Goal: Book appointment/travel/reservation

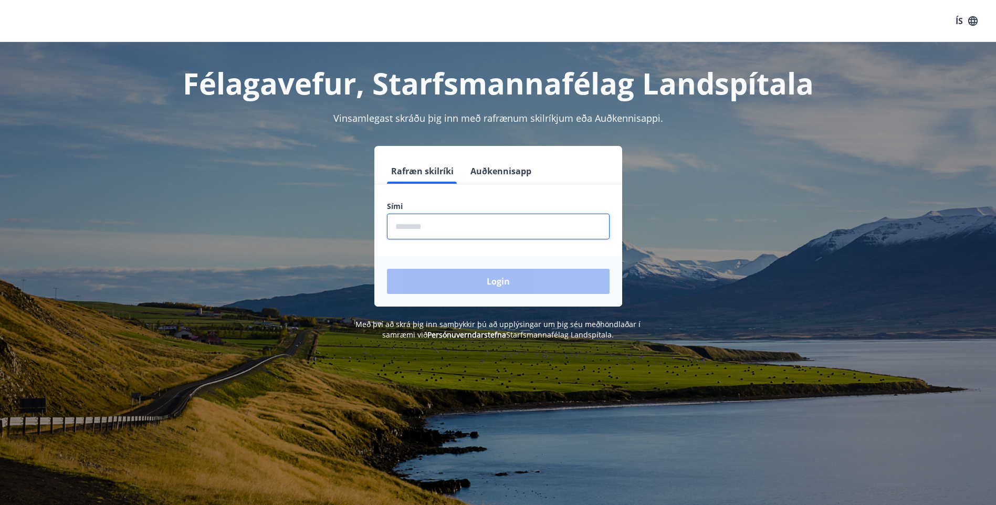
click at [496, 221] on input "phone" at bounding box center [498, 227] width 223 height 26
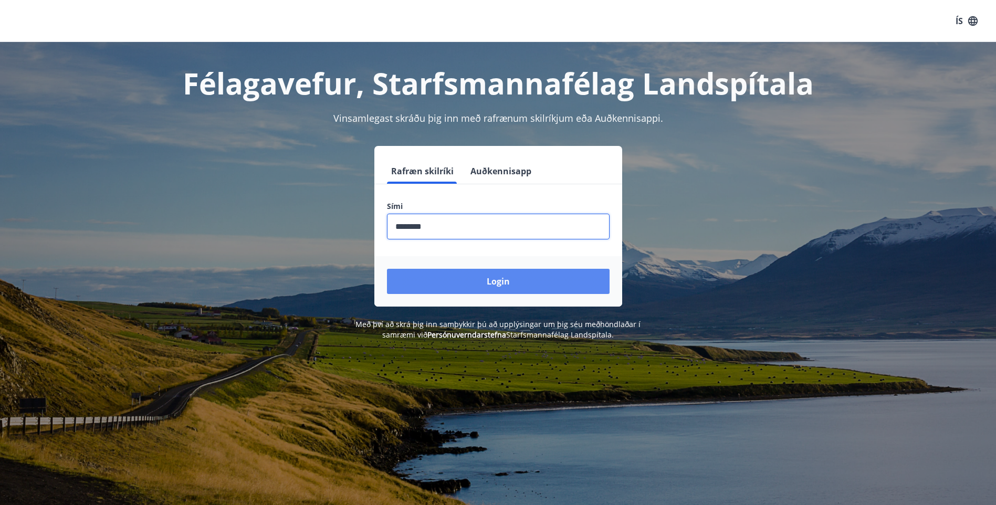
type input "********"
click at [502, 285] on button "Login" at bounding box center [498, 281] width 223 height 25
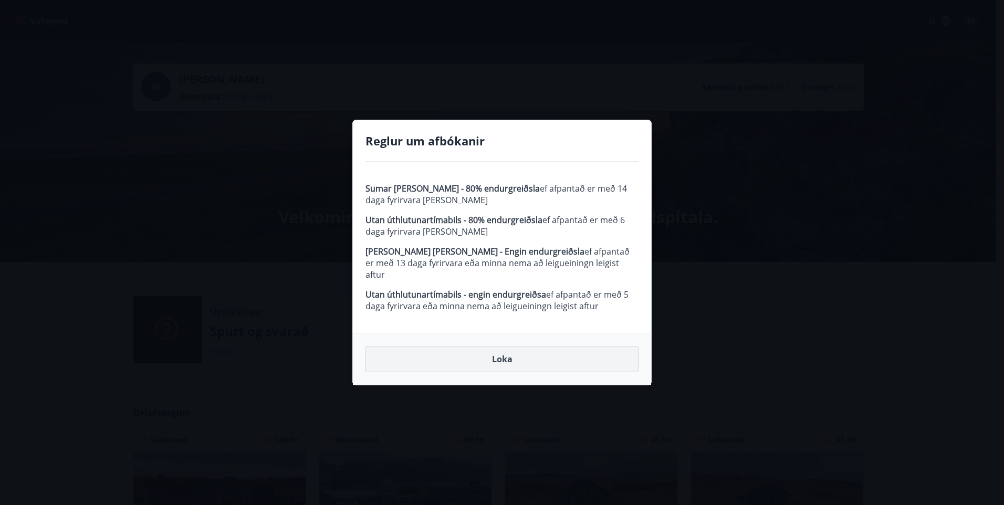
click at [501, 351] on button "Loka" at bounding box center [502, 359] width 273 height 26
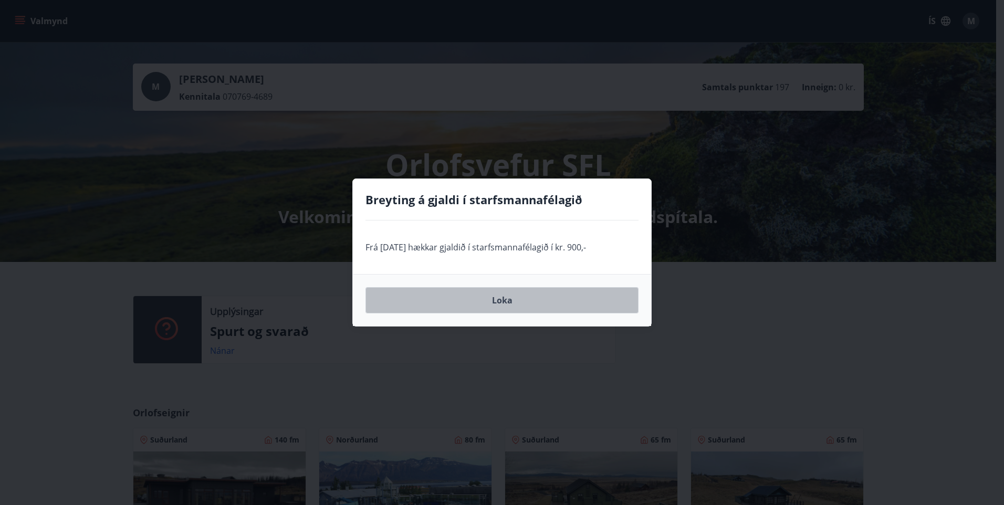
click at [500, 296] on button "Loka" at bounding box center [502, 300] width 273 height 26
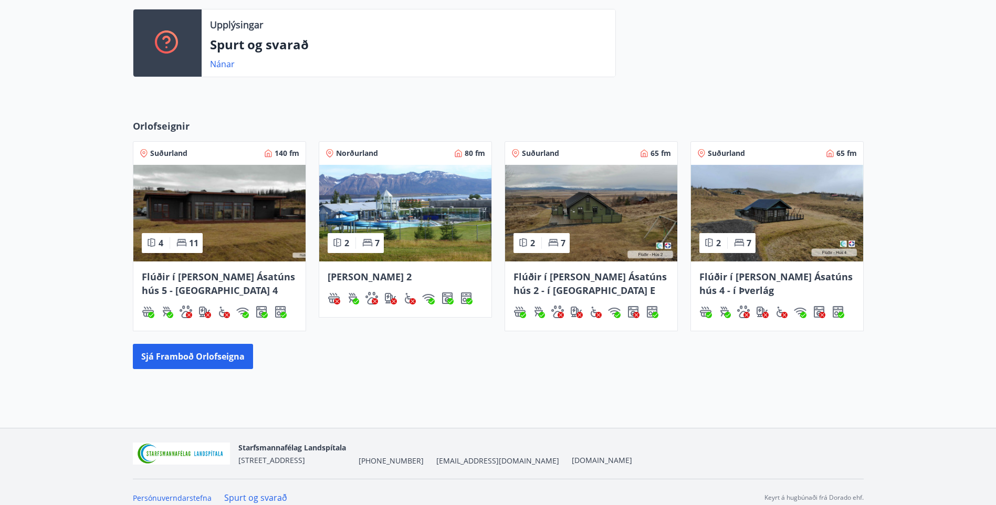
scroll to position [298, 0]
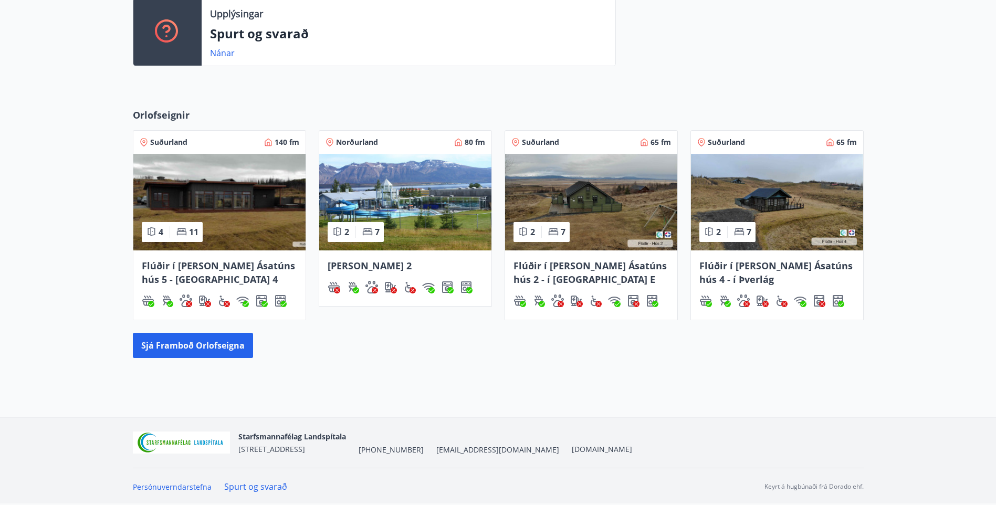
click at [190, 270] on span "Flúðir í [PERSON_NAME] Ásatúns hús 5 - [GEOGRAPHIC_DATA] 4" at bounding box center [218, 272] width 153 height 26
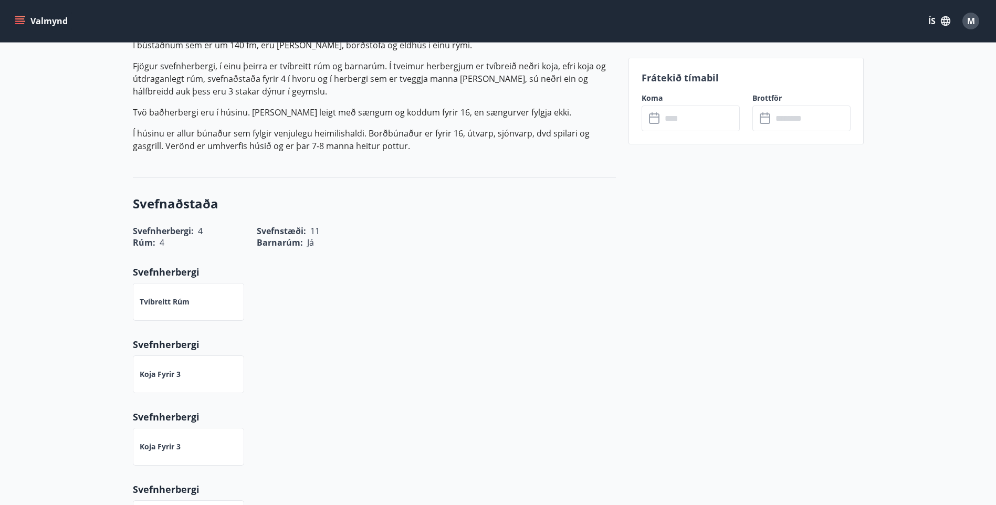
scroll to position [158, 0]
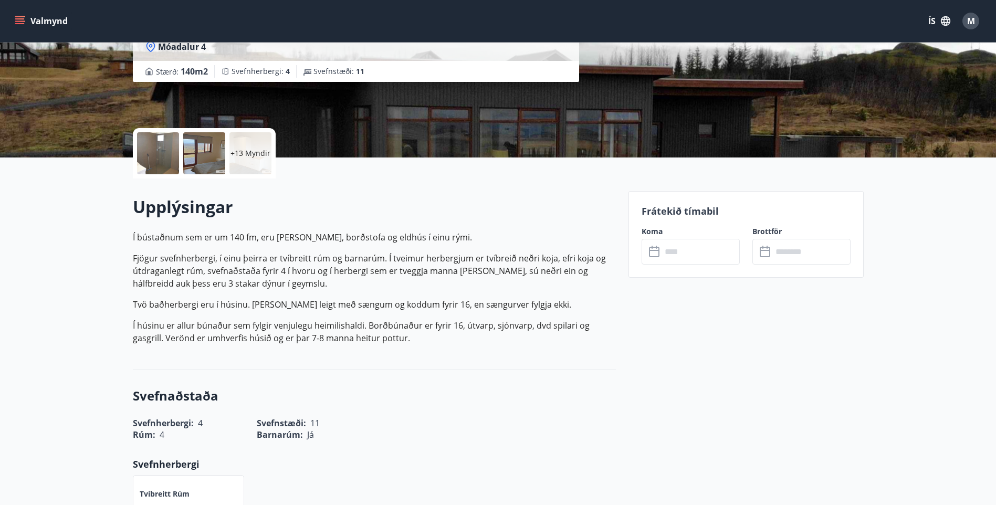
click at [653, 252] on icon at bounding box center [655, 252] width 13 height 13
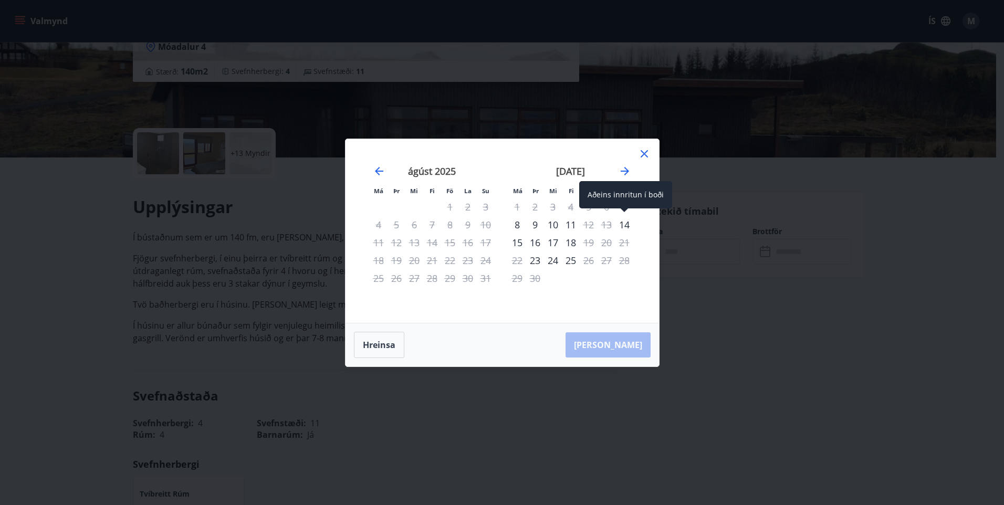
click at [624, 226] on div "14" at bounding box center [625, 225] width 18 height 18
click at [519, 226] on div "8" at bounding box center [517, 225] width 18 height 18
click at [621, 211] on div "7" at bounding box center [625, 207] width 18 height 18
click at [638, 348] on div "Hreinsa Taka Frá" at bounding box center [503, 345] width 314 height 43
click at [378, 343] on button "Hreinsa" at bounding box center [379, 345] width 50 height 26
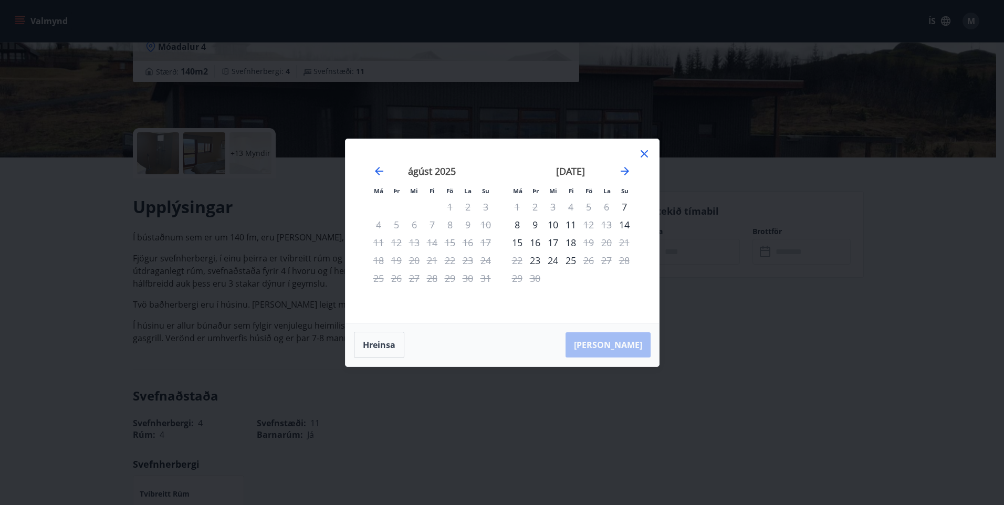
click at [641, 155] on icon at bounding box center [644, 154] width 13 height 13
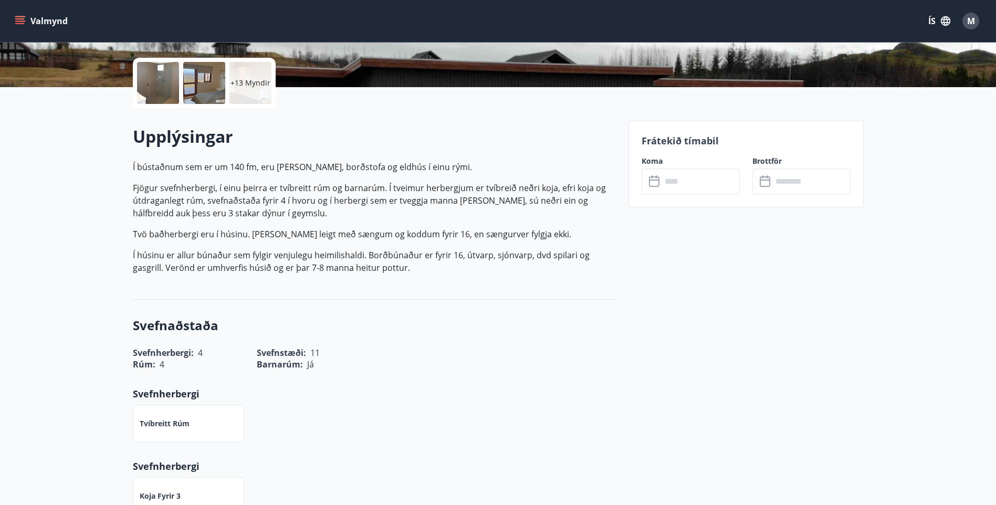
scroll to position [0, 0]
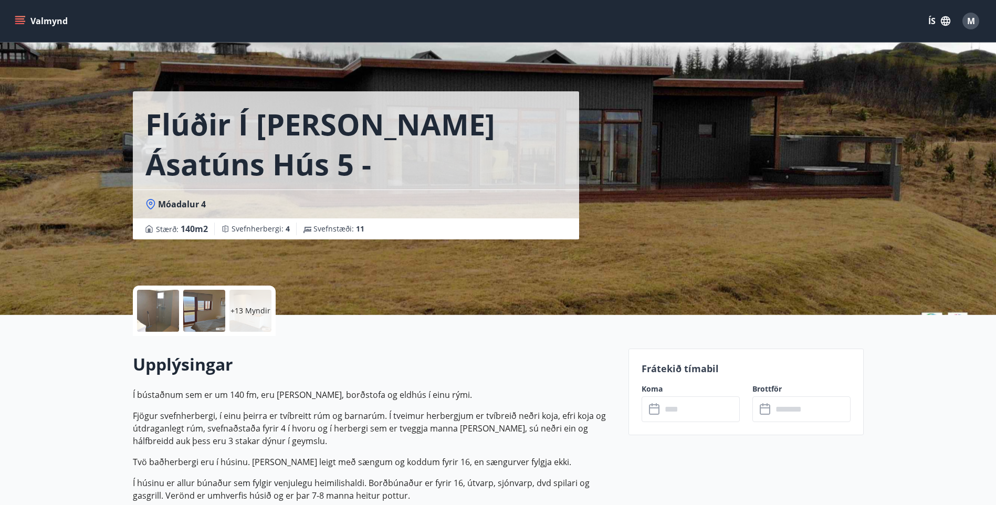
click at [17, 18] on icon "menu" at bounding box center [20, 21] width 11 height 11
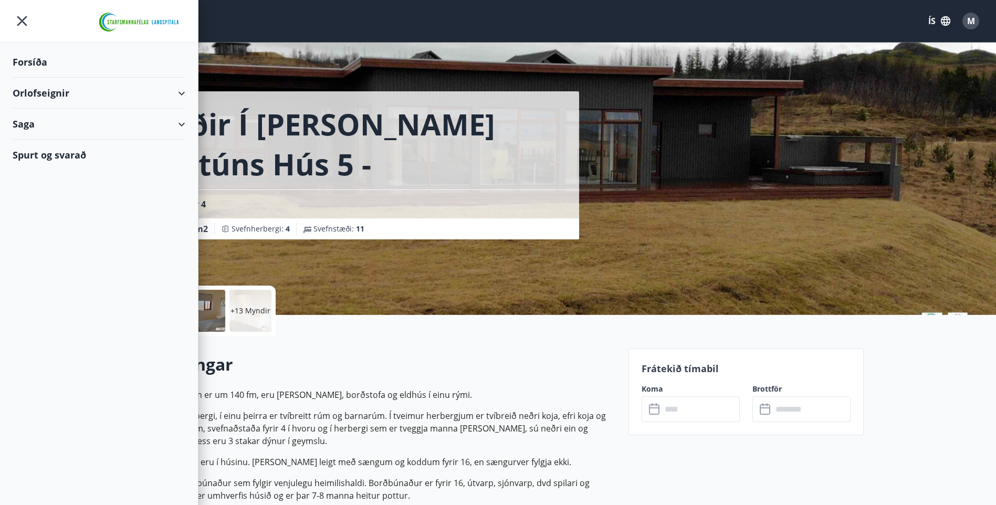
click at [47, 91] on div "Orlofseignir" at bounding box center [99, 93] width 173 height 31
click at [51, 122] on div "Framboð" at bounding box center [99, 120] width 156 height 22
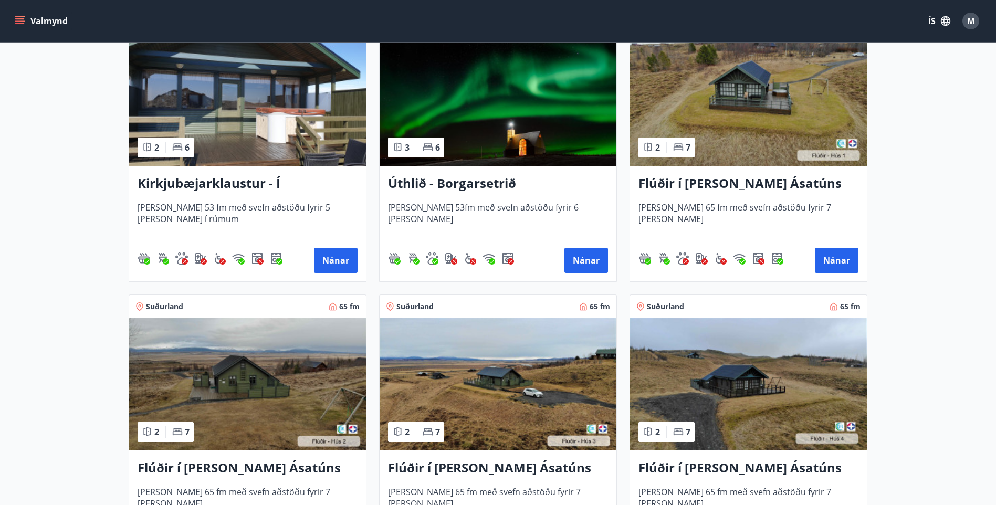
scroll to position [210, 0]
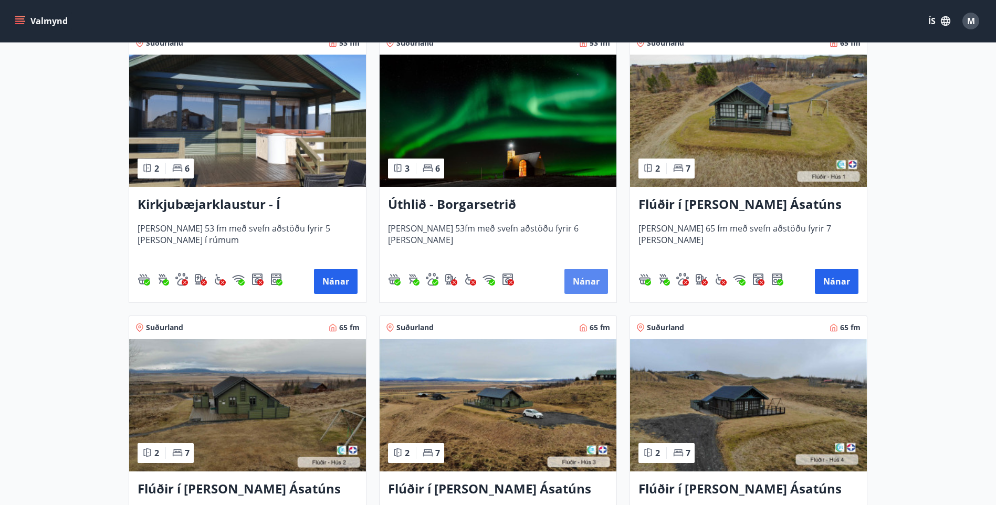
click at [586, 279] on button "Nánar" at bounding box center [587, 281] width 44 height 25
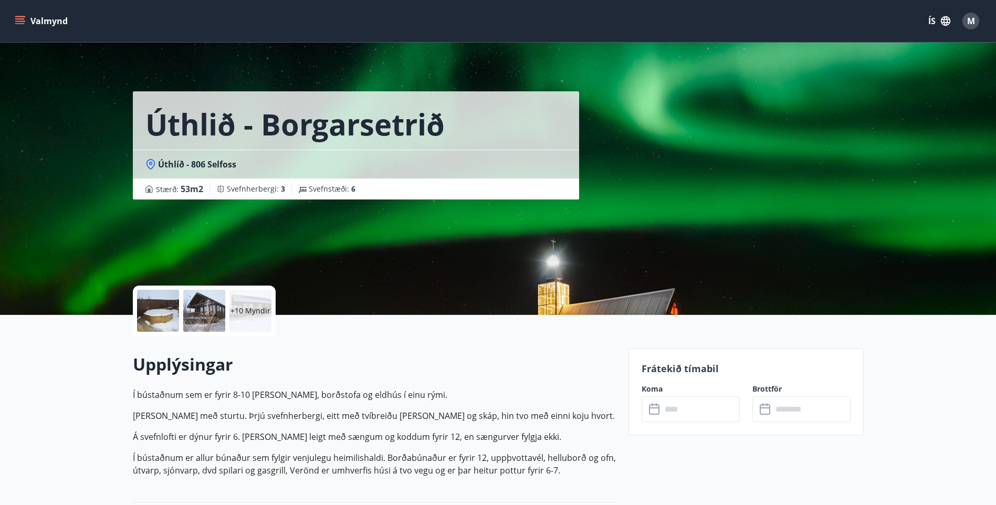
click at [203, 306] on div at bounding box center [204, 311] width 42 height 42
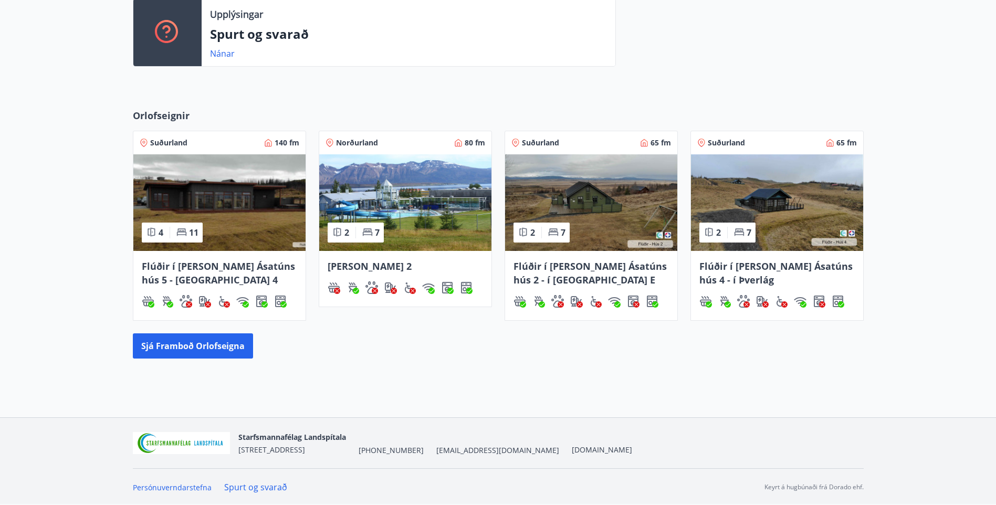
scroll to position [298, 0]
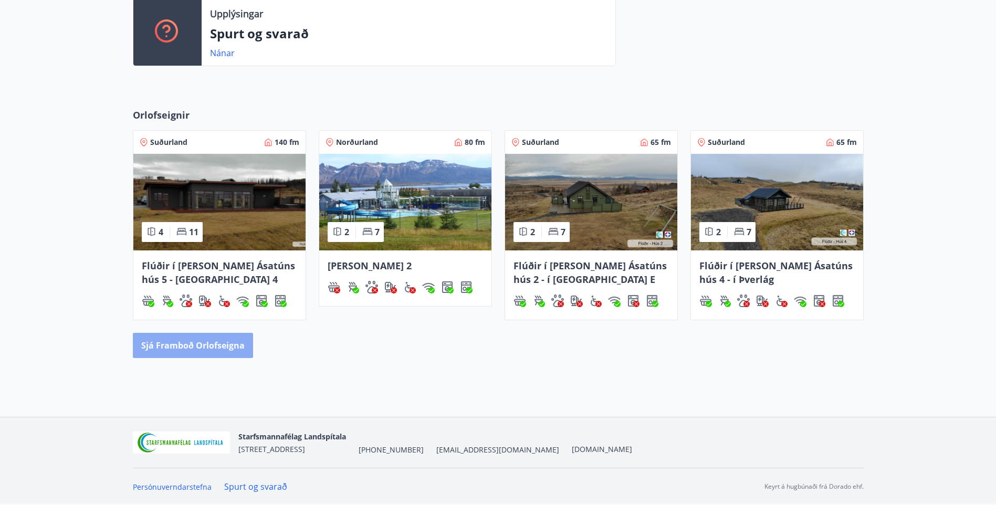
click at [200, 342] on button "Sjá framboð orlofseigna" at bounding box center [193, 345] width 120 height 25
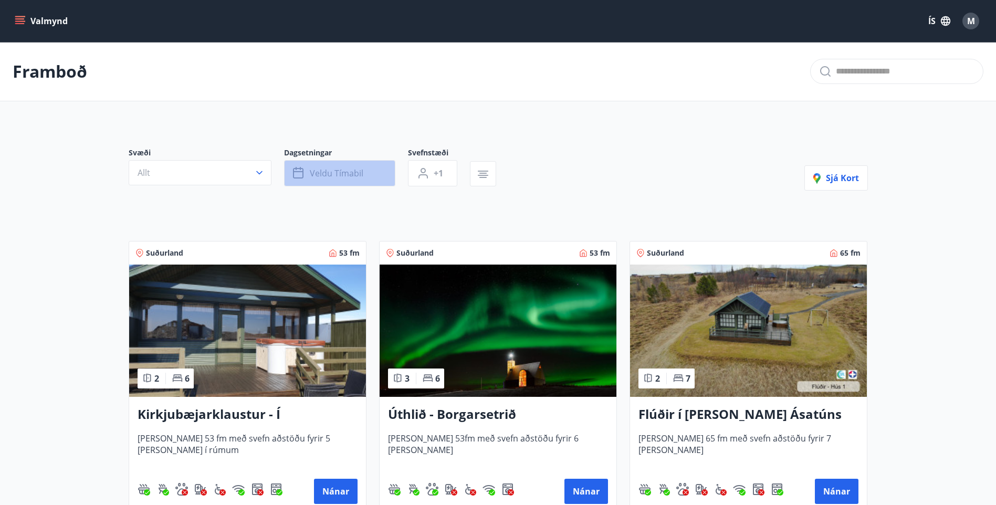
click at [297, 171] on icon "button" at bounding box center [298, 171] width 11 height 1
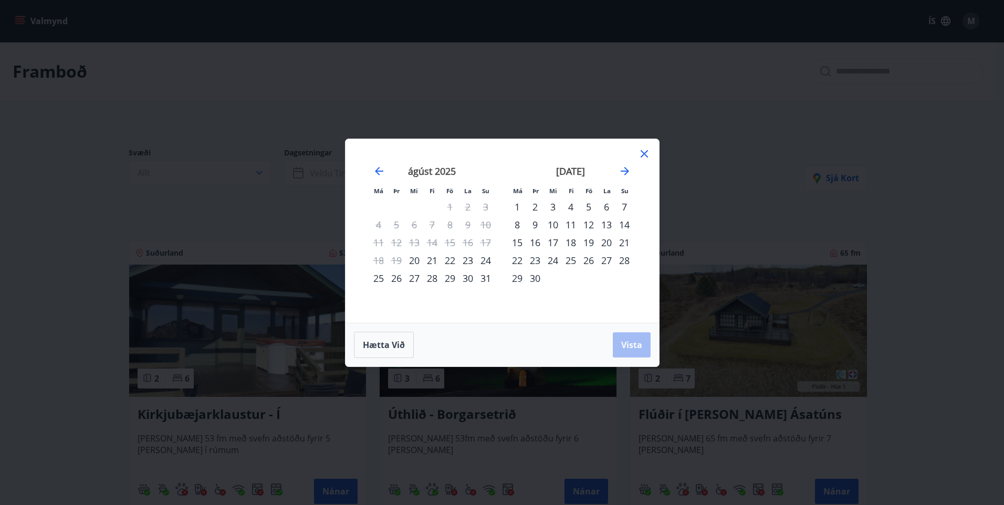
click at [574, 242] on div "18" at bounding box center [571, 243] width 18 height 18
click at [518, 260] on div "22" at bounding box center [517, 261] width 18 height 18
click at [629, 342] on span "Vista" at bounding box center [631, 345] width 21 height 12
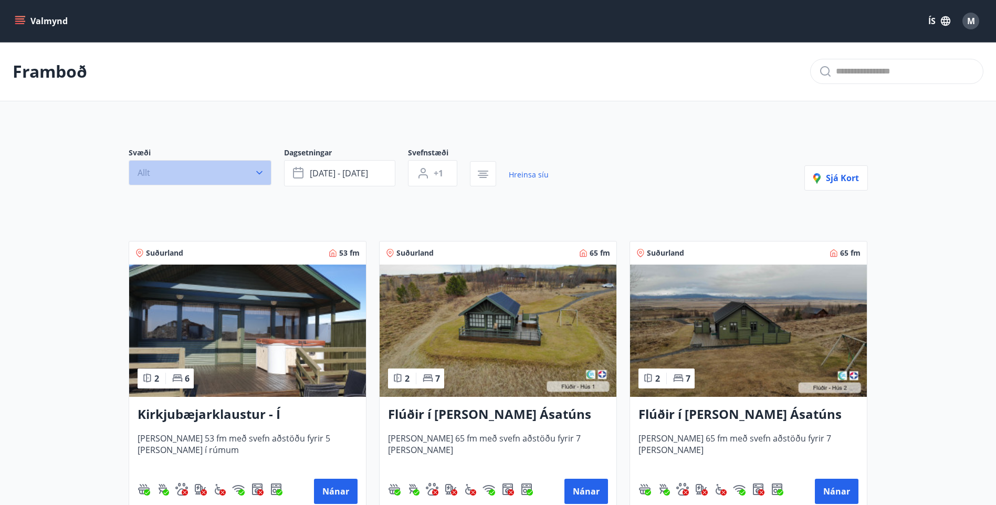
click at [256, 172] on icon "button" at bounding box center [259, 173] width 11 height 11
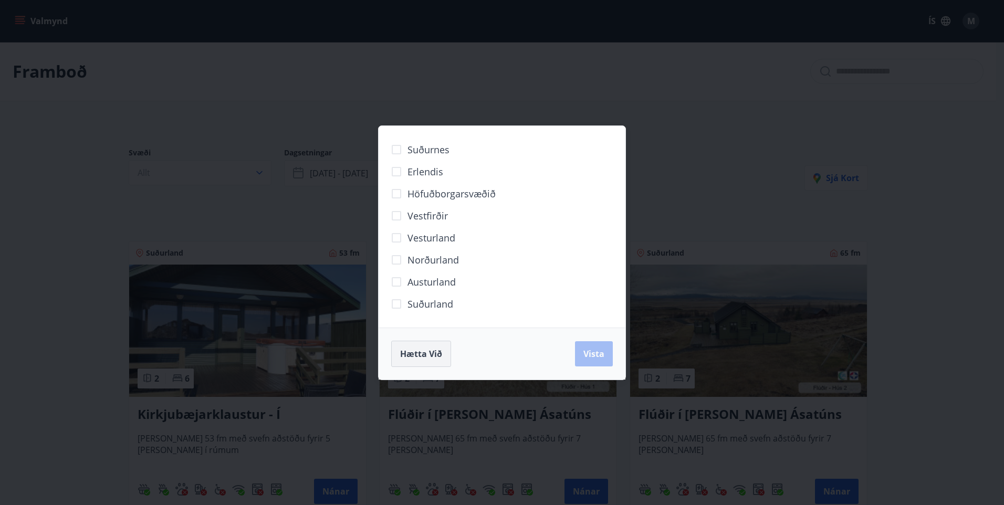
click at [434, 356] on span "Hætta við" at bounding box center [421, 354] width 42 height 12
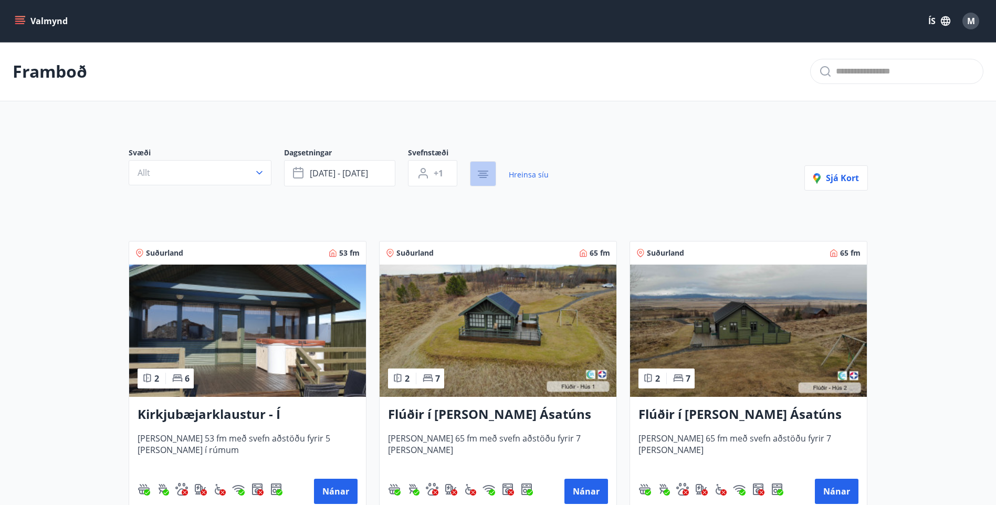
click at [485, 177] on icon "button" at bounding box center [483, 177] width 7 height 1
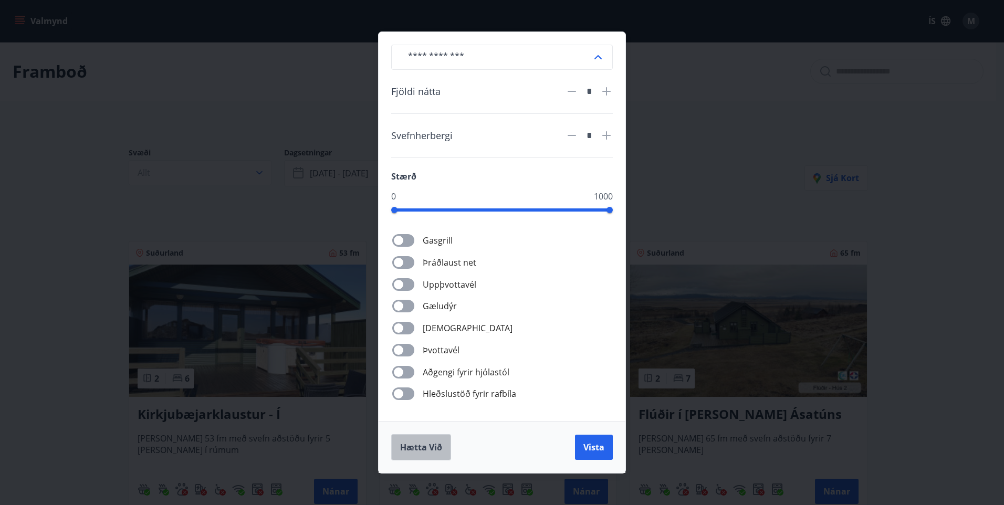
click at [432, 448] on span "Hætta við" at bounding box center [421, 448] width 42 height 12
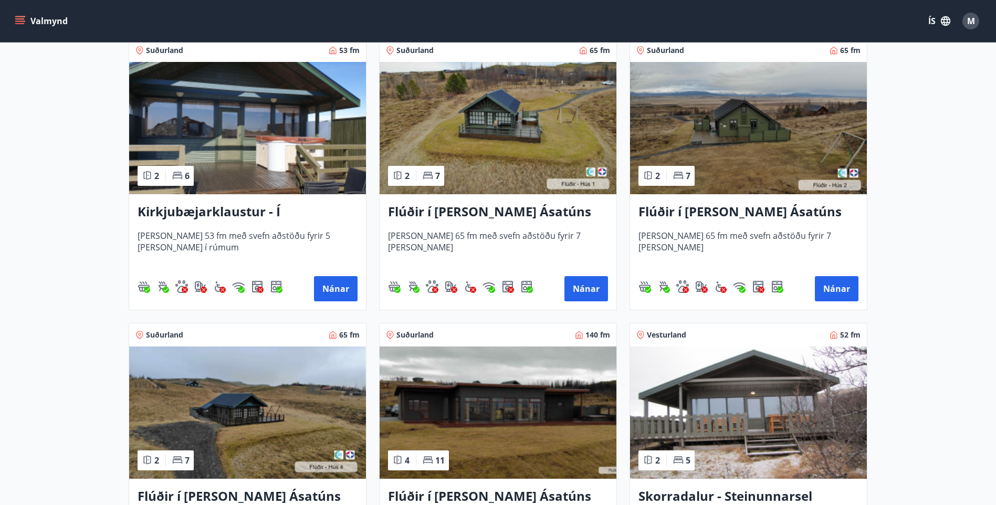
scroll to position [210, 0]
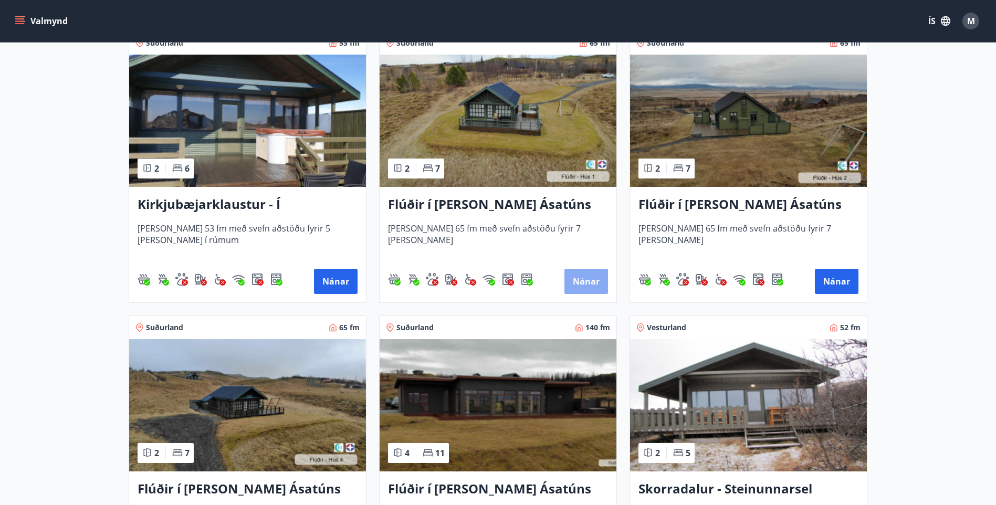
click at [593, 280] on button "Nánar" at bounding box center [587, 281] width 44 height 25
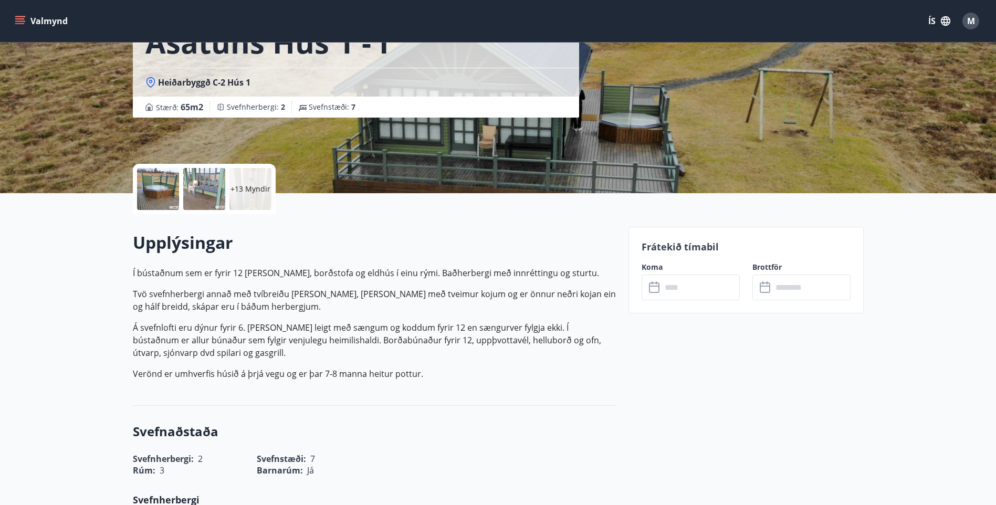
scroll to position [210, 0]
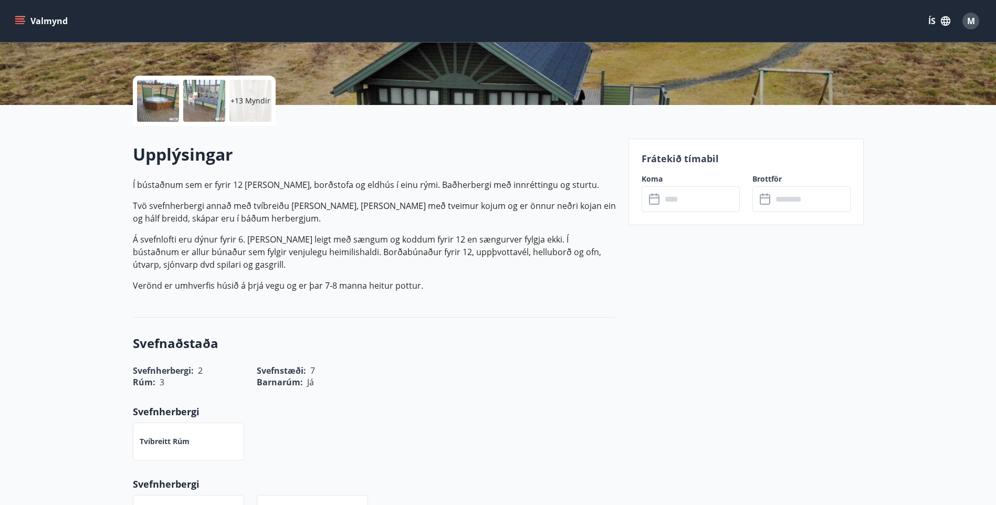
click at [659, 200] on icon at bounding box center [654, 199] width 11 height 11
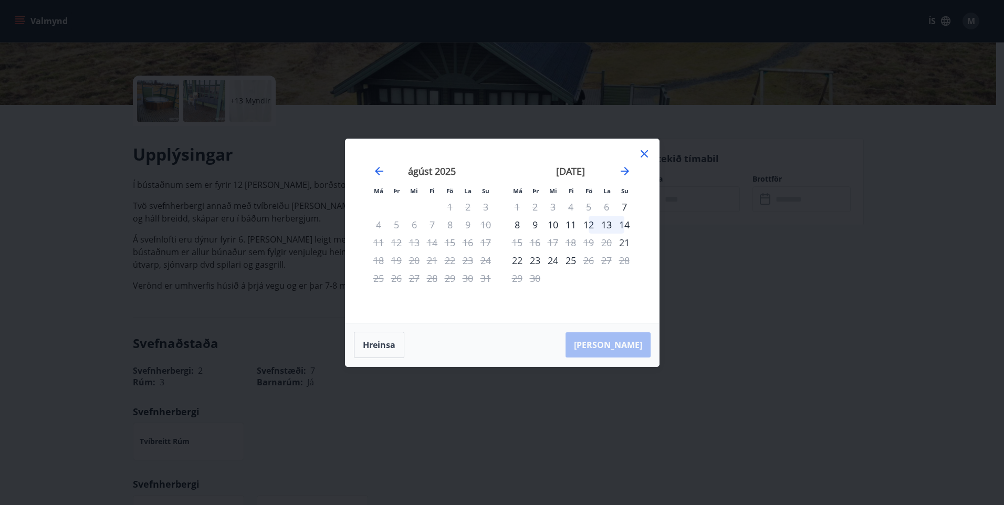
click at [640, 152] on icon at bounding box center [644, 154] width 13 height 13
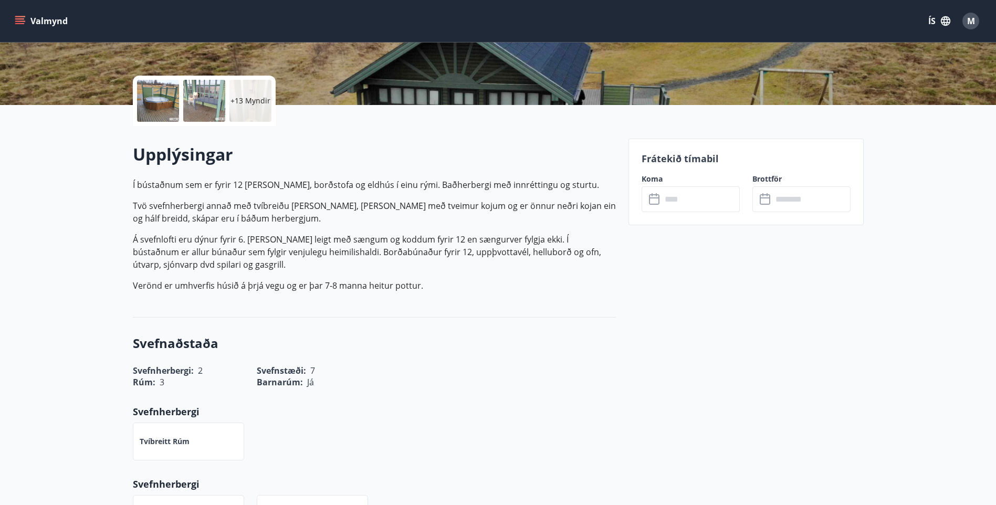
scroll to position [0, 0]
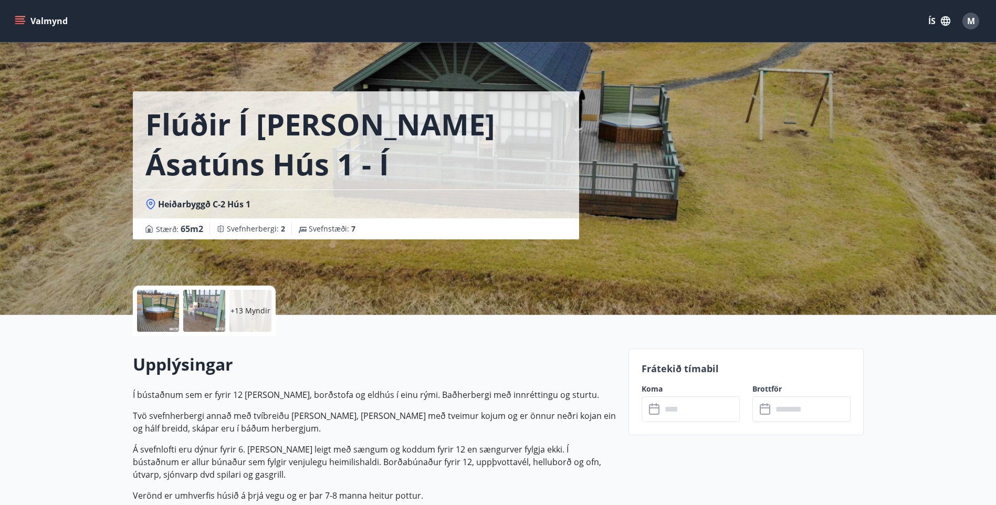
click at [16, 20] on icon "menu" at bounding box center [20, 21] width 11 height 11
click at [334, 77] on div "Flúðir í landi Ásatúns hús 1 - í Skálaheiði C Heiðarbyggð C-2 Hús 1 Stærð : 65 …" at bounding box center [376, 119] width 487 height 239
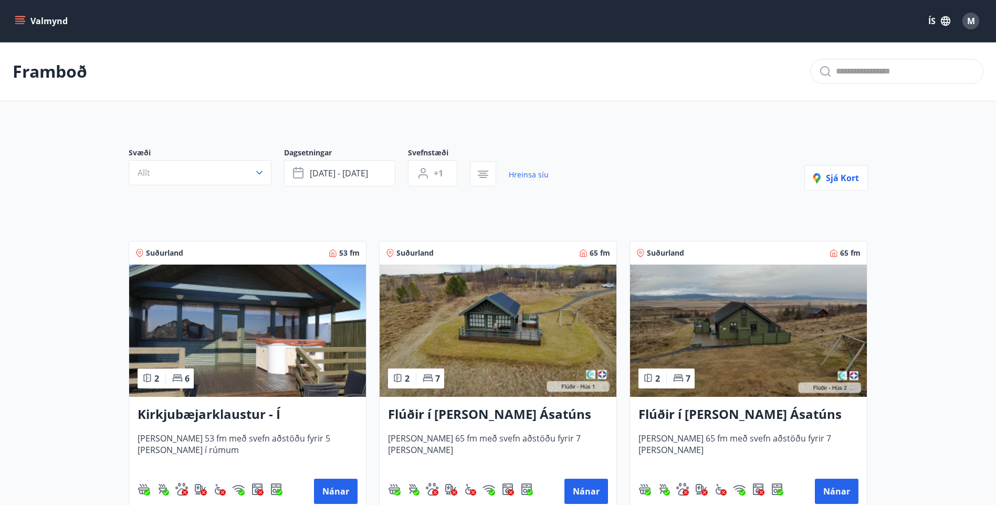
scroll to position [158, 0]
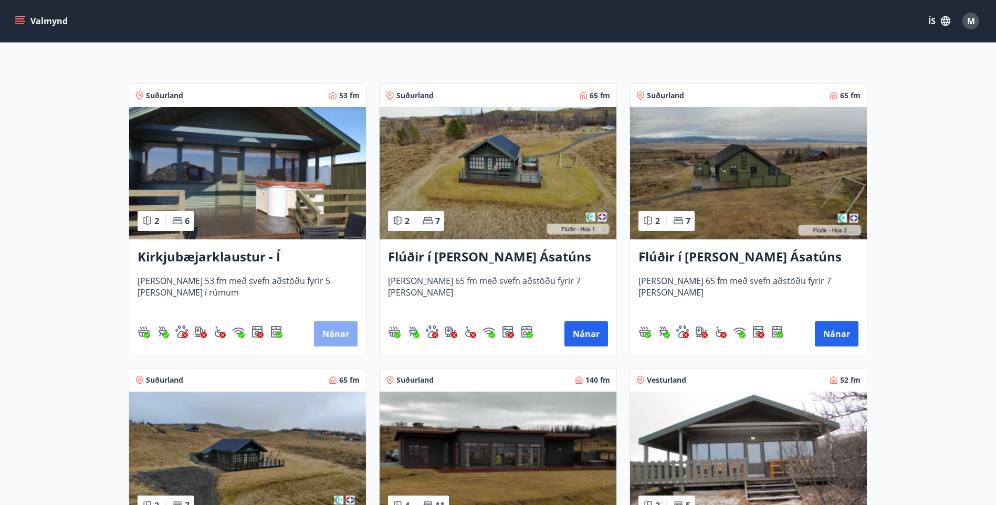
click at [335, 330] on button "Nánar" at bounding box center [336, 333] width 44 height 25
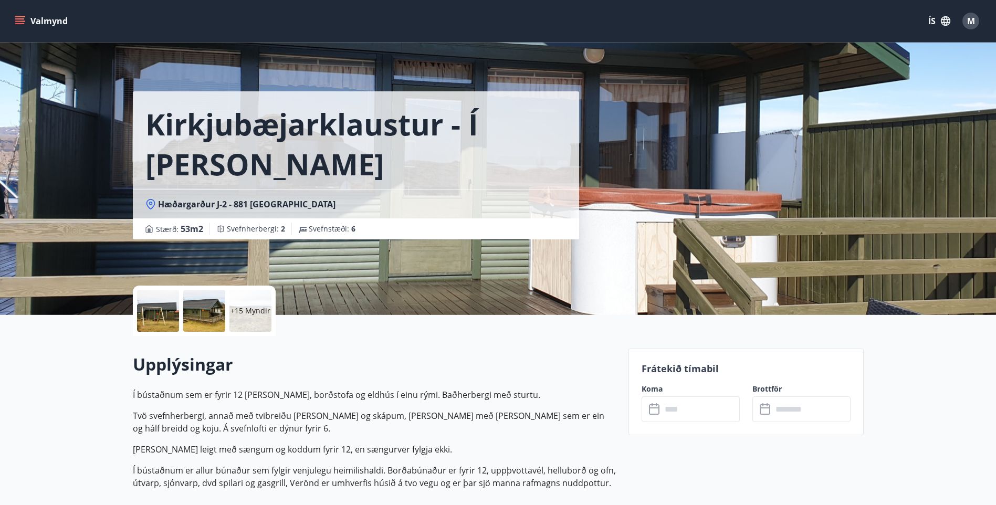
click at [245, 320] on div "+15 Myndir" at bounding box center [251, 311] width 42 height 42
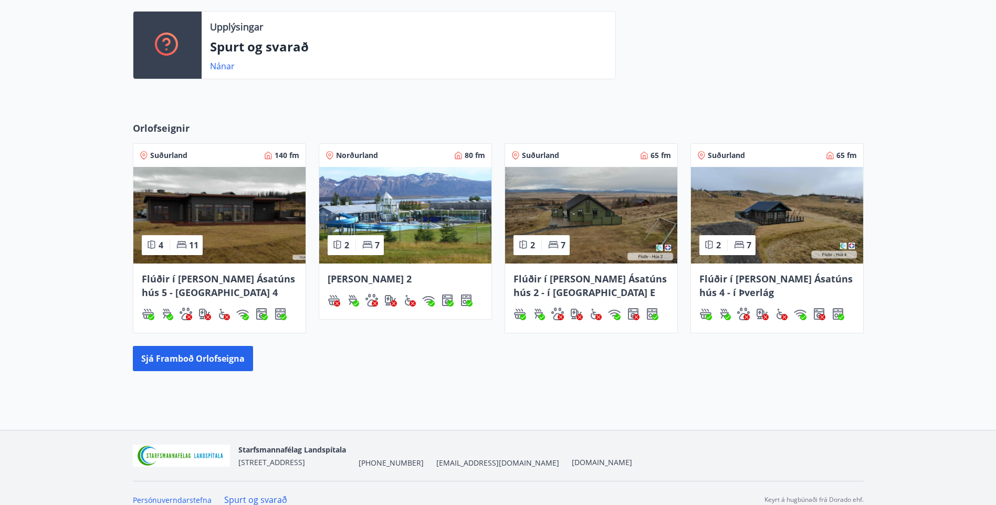
scroll to position [298, 0]
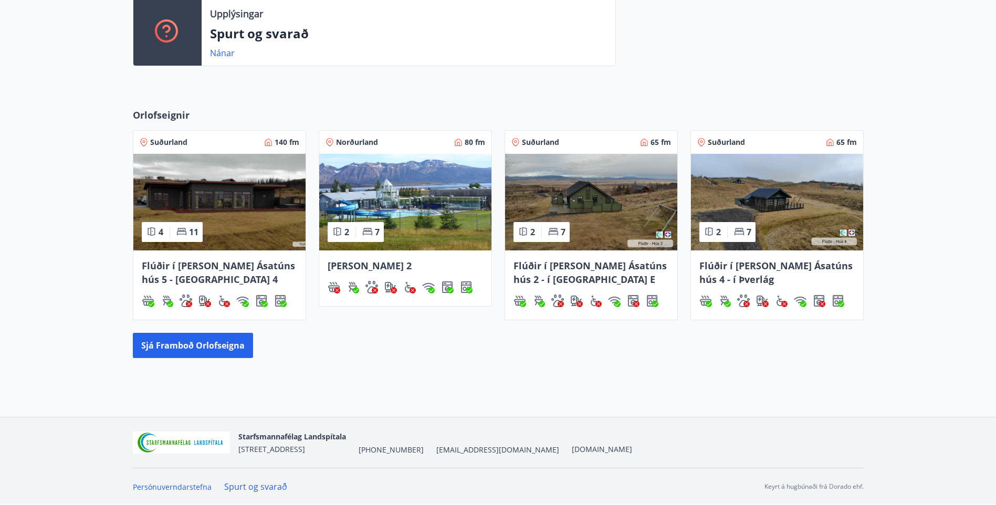
click at [356, 266] on span "[PERSON_NAME] 2" at bounding box center [370, 265] width 84 height 13
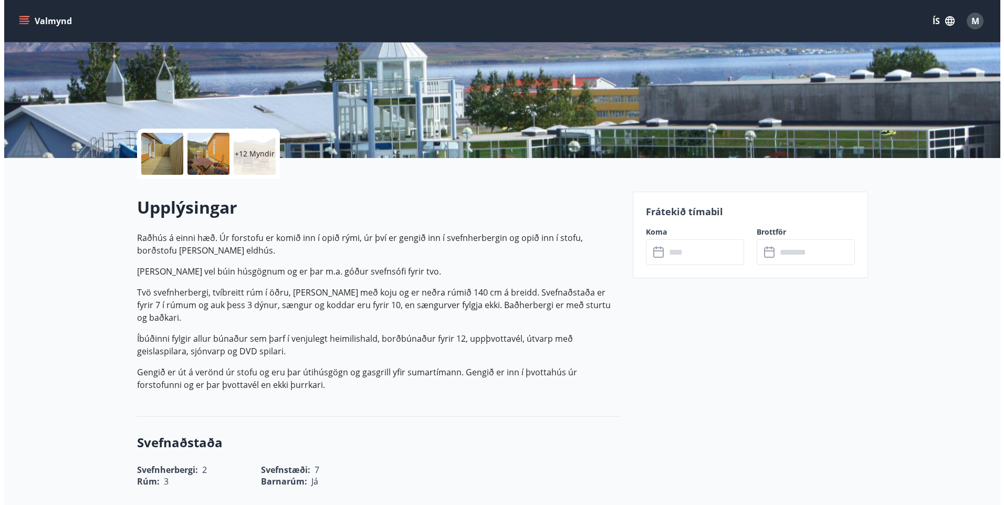
scroll to position [158, 0]
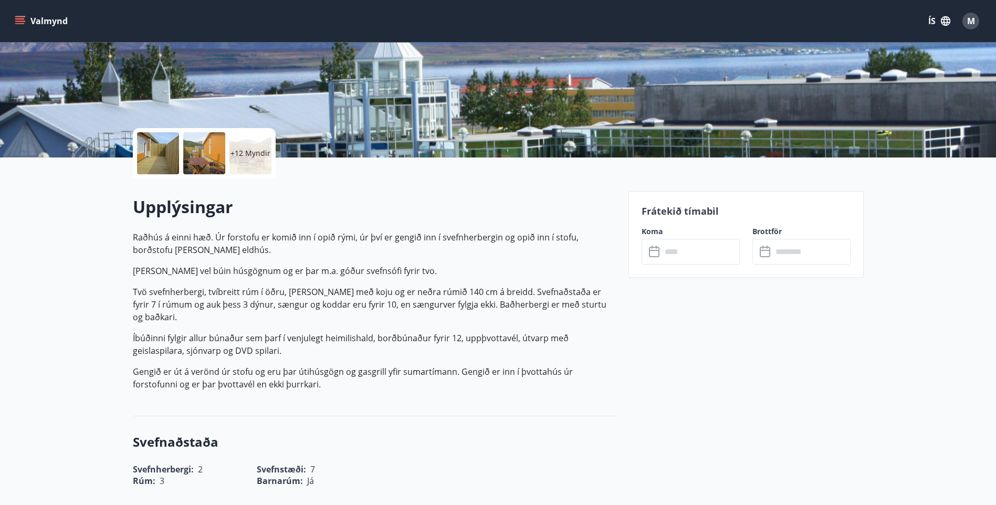
click at [210, 145] on div at bounding box center [204, 153] width 42 height 42
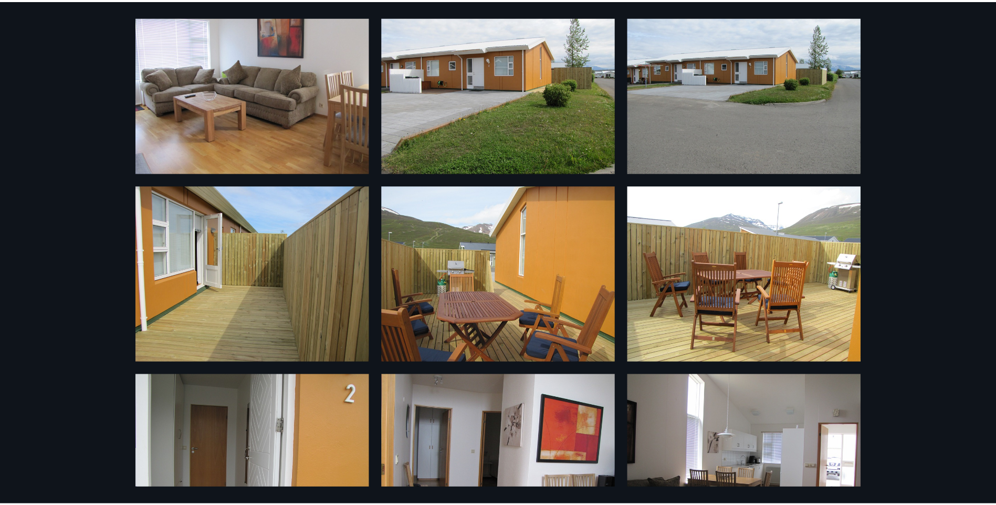
scroll to position [0, 0]
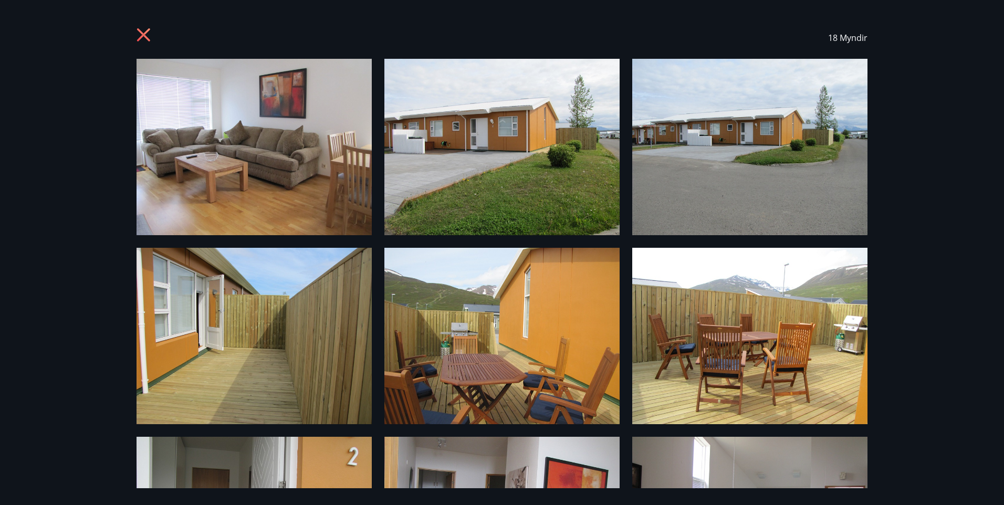
click at [144, 32] on icon at bounding box center [145, 36] width 17 height 17
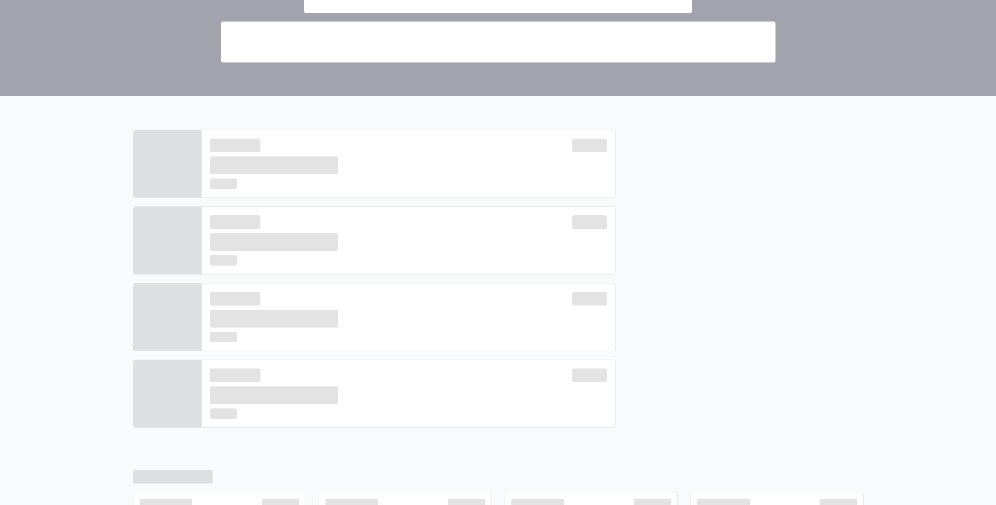
scroll to position [298, 0]
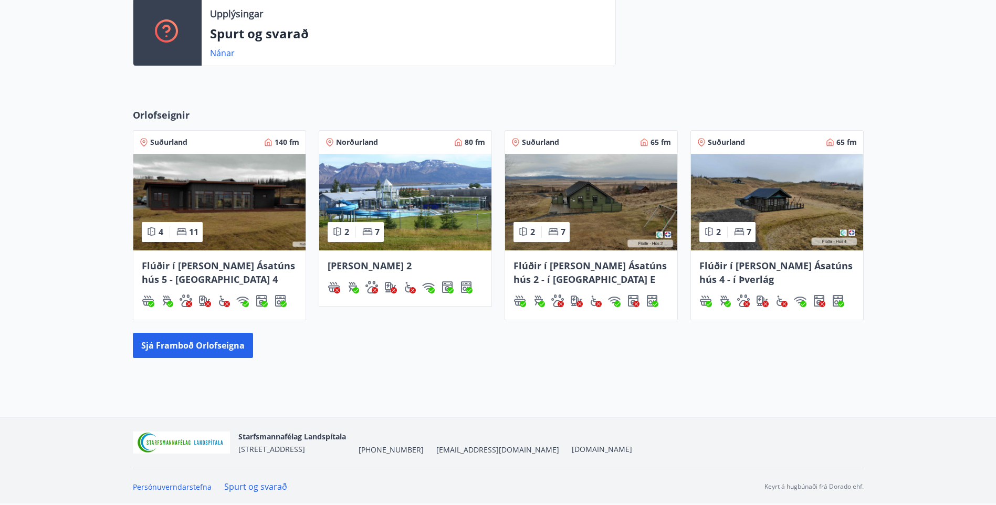
click at [732, 257] on div "Flúðir í [PERSON_NAME] Ásatúns hús 4 - í Þverlág" at bounding box center [777, 285] width 172 height 69
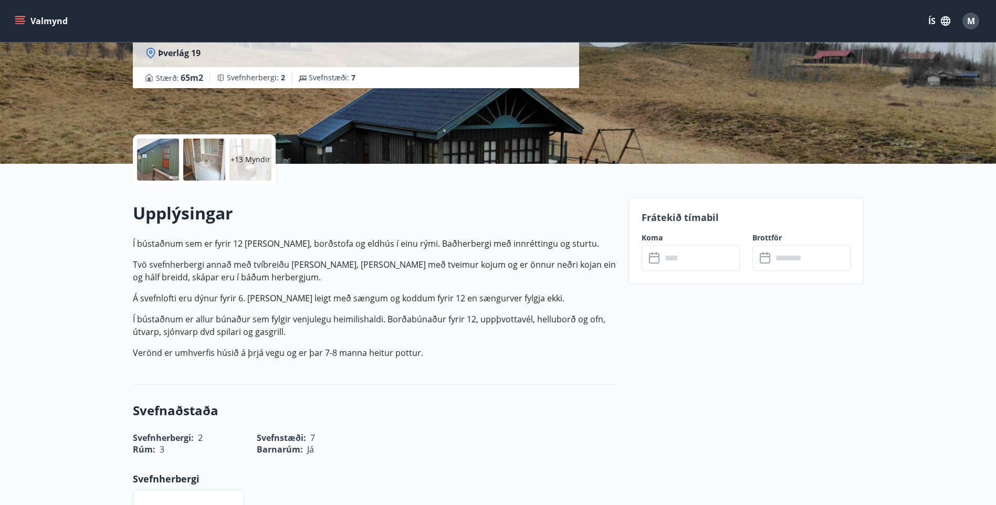
scroll to position [158, 0]
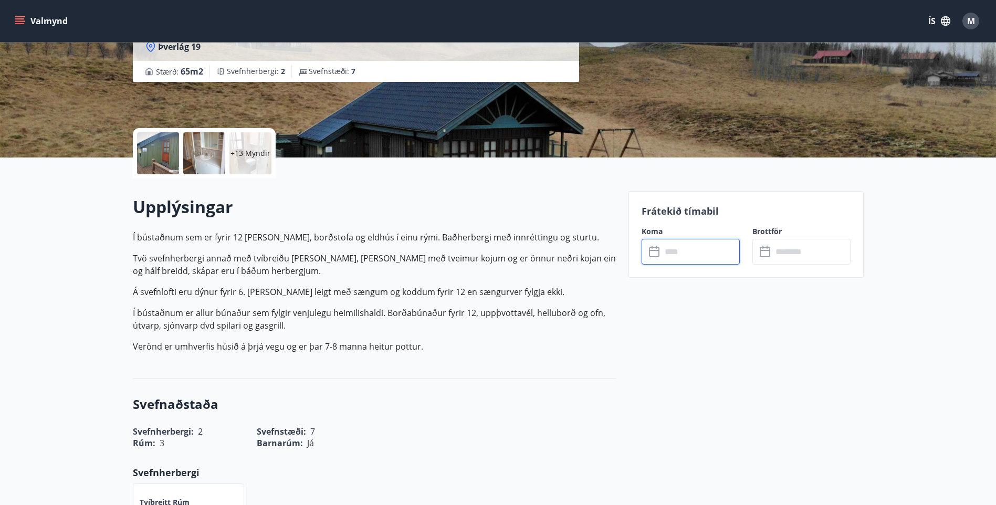
click at [683, 255] on input "text" at bounding box center [701, 252] width 78 height 26
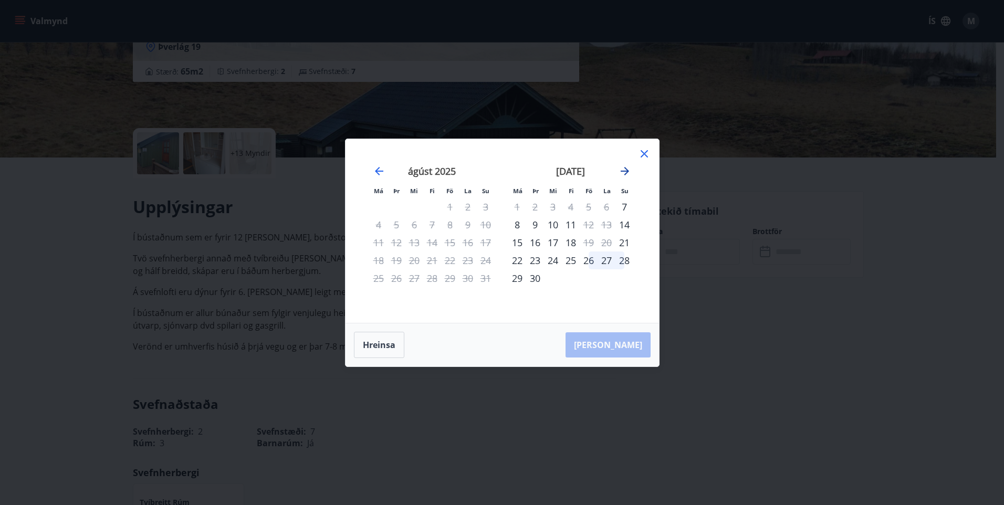
click at [626, 169] on icon "Move forward to switch to the next month." at bounding box center [625, 171] width 8 height 8
click at [375, 170] on icon "Move backward to switch to the previous month." at bounding box center [379, 171] width 13 height 13
click at [647, 153] on icon at bounding box center [644, 154] width 13 height 13
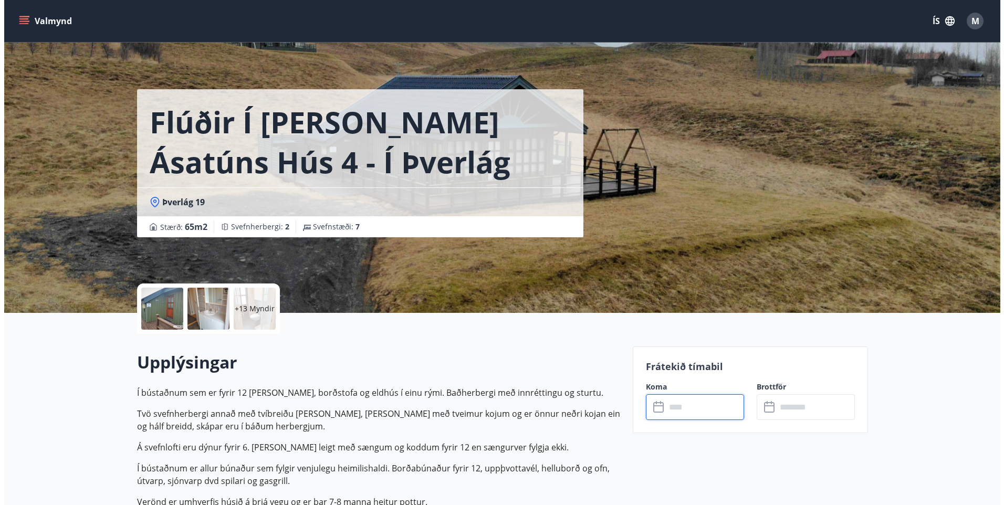
scroll to position [0, 0]
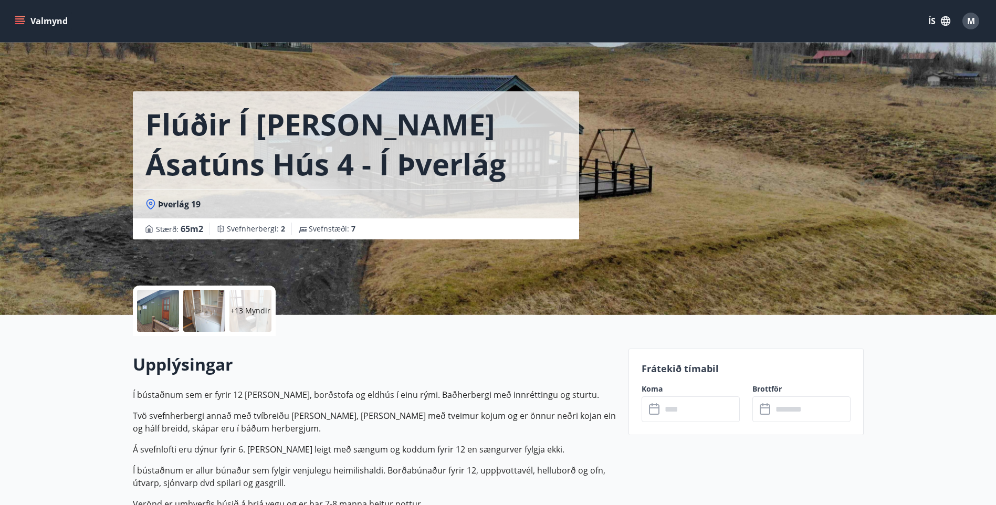
click at [215, 312] on div at bounding box center [204, 311] width 42 height 42
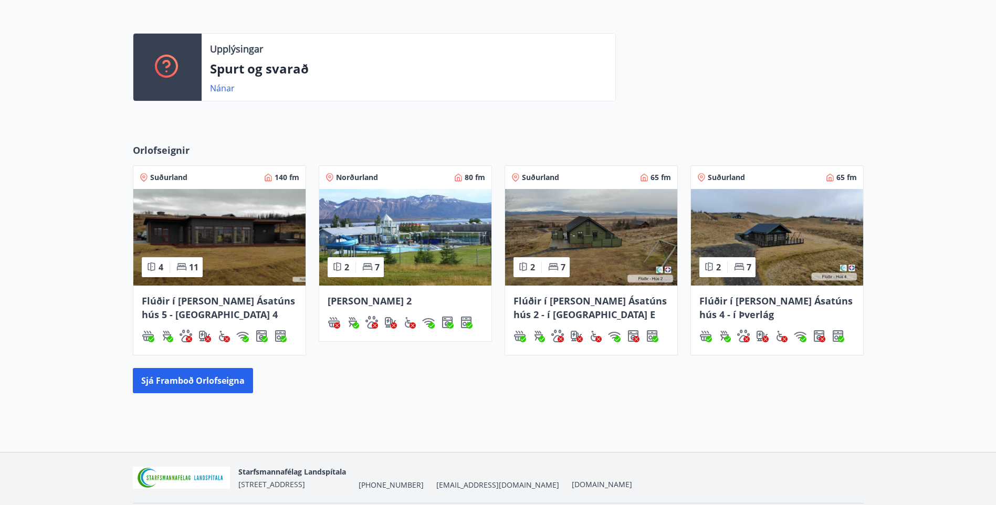
scroll to position [298, 0]
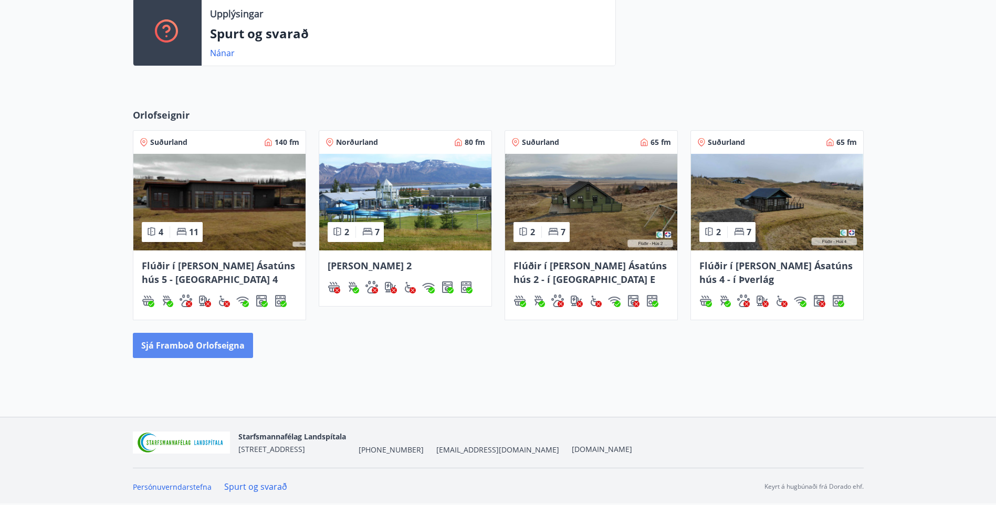
click at [207, 346] on button "Sjá framboð orlofseigna" at bounding box center [193, 345] width 120 height 25
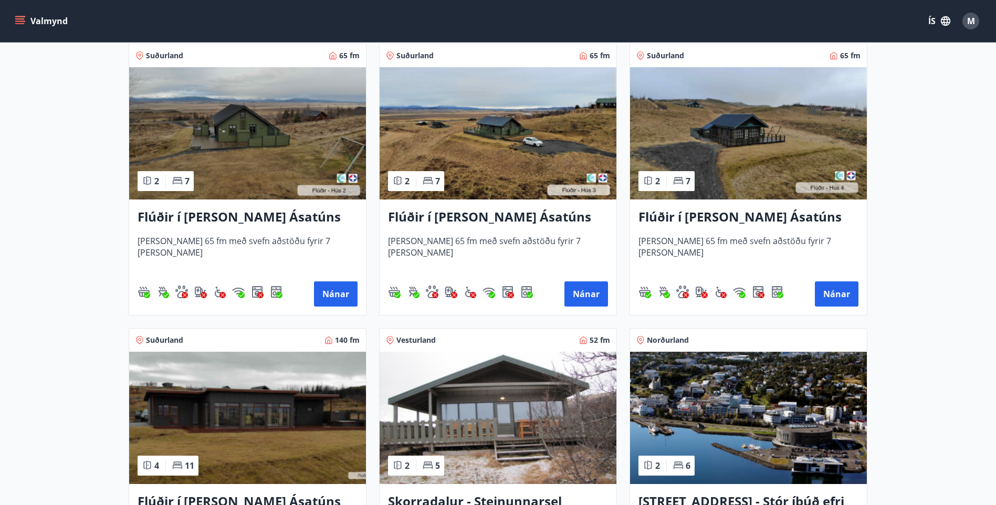
scroll to position [473, 0]
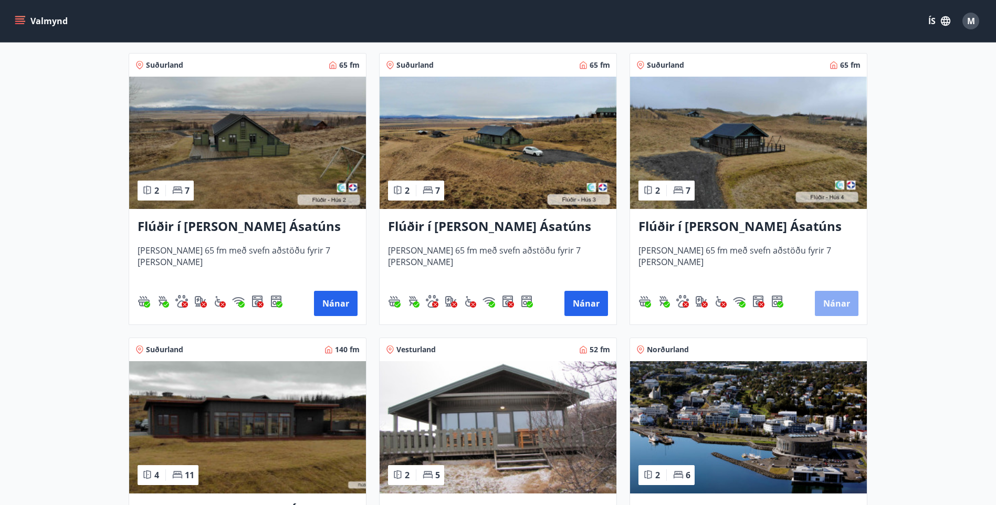
click at [832, 300] on button "Nánar" at bounding box center [837, 303] width 44 height 25
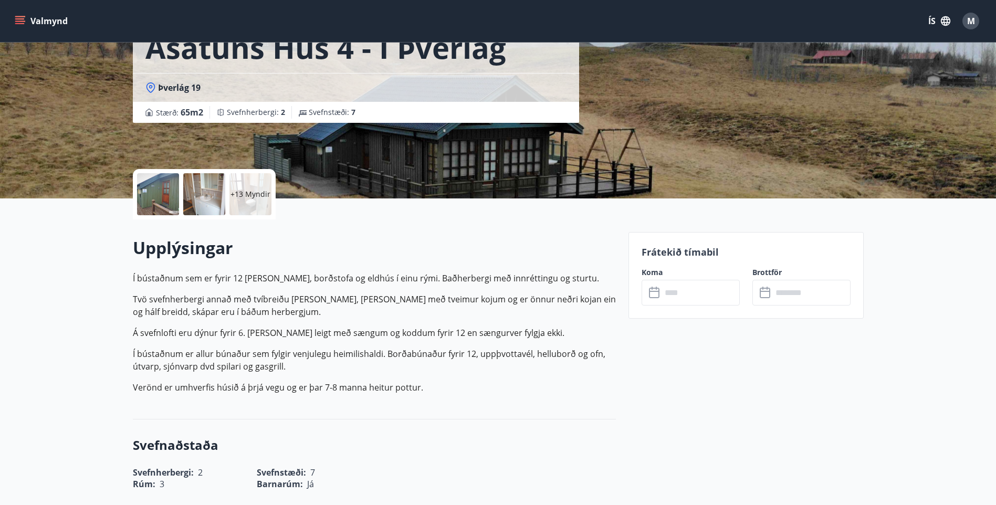
scroll to position [158, 0]
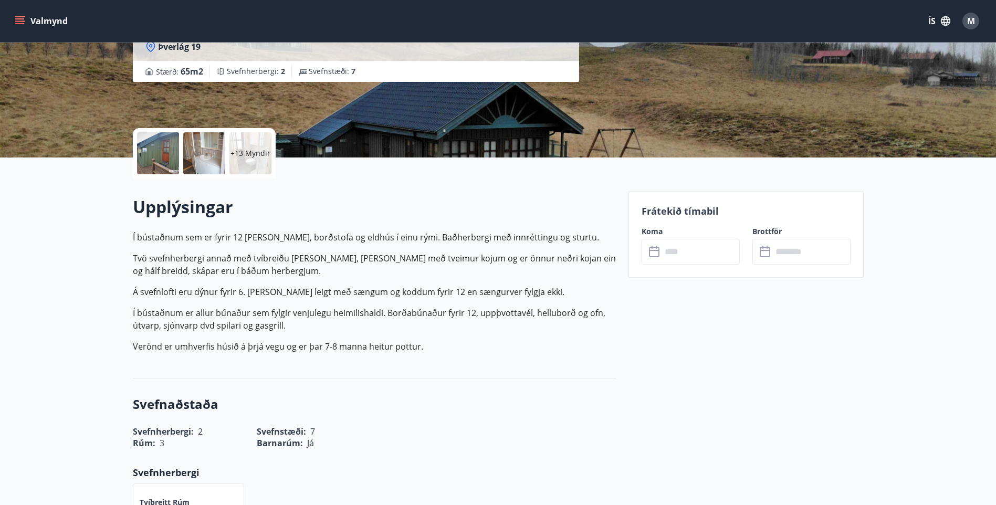
click at [654, 253] on icon at bounding box center [655, 252] width 13 height 13
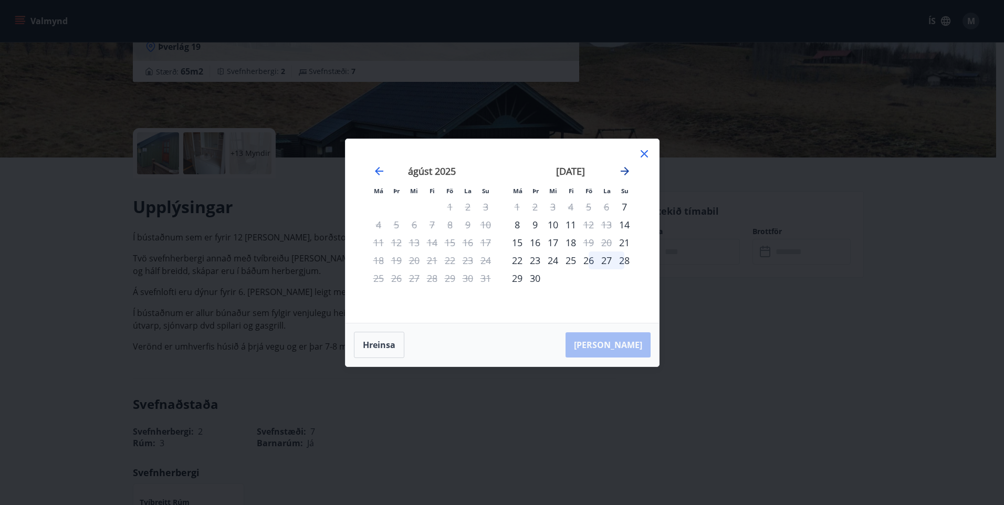
click at [624, 172] on icon "Move forward to switch to the next month." at bounding box center [625, 171] width 13 height 13
click at [646, 155] on icon at bounding box center [644, 153] width 7 height 7
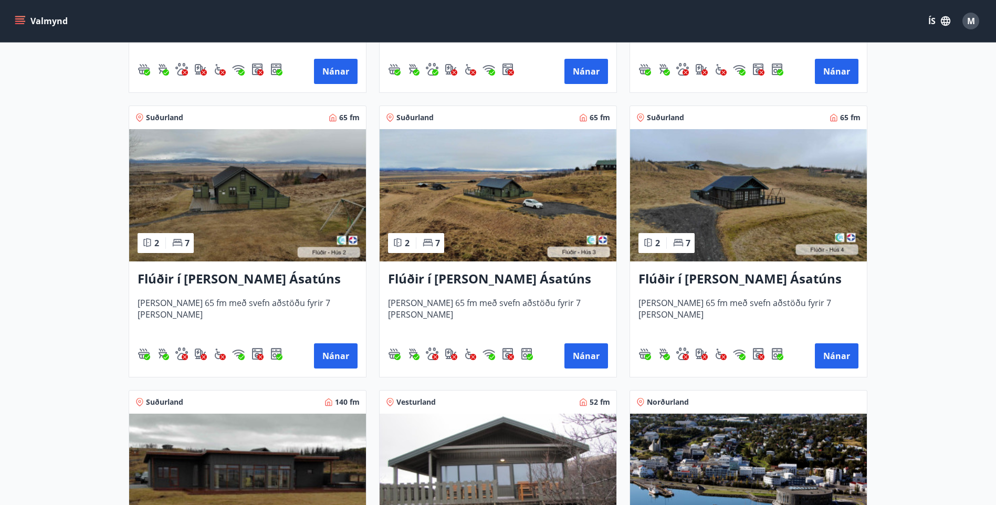
scroll to position [630, 0]
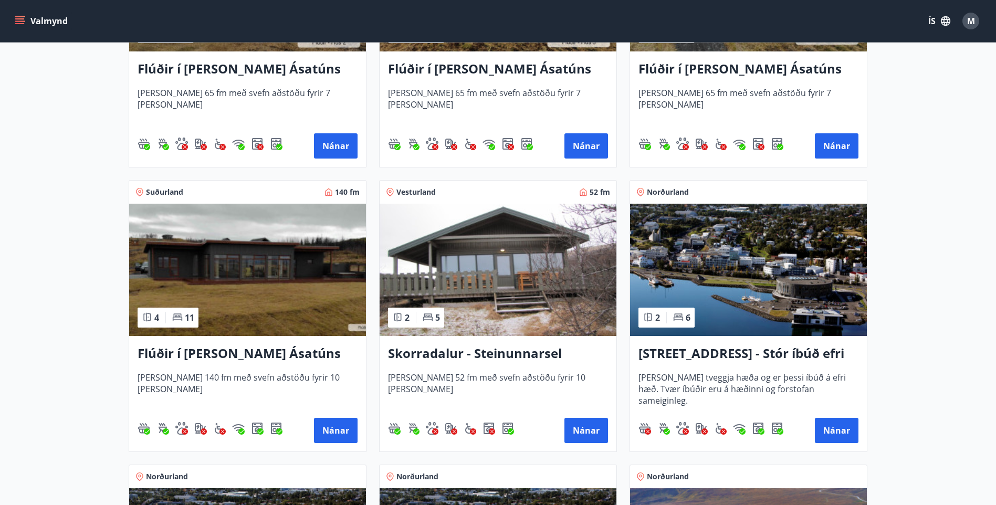
click at [223, 339] on div "Flúðir í landi Ásatúns hús 5 - Móadalur 4 Húsið er 140 fm með svefn aðstöðu fyr…" at bounding box center [247, 394] width 237 height 116
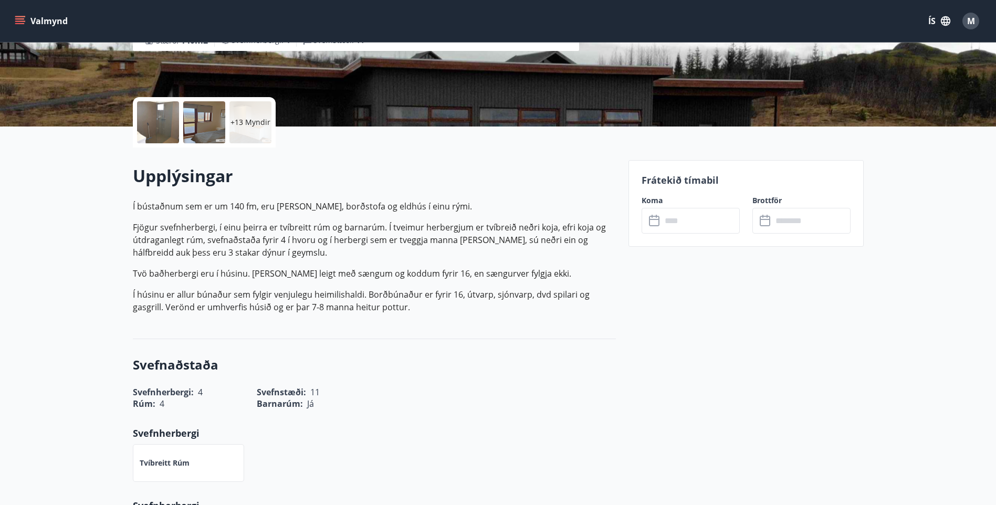
scroll to position [210, 0]
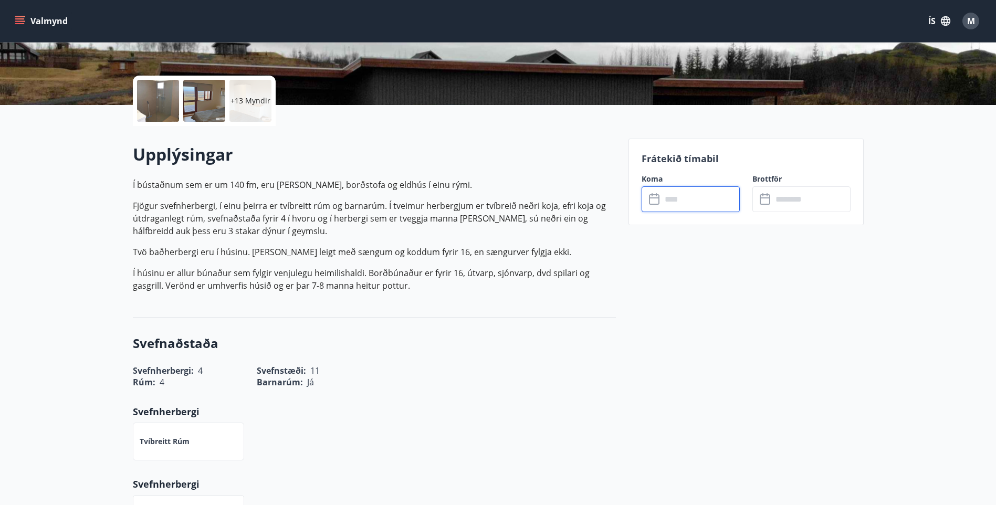
click at [673, 201] on input "text" at bounding box center [701, 199] width 78 height 26
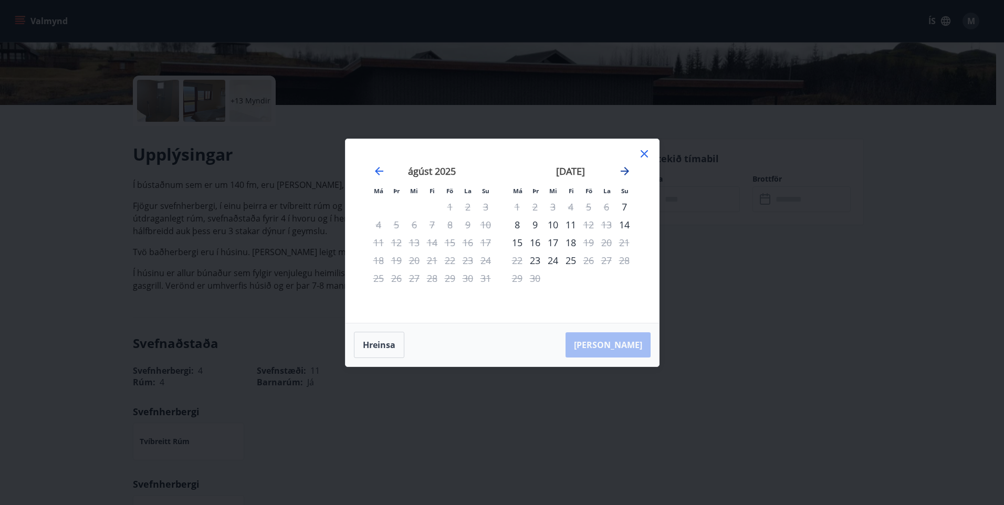
click at [626, 170] on icon "Move forward to switch to the next month." at bounding box center [625, 171] width 13 height 13
click at [629, 169] on icon "Move forward to switch to the next month." at bounding box center [625, 171] width 13 height 13
click at [645, 155] on icon at bounding box center [644, 154] width 13 height 13
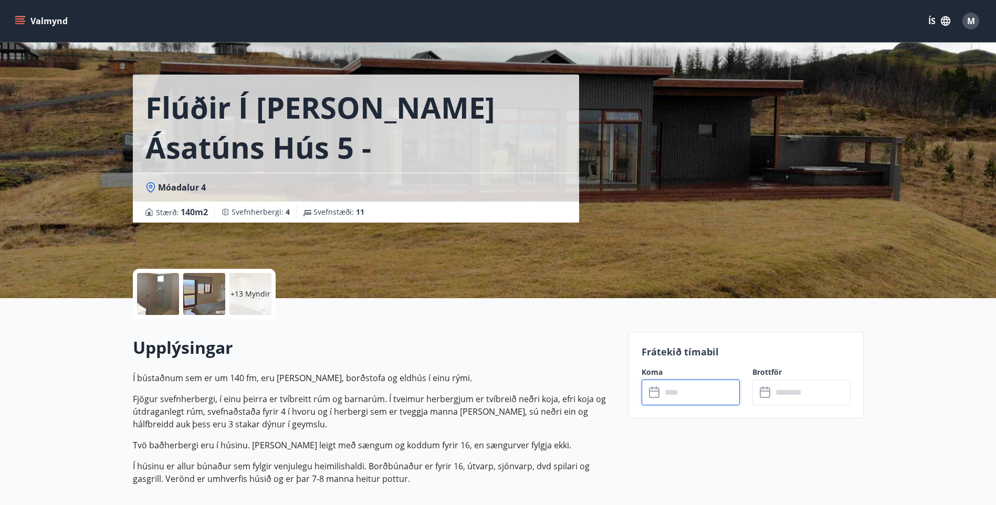
scroll to position [0, 0]
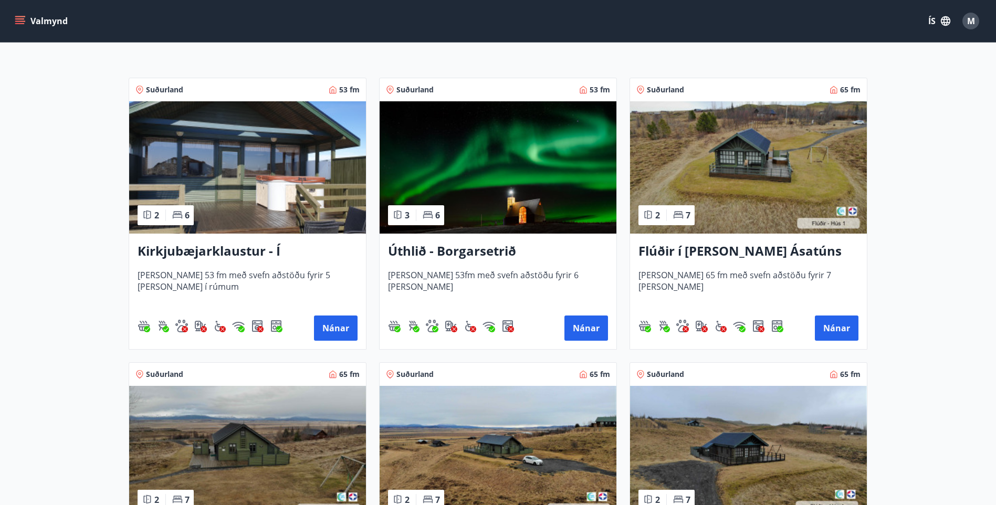
scroll to position [158, 0]
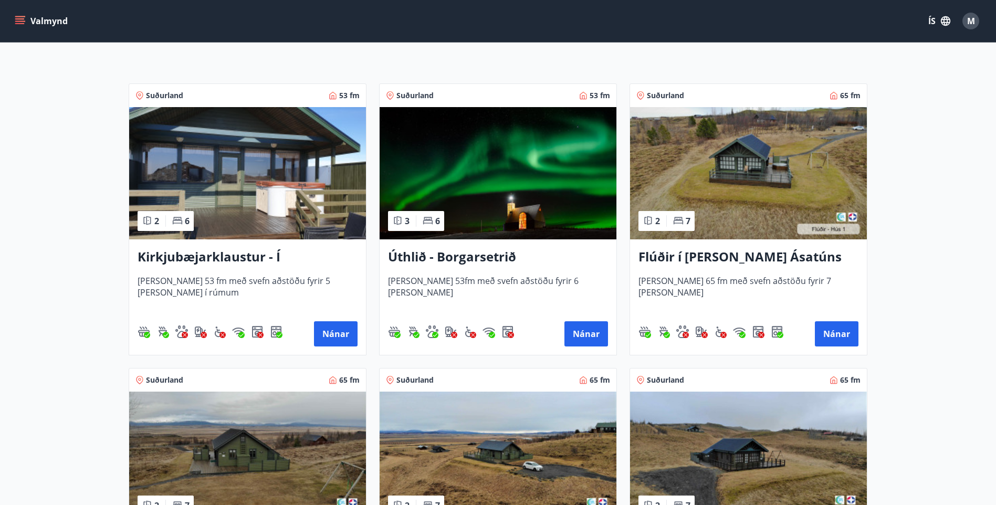
click at [227, 279] on span "[PERSON_NAME] 53 fm með svefn aðstöðu fyrir 5 [PERSON_NAME] í rúmum" at bounding box center [248, 292] width 220 height 35
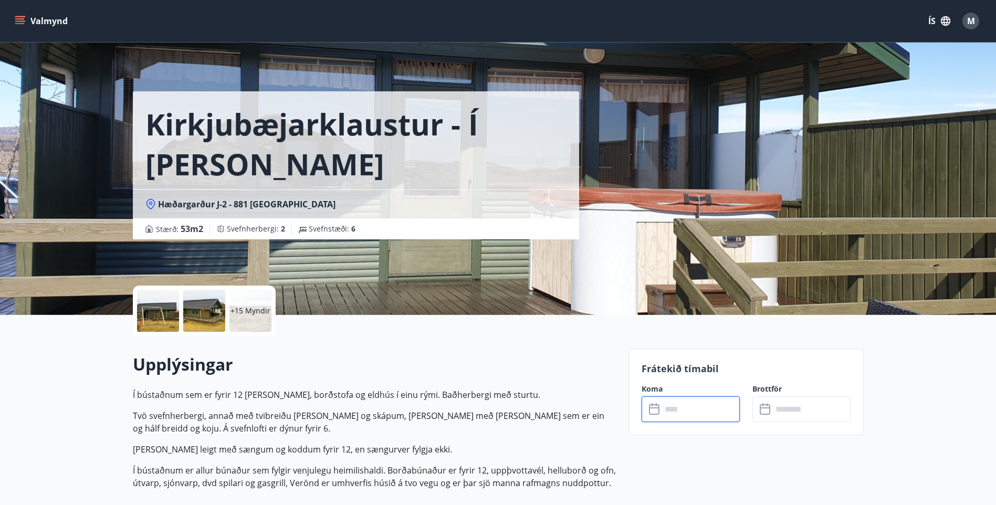
click at [686, 413] on input "text" at bounding box center [701, 410] width 78 height 26
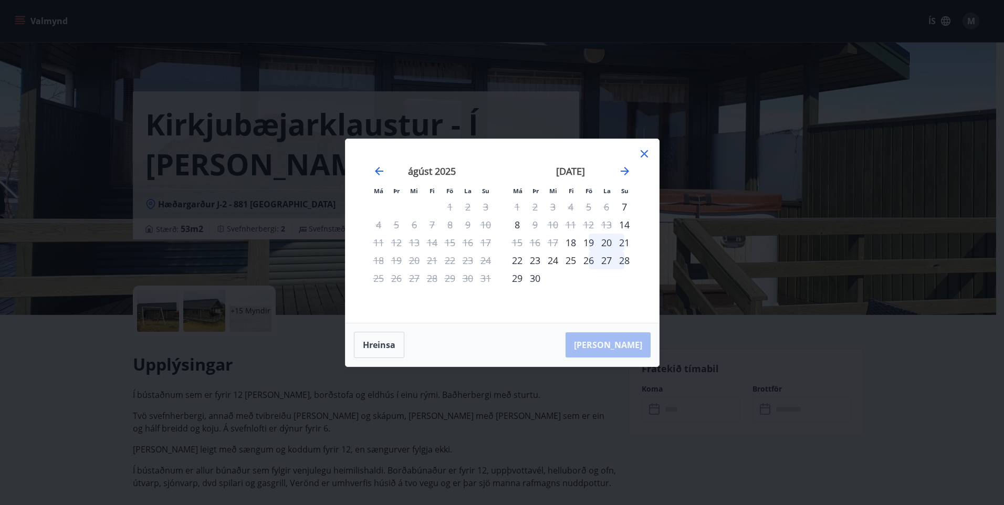
click at [589, 244] on div "19" at bounding box center [589, 243] width 18 height 18
click at [518, 262] on div "22" at bounding box center [517, 261] width 18 height 18
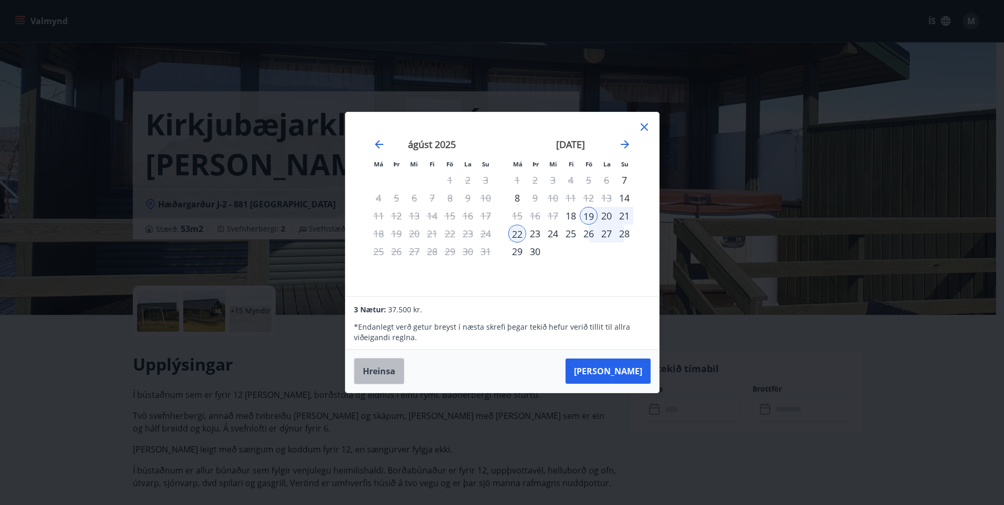
click at [373, 369] on button "Hreinsa" at bounding box center [379, 371] width 50 height 26
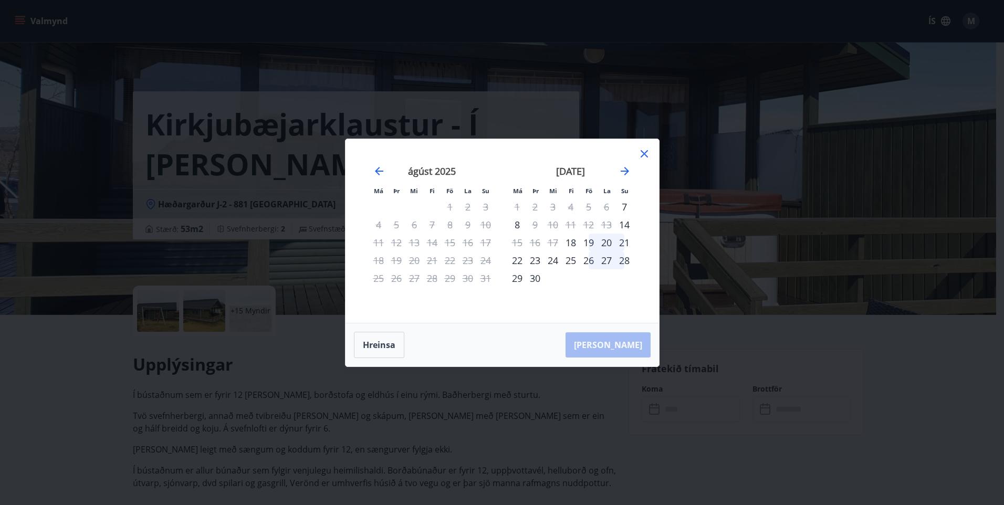
click at [643, 158] on icon at bounding box center [644, 154] width 13 height 13
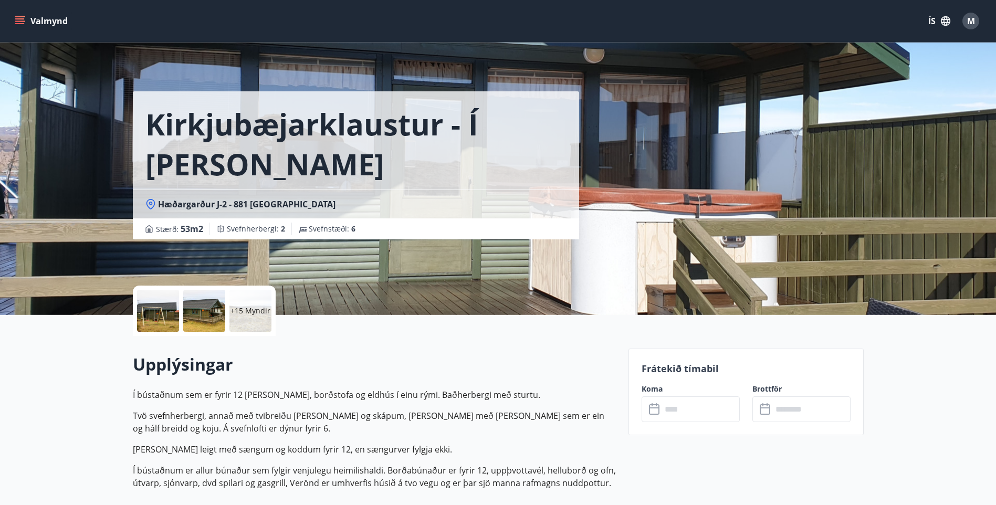
click at [244, 311] on p "+15 Myndir" at bounding box center [251, 311] width 40 height 11
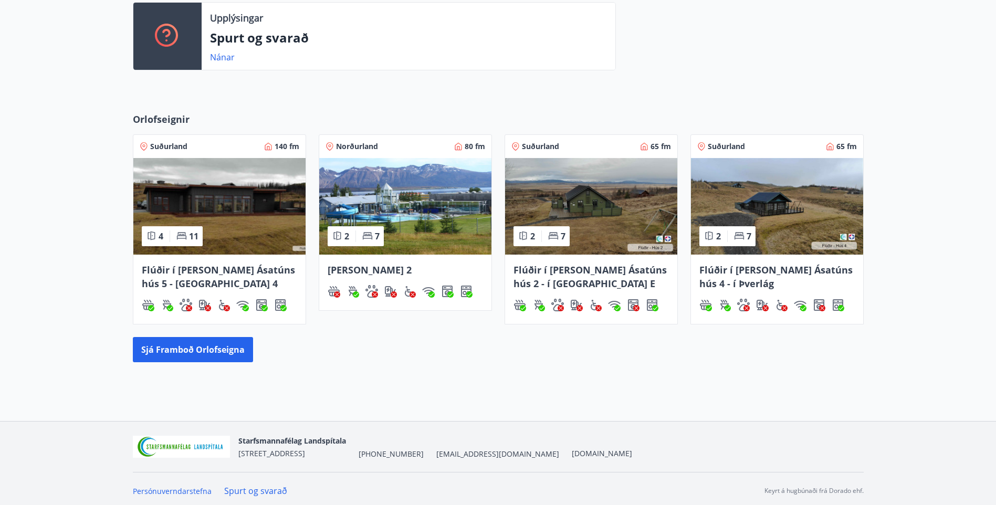
scroll to position [298, 0]
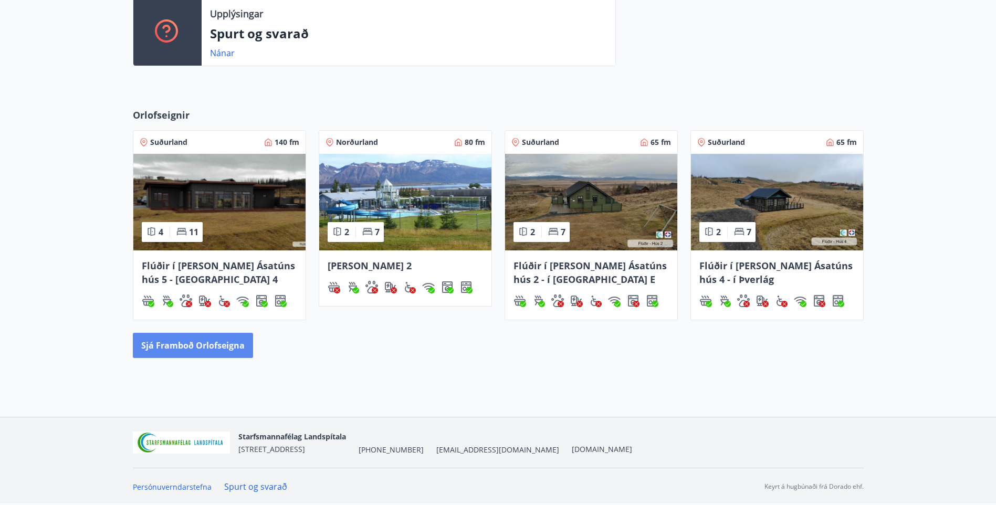
click at [213, 341] on button "Sjá framboð orlofseigna" at bounding box center [193, 345] width 120 height 25
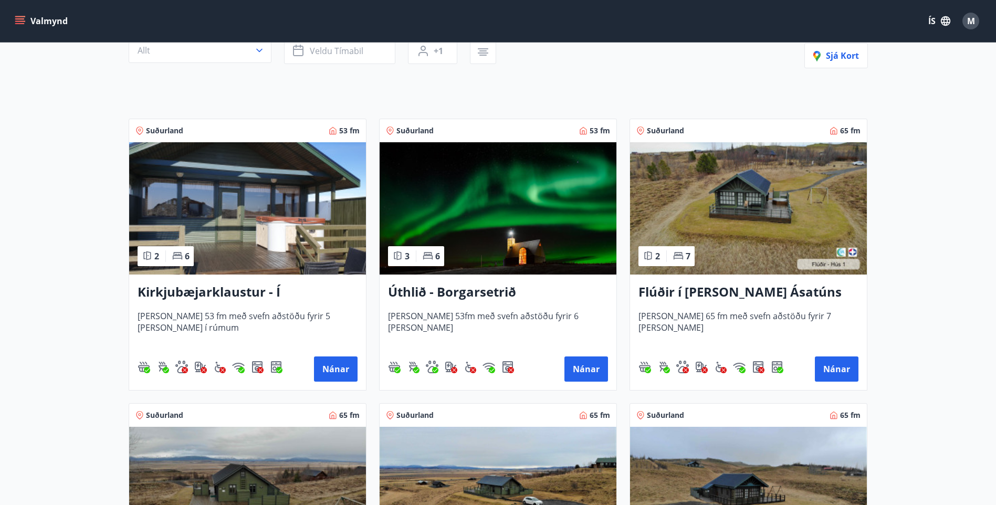
scroll to position [210, 0]
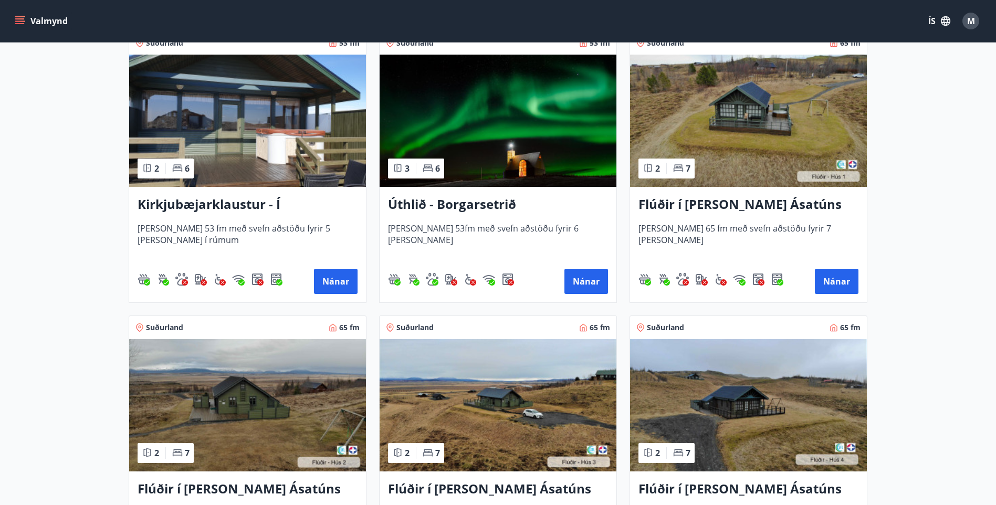
click at [467, 226] on span "[PERSON_NAME] 53fm með svefn aðstöðu fyrir 6 [PERSON_NAME]" at bounding box center [498, 240] width 220 height 35
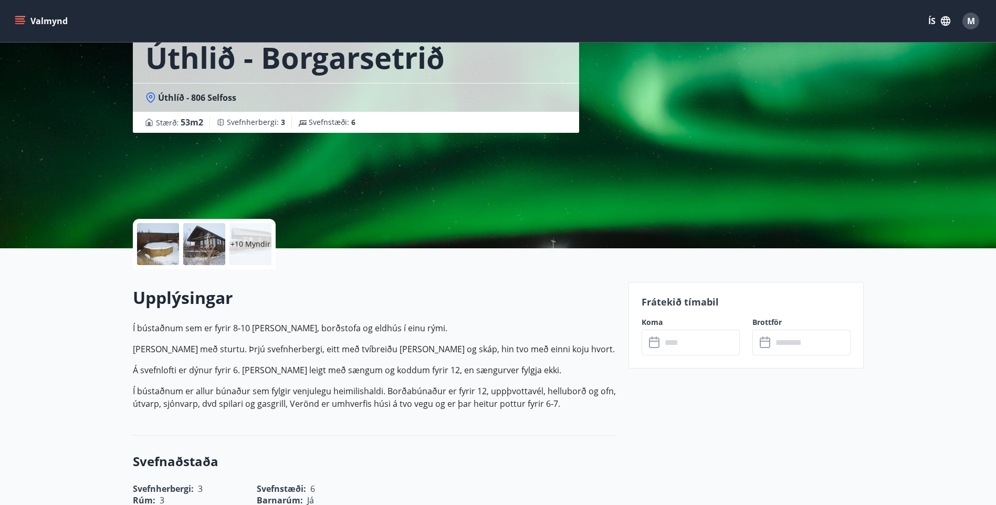
scroll to position [263, 0]
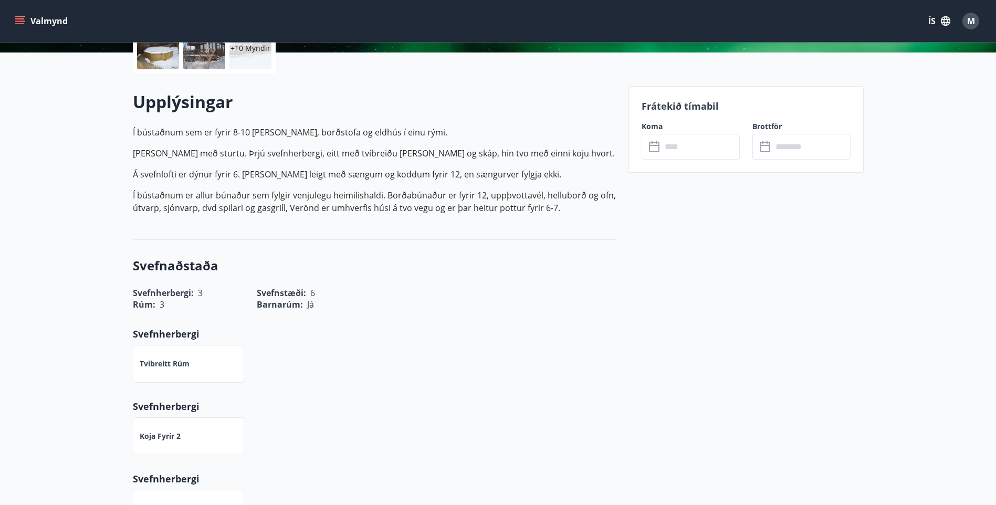
click at [670, 148] on input "text" at bounding box center [701, 147] width 78 height 26
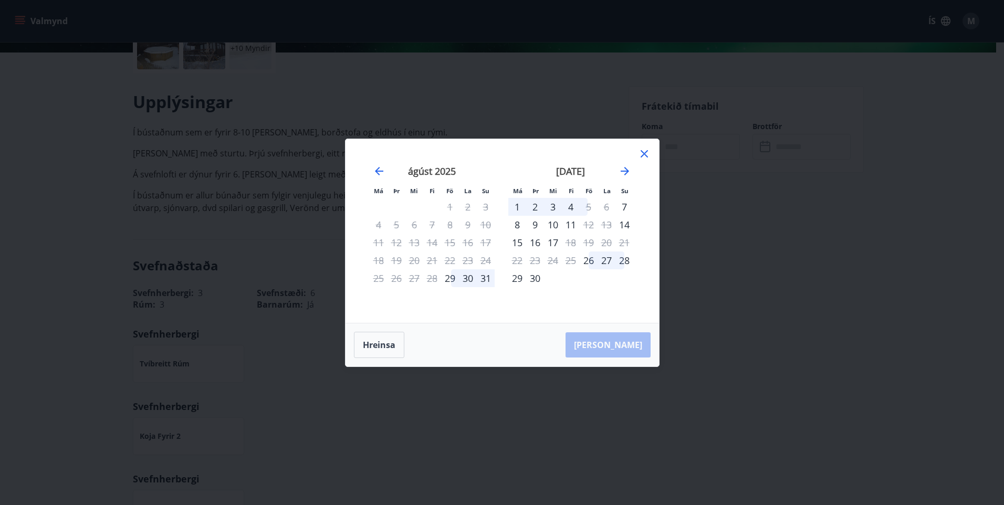
click at [644, 153] on icon at bounding box center [644, 154] width 2 height 2
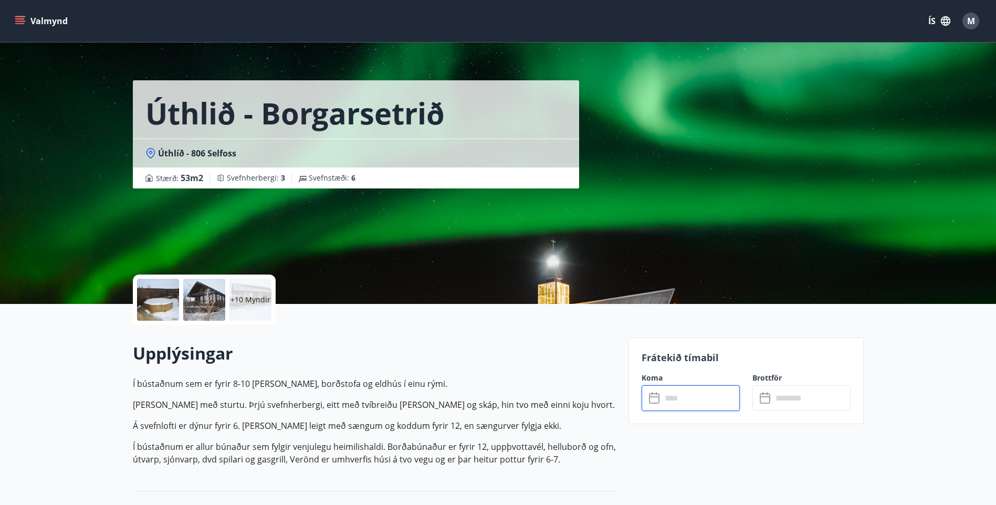
scroll to position [0, 0]
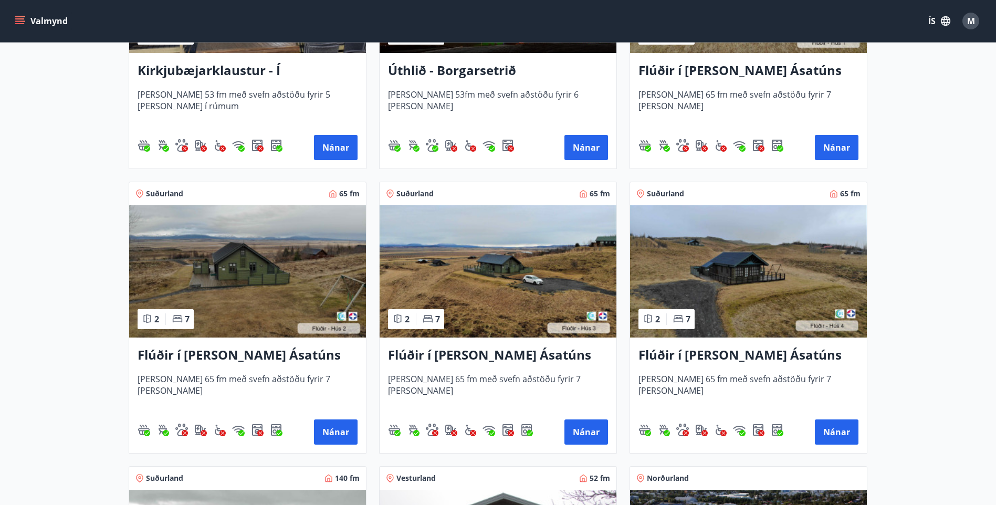
scroll to position [368, 0]
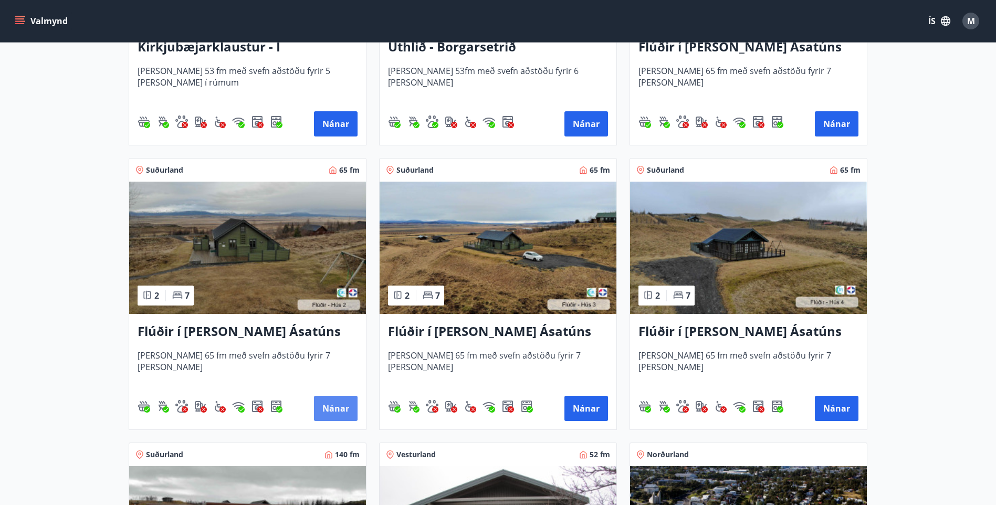
click at [340, 403] on button "Nánar" at bounding box center [336, 408] width 44 height 25
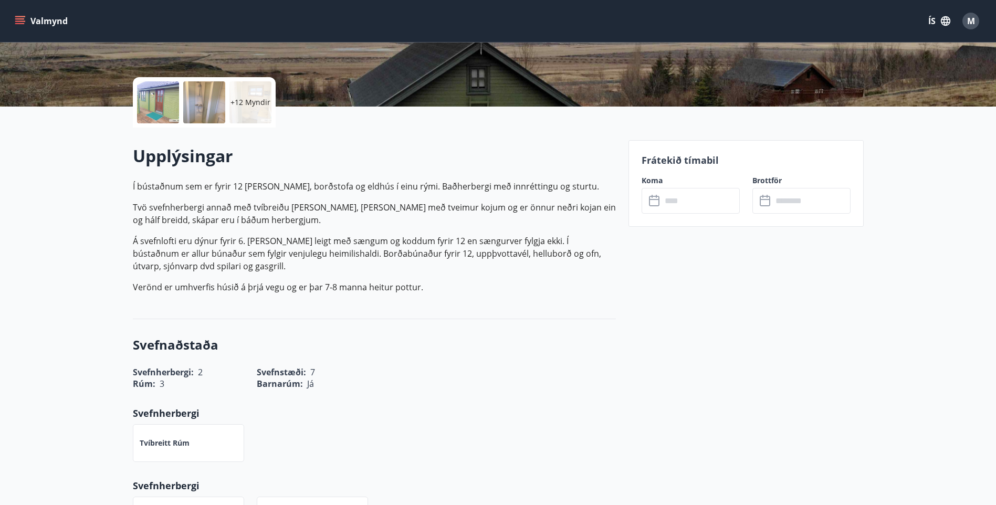
scroll to position [210, 0]
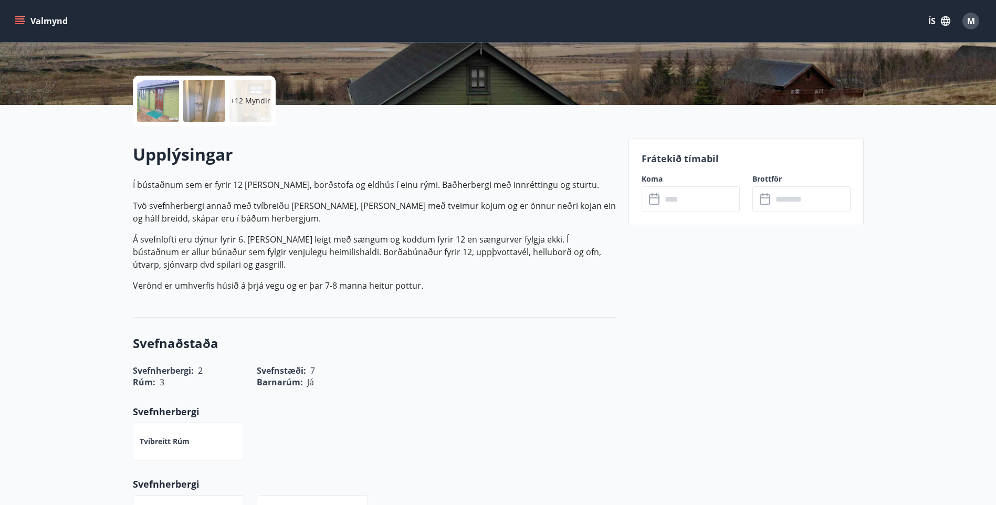
click at [668, 201] on input "text" at bounding box center [701, 199] width 78 height 26
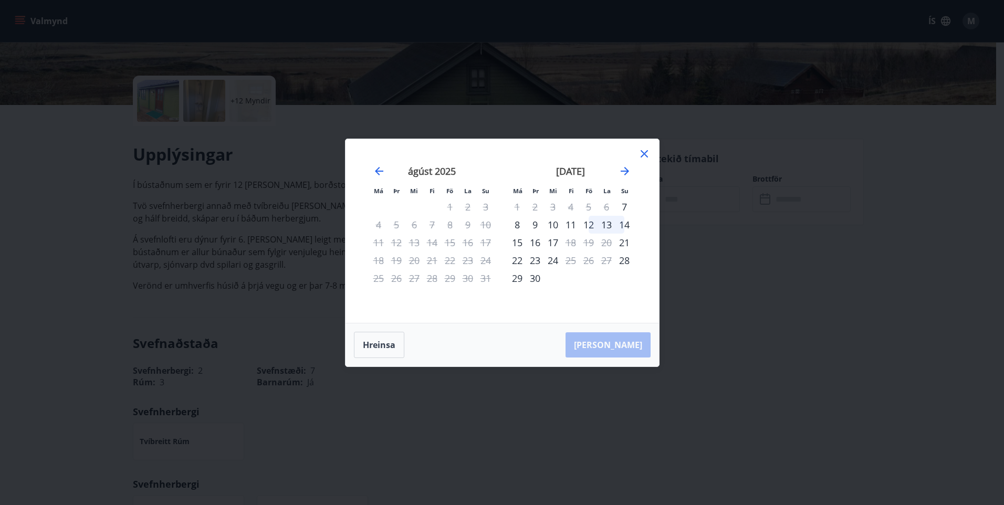
click at [640, 152] on icon at bounding box center [644, 154] width 13 height 13
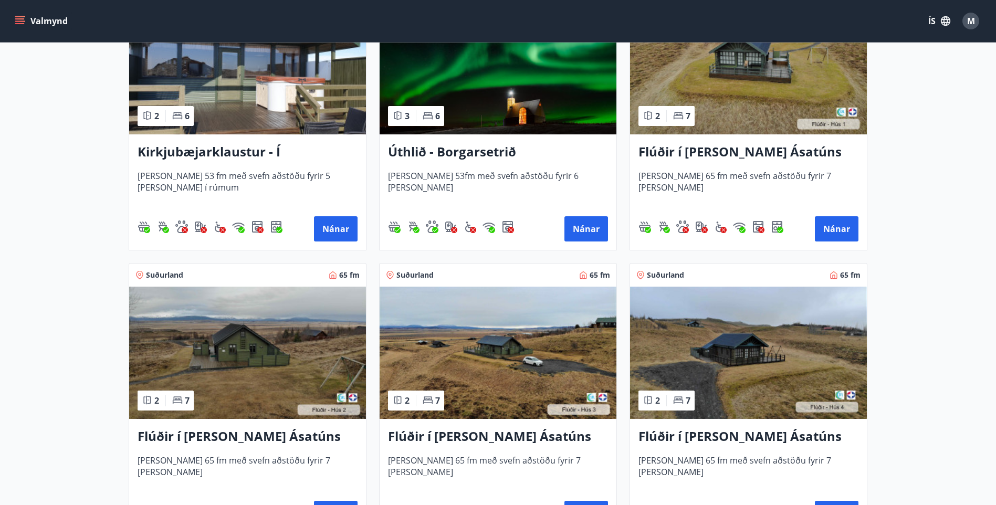
scroll to position [368, 0]
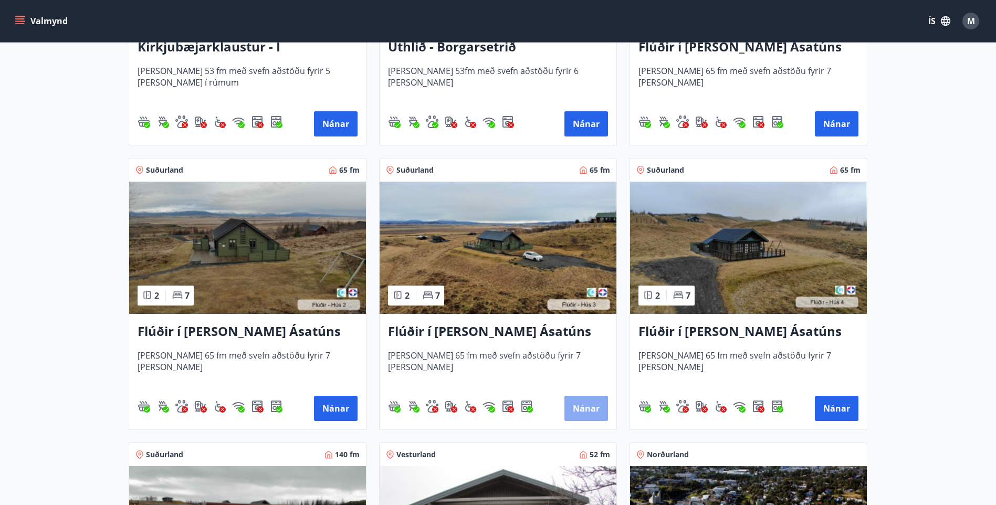
click at [582, 404] on button "Nánar" at bounding box center [587, 408] width 44 height 25
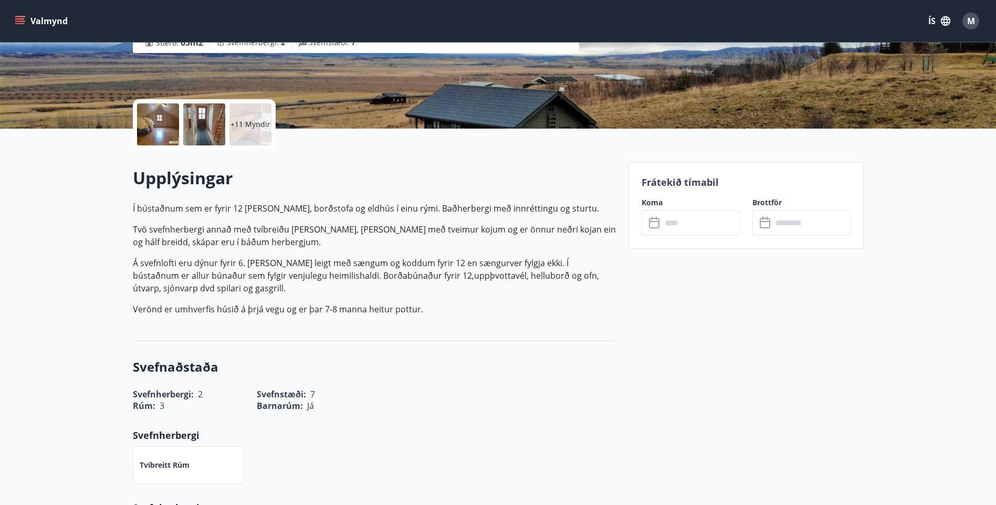
scroll to position [210, 0]
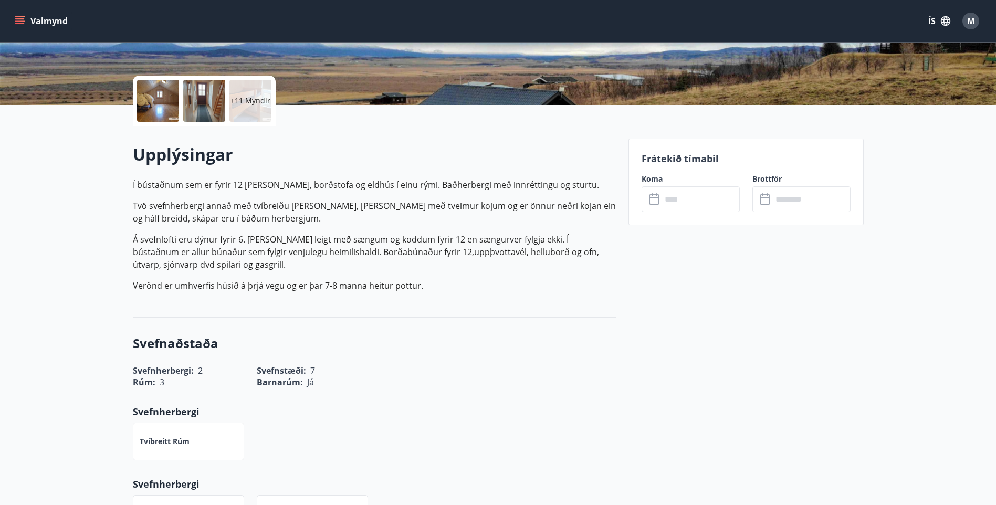
click at [655, 195] on icon at bounding box center [654, 199] width 11 height 11
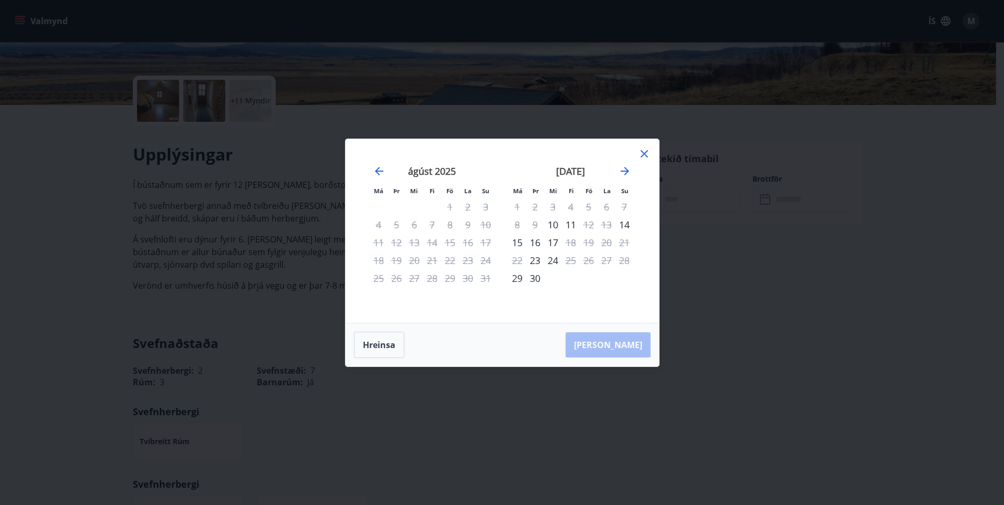
click at [644, 154] on icon at bounding box center [644, 153] width 7 height 7
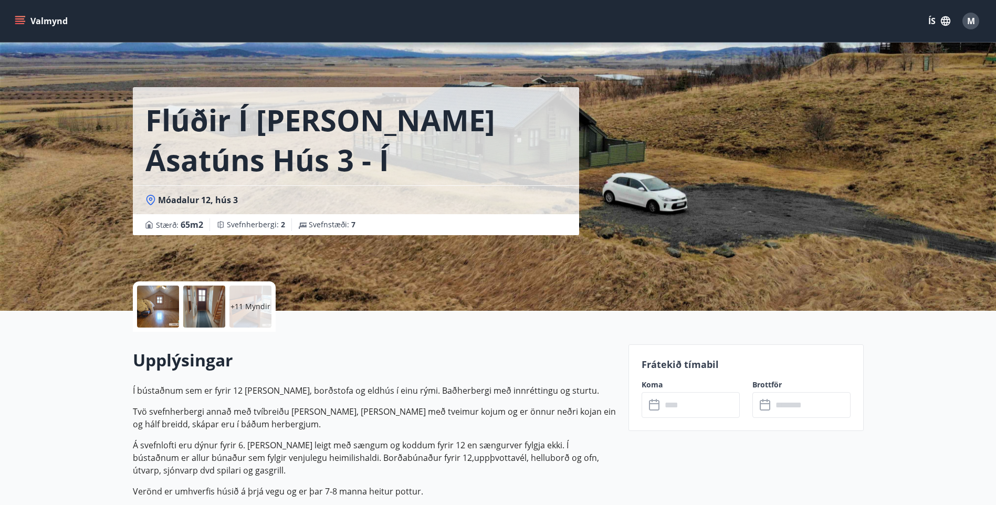
scroll to position [0, 0]
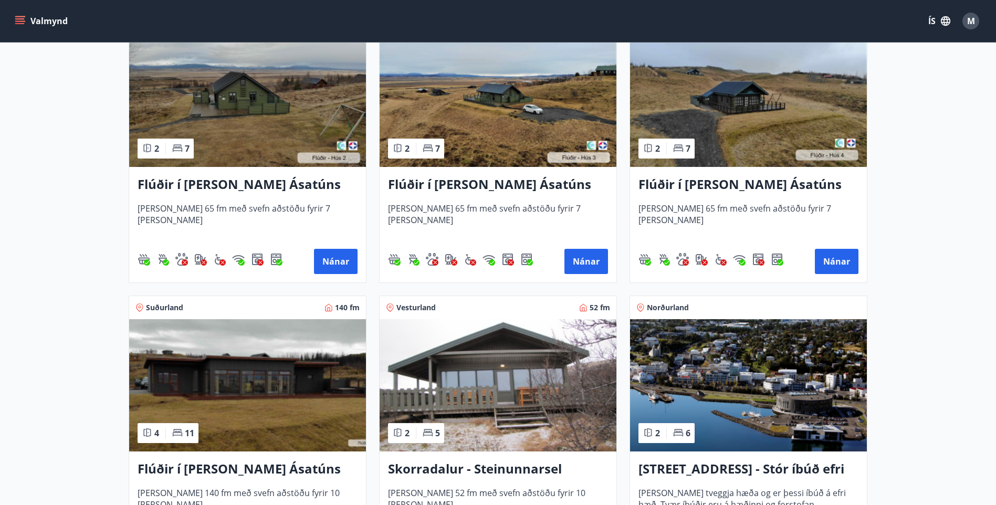
scroll to position [525, 0]
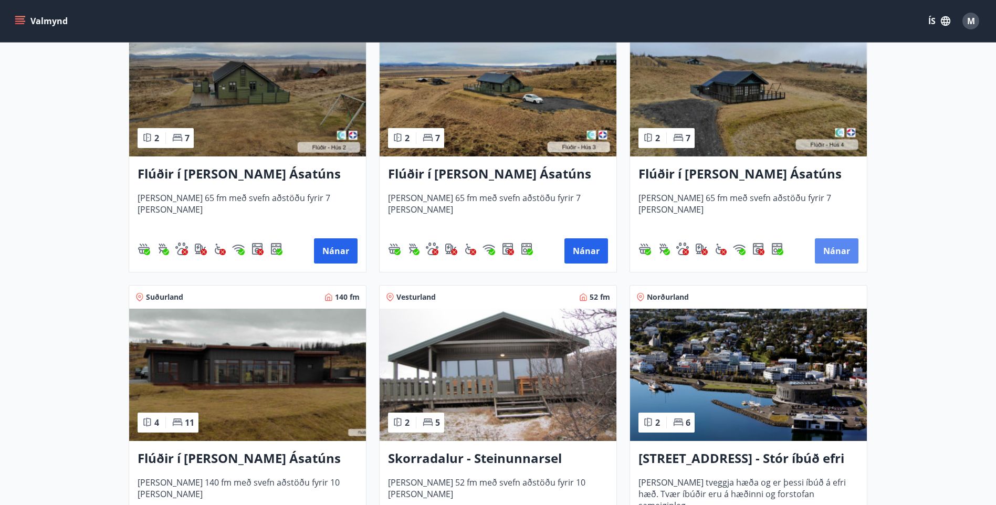
click at [836, 253] on button "Nánar" at bounding box center [837, 250] width 44 height 25
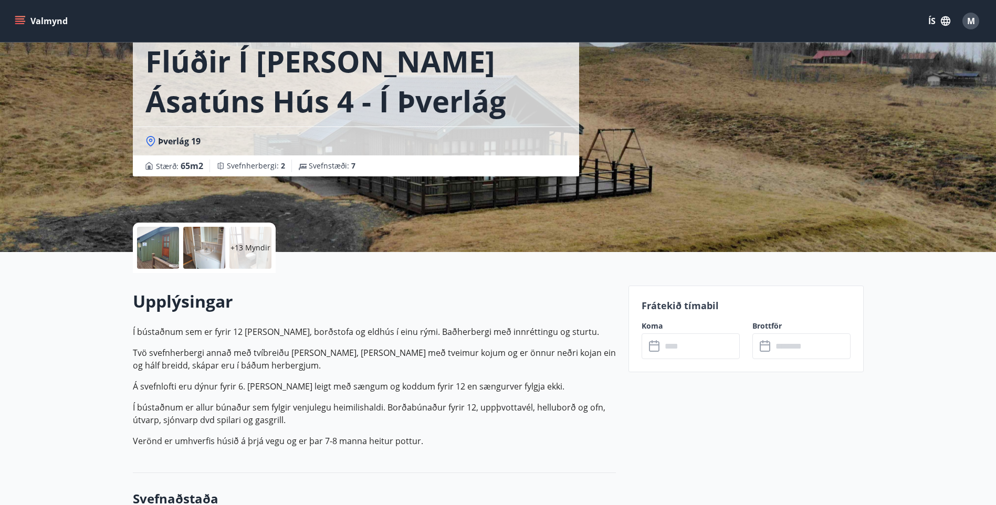
scroll to position [210, 0]
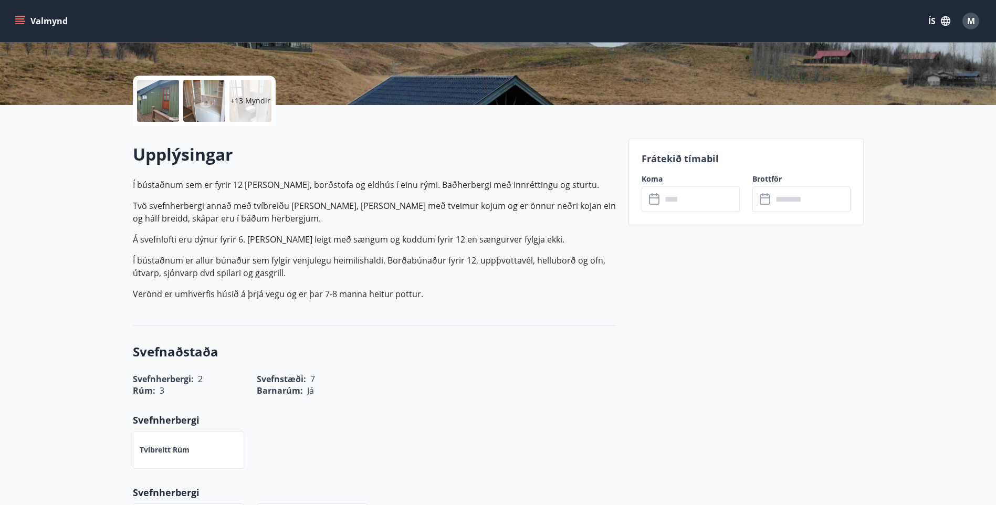
click at [653, 202] on icon at bounding box center [655, 199] width 13 height 13
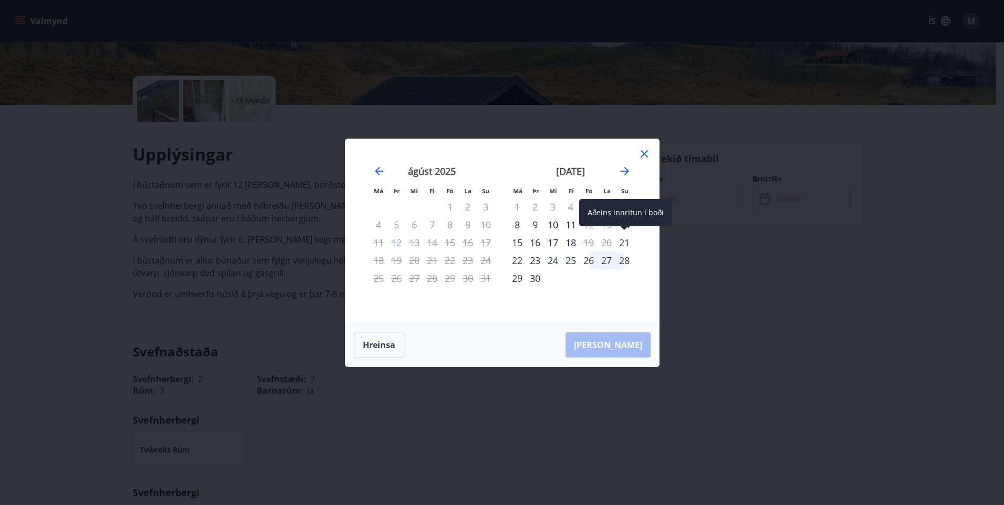
click at [622, 241] on div "21" at bounding box center [625, 243] width 18 height 18
click at [641, 157] on icon at bounding box center [644, 153] width 7 height 7
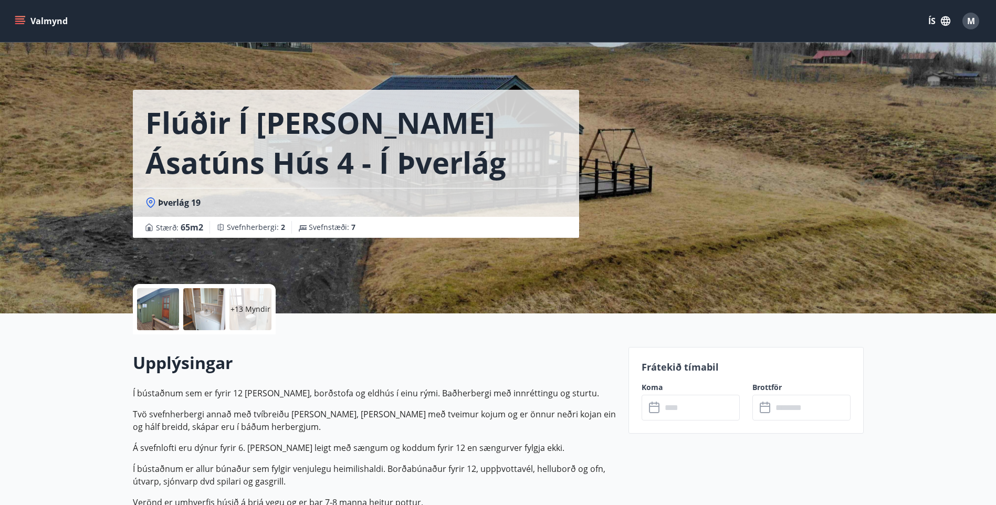
scroll to position [0, 0]
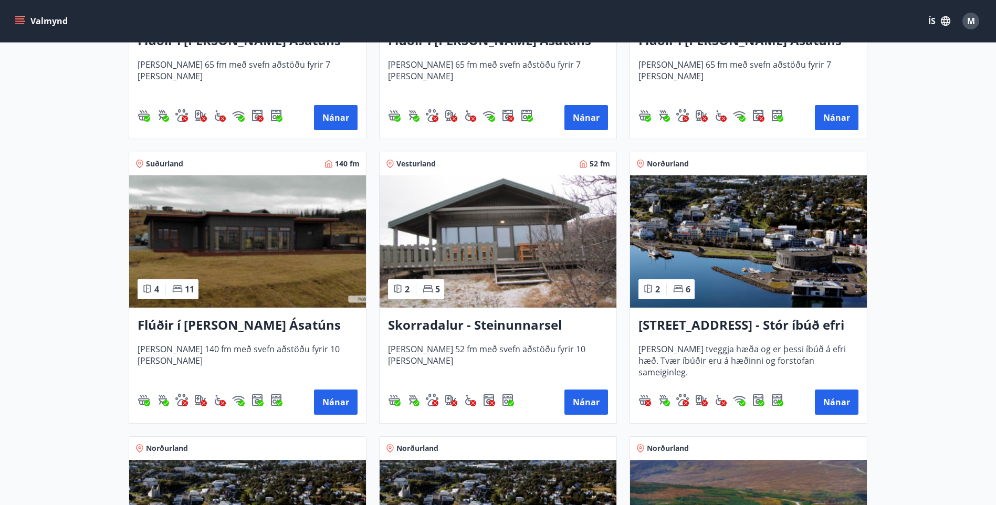
scroll to position [788, 0]
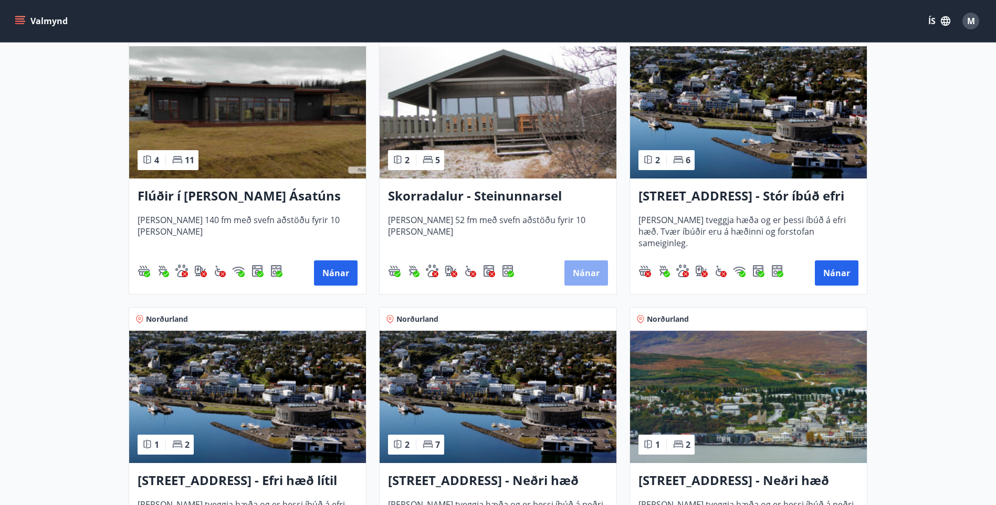
click at [597, 272] on button "Nánar" at bounding box center [587, 273] width 44 height 25
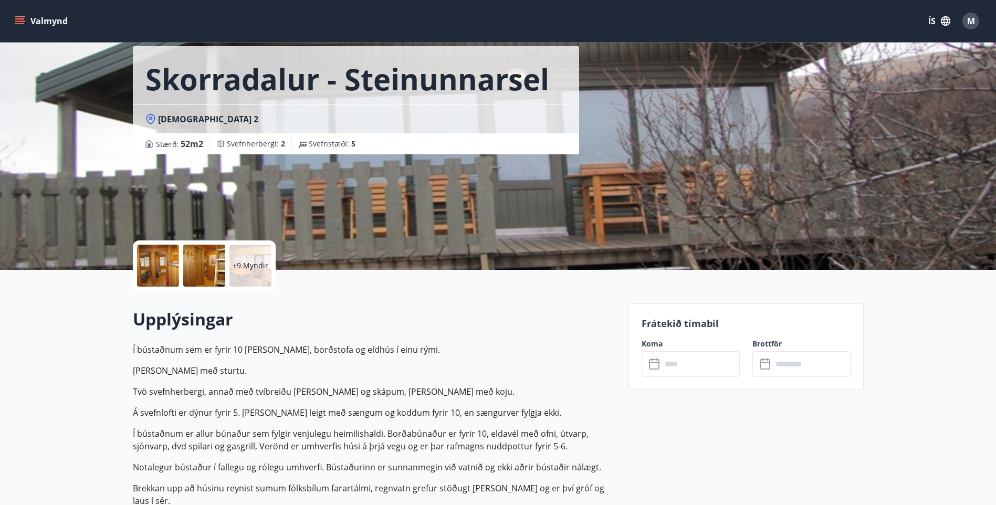
scroll to position [263, 0]
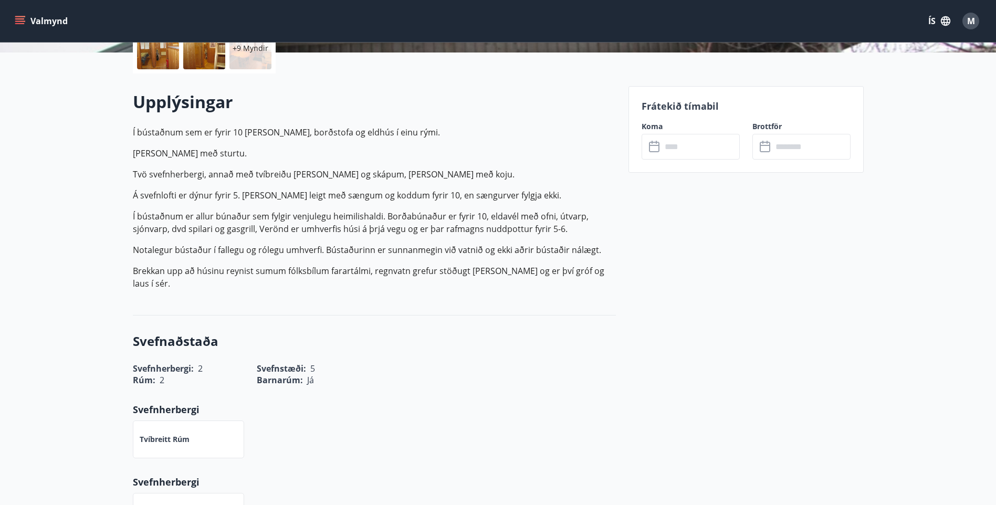
click at [678, 149] on input "text" at bounding box center [701, 147] width 78 height 26
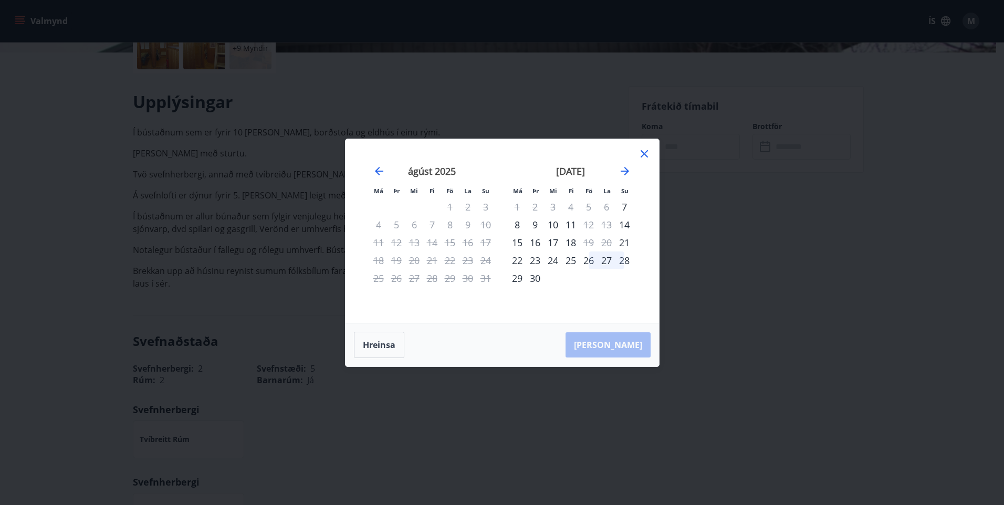
click at [641, 149] on icon at bounding box center [644, 154] width 13 height 13
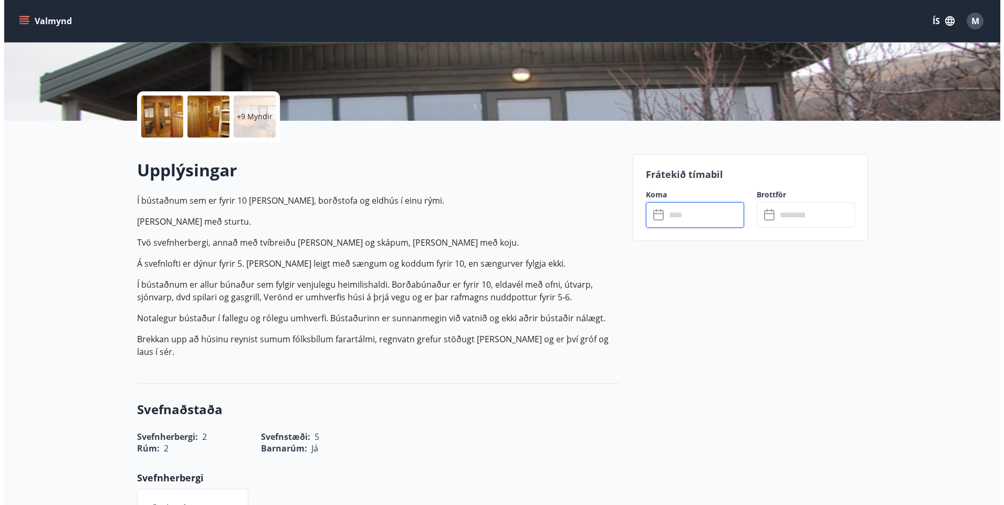
scroll to position [53, 0]
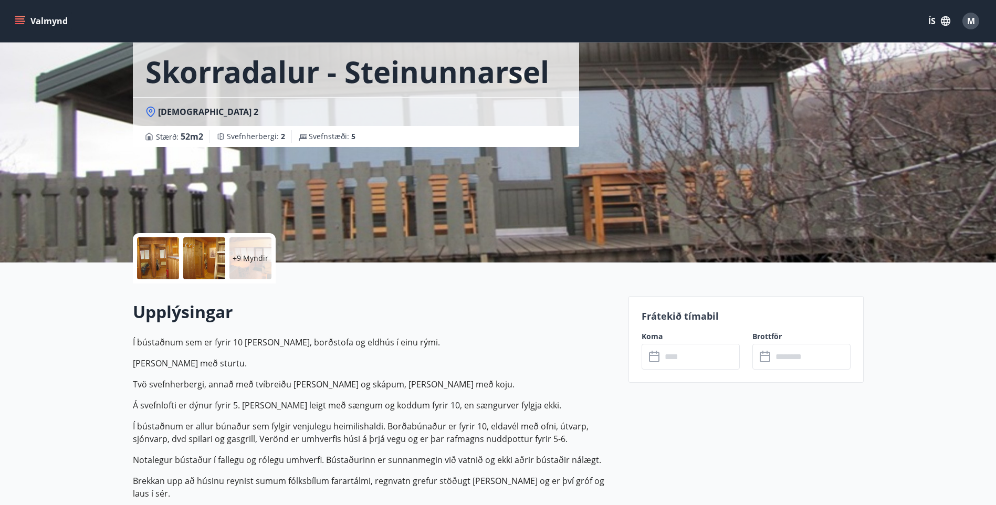
click at [260, 251] on div "+9 Myndir" at bounding box center [251, 258] width 42 height 42
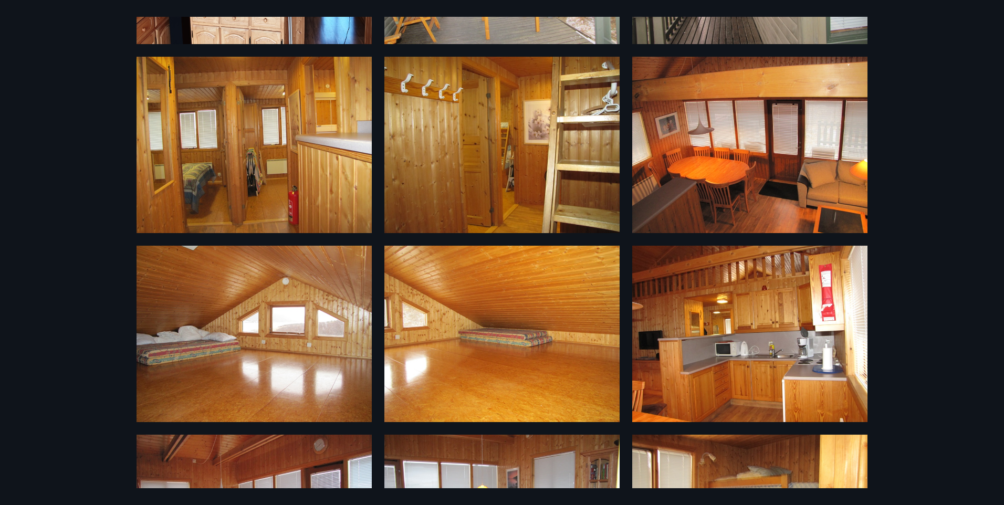
scroll to position [0, 0]
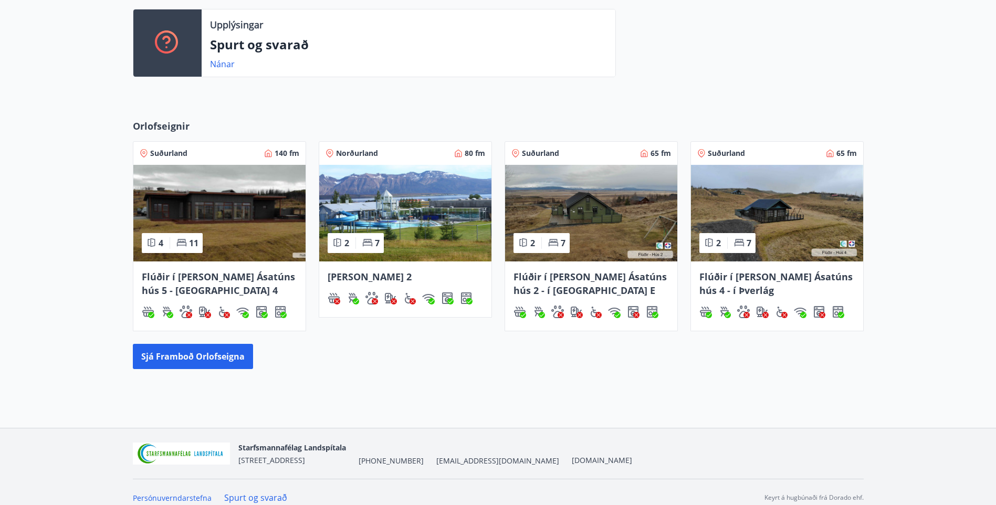
scroll to position [298, 0]
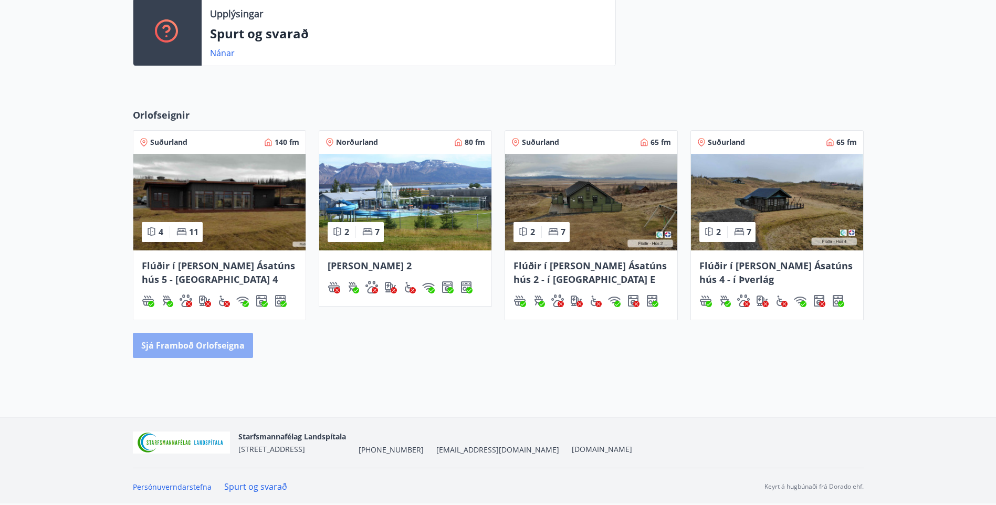
click at [194, 345] on button "Sjá framboð orlofseigna" at bounding box center [193, 345] width 120 height 25
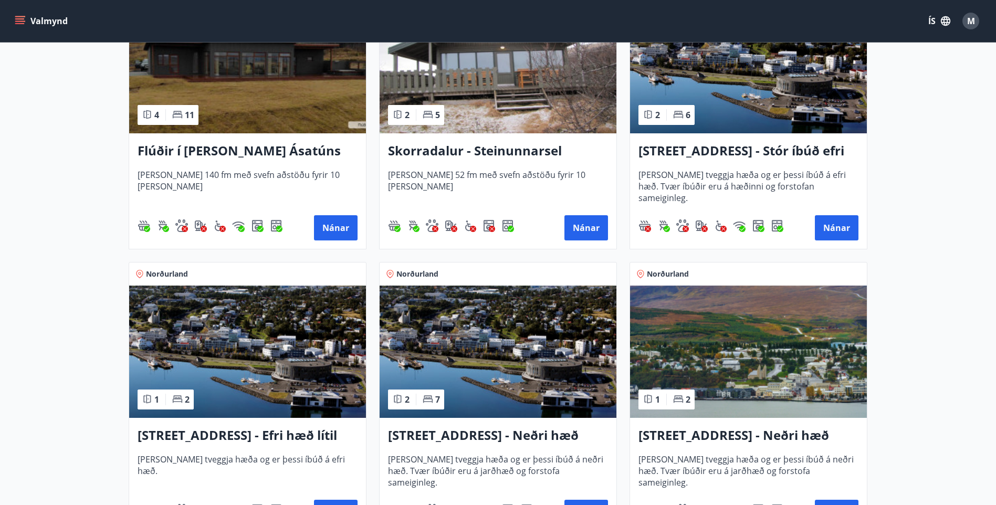
scroll to position [840, 0]
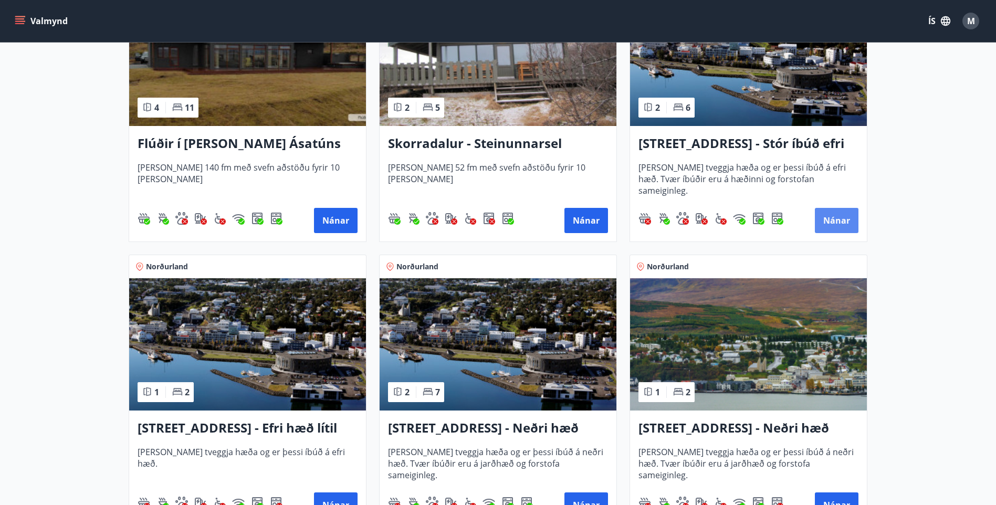
click at [833, 223] on button "Nánar" at bounding box center [837, 220] width 44 height 25
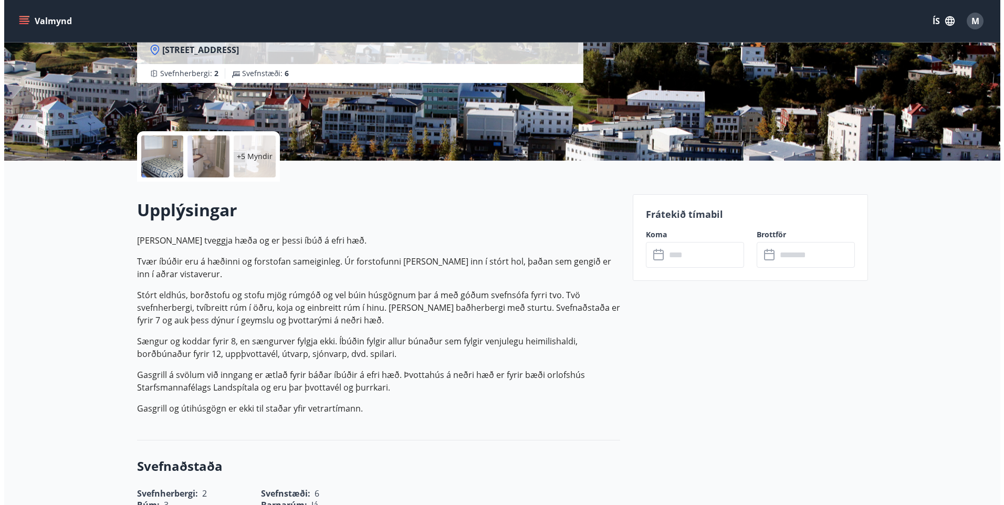
scroll to position [158, 0]
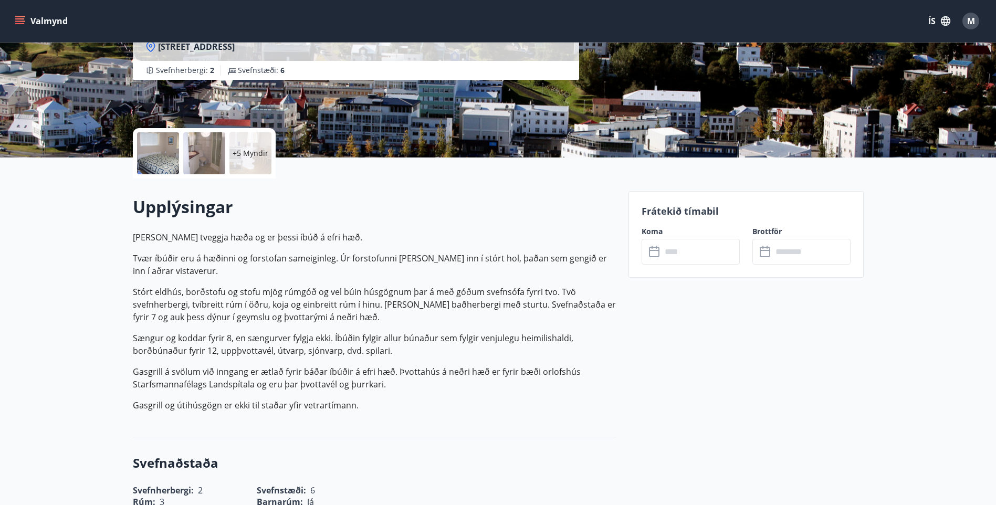
click at [676, 258] on input "text" at bounding box center [701, 252] width 78 height 26
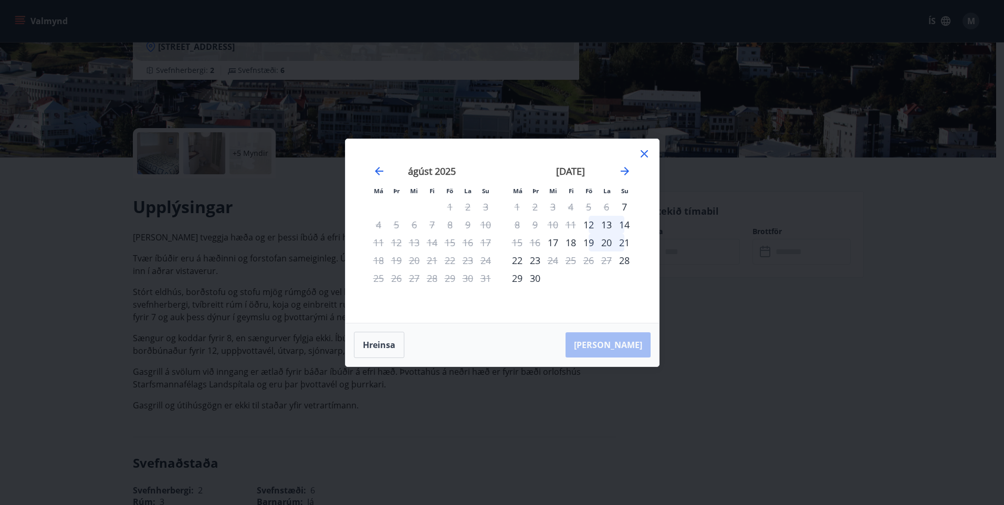
click at [645, 151] on icon at bounding box center [644, 154] width 13 height 13
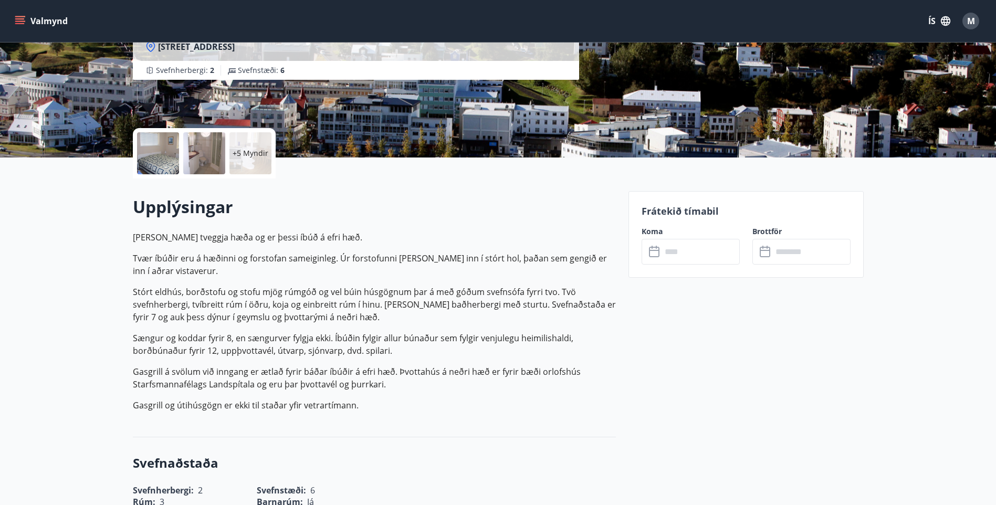
click at [248, 156] on p "+5 Myndir" at bounding box center [251, 153] width 36 height 11
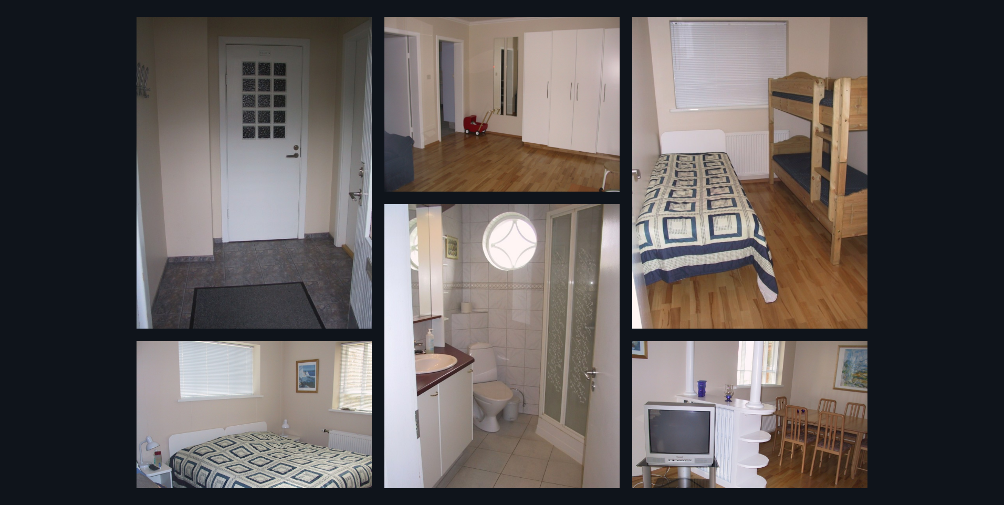
scroll to position [0, 0]
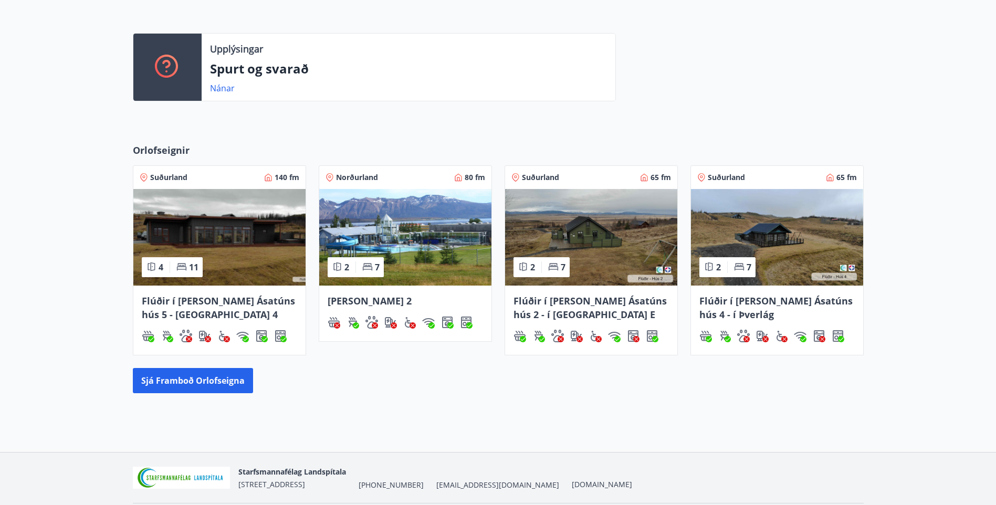
scroll to position [298, 0]
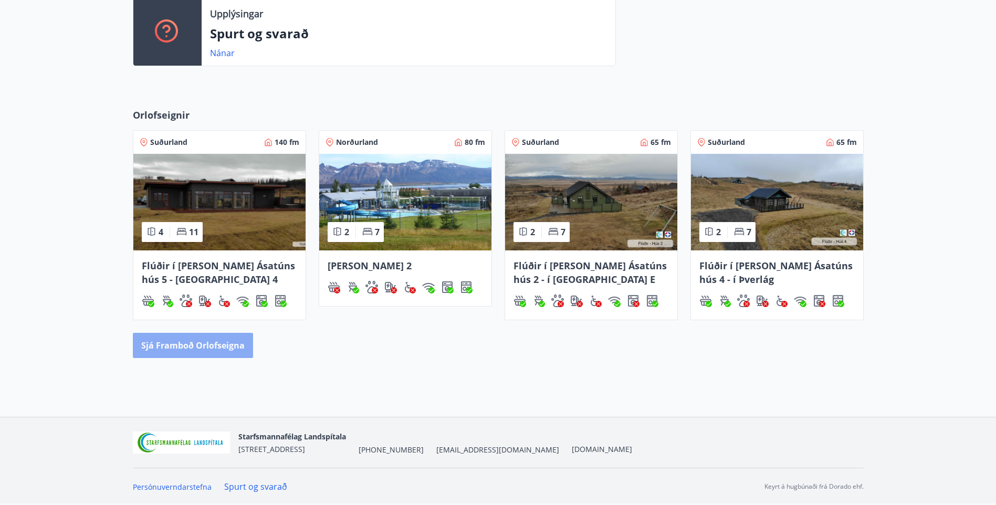
click at [214, 344] on button "Sjá framboð orlofseigna" at bounding box center [193, 345] width 120 height 25
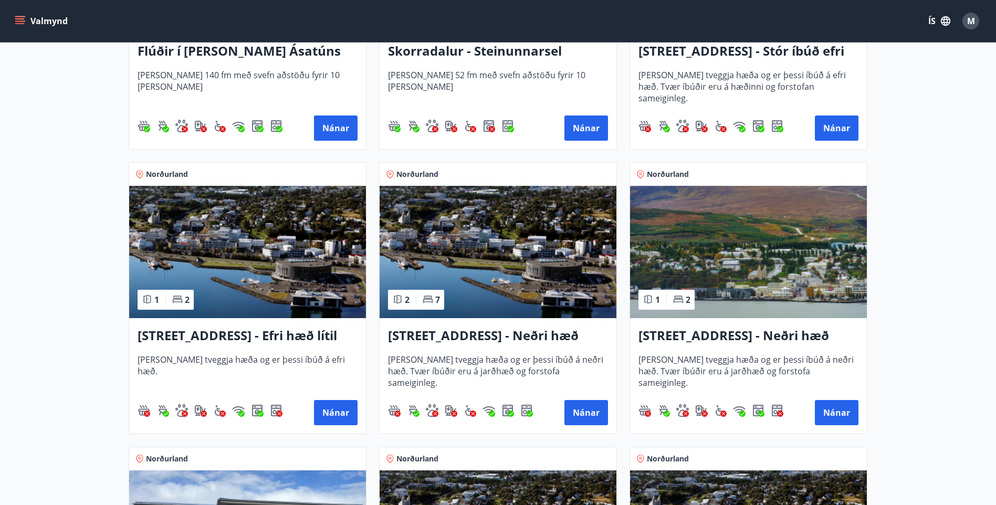
scroll to position [1103, 0]
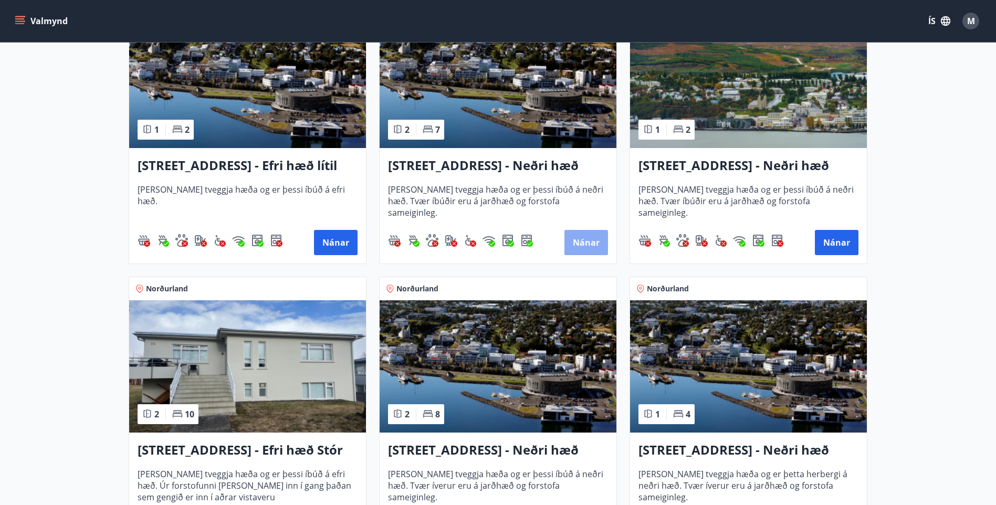
click at [581, 239] on button "Nánar" at bounding box center [587, 242] width 44 height 25
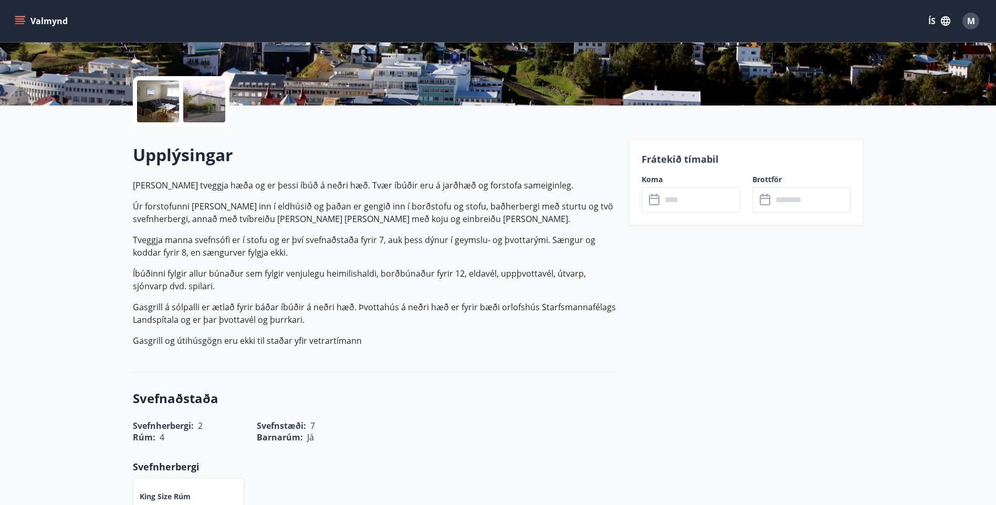
scroll to position [210, 0]
click at [677, 196] on input "text" at bounding box center [701, 199] width 78 height 26
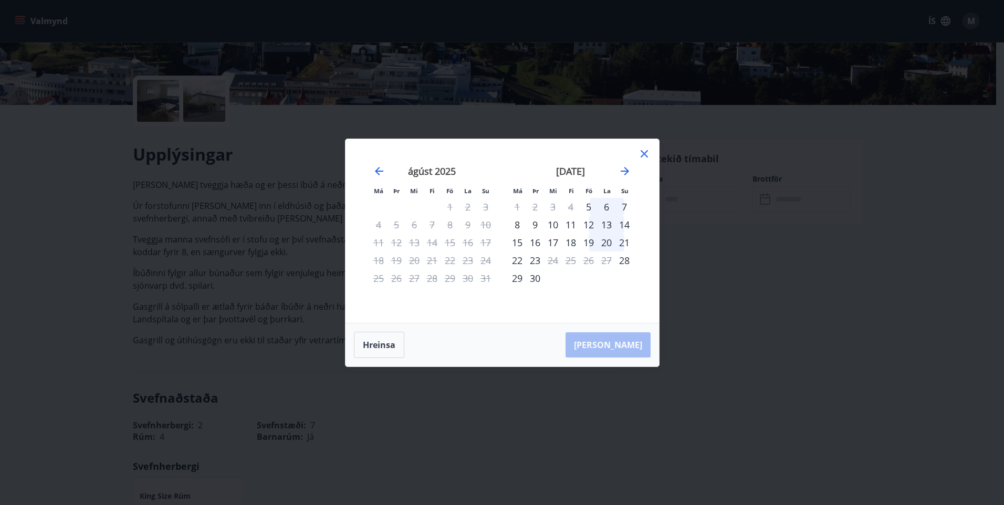
click at [589, 243] on div "19" at bounding box center [589, 243] width 18 height 18
click at [523, 262] on div "22" at bounding box center [517, 261] width 18 height 18
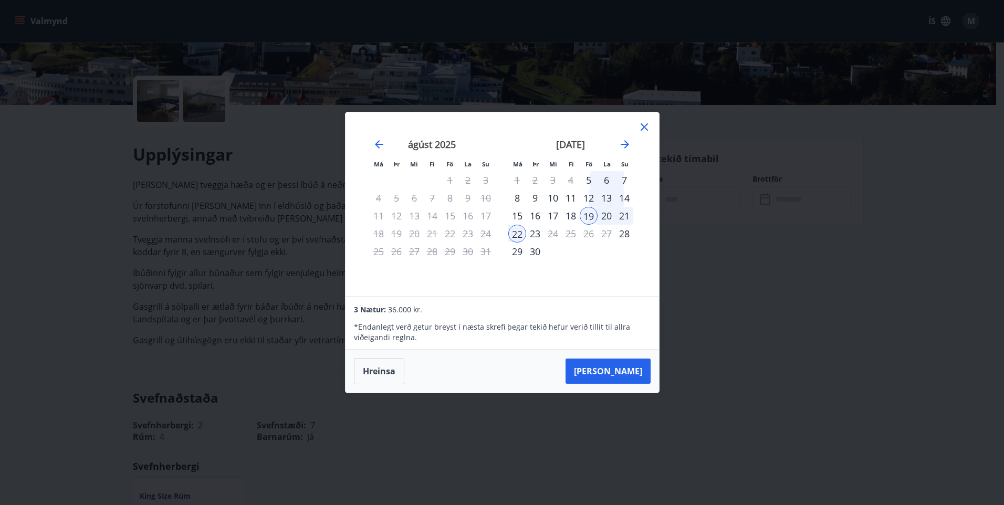
click at [644, 130] on icon at bounding box center [644, 127] width 13 height 13
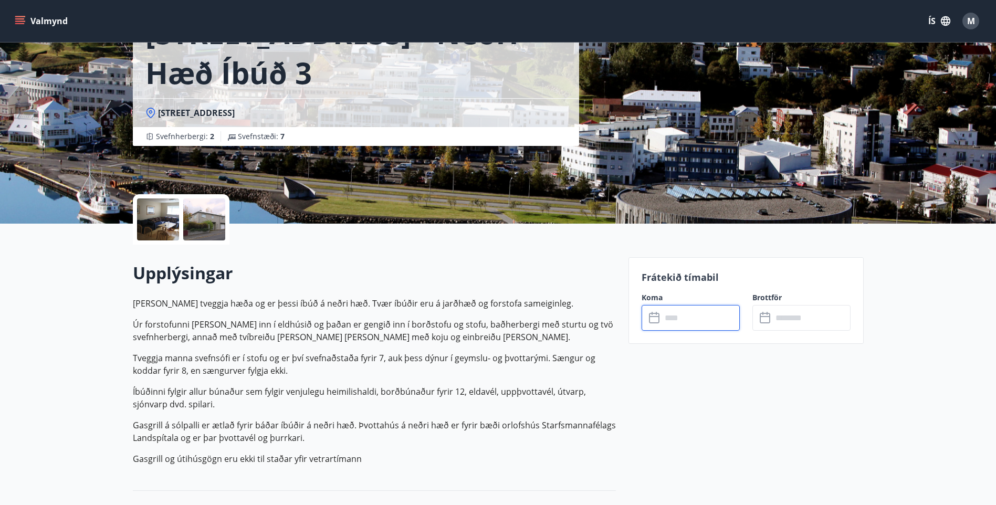
scroll to position [0, 0]
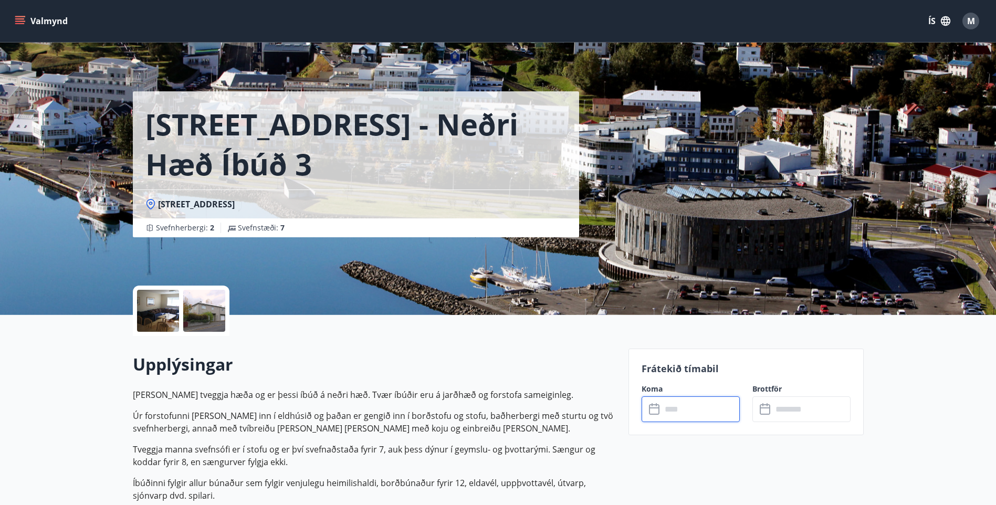
click at [193, 307] on div at bounding box center [204, 311] width 42 height 42
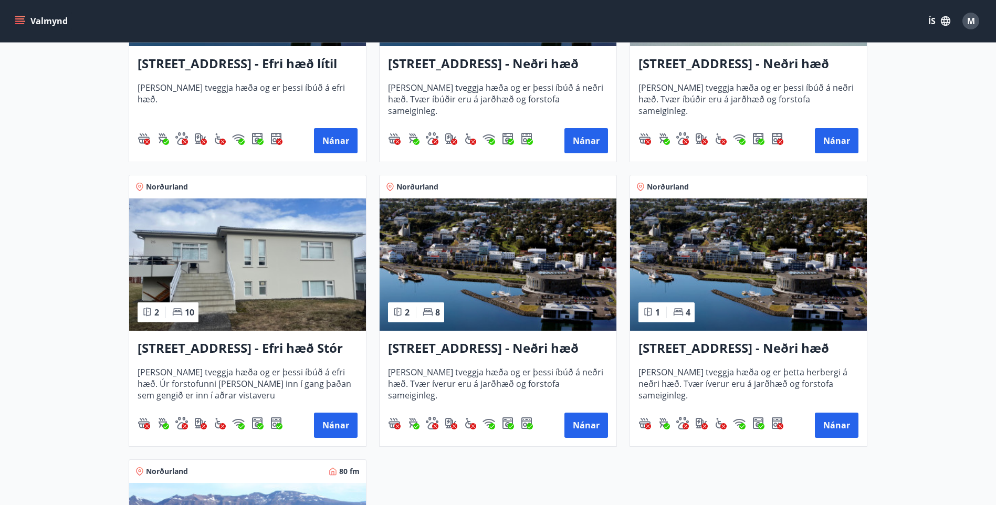
scroll to position [1208, 0]
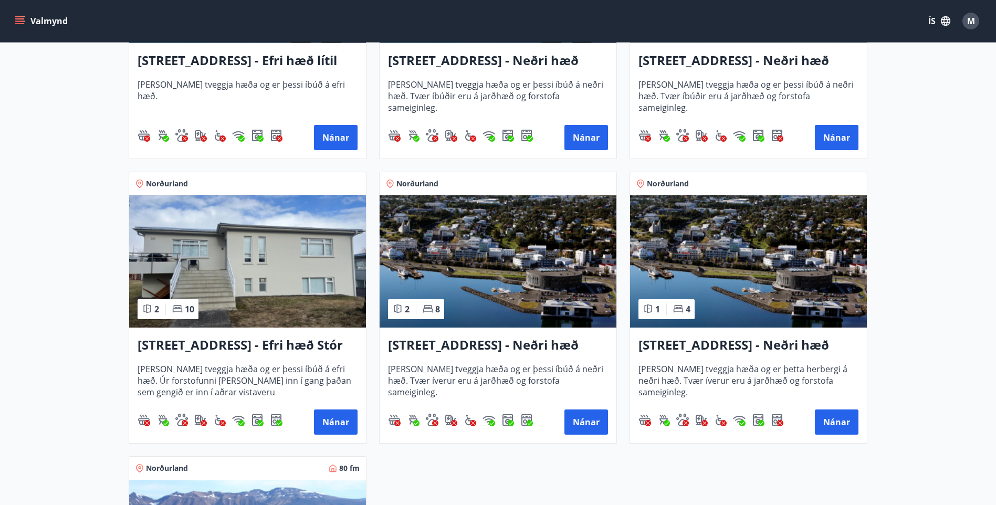
click at [235, 342] on h3 "[STREET_ADDRESS] - Efri hæð Stór íbúð 1" at bounding box center [248, 345] width 220 height 19
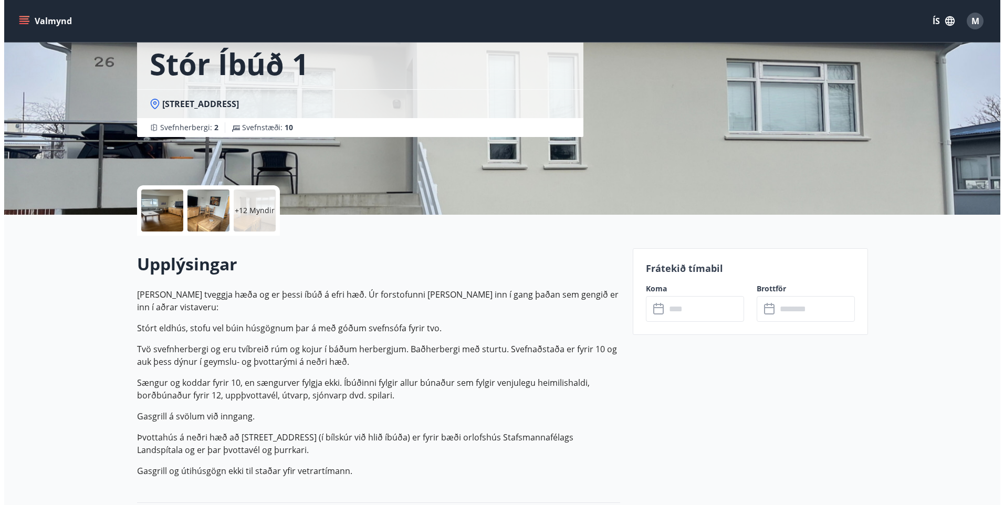
scroll to position [210, 0]
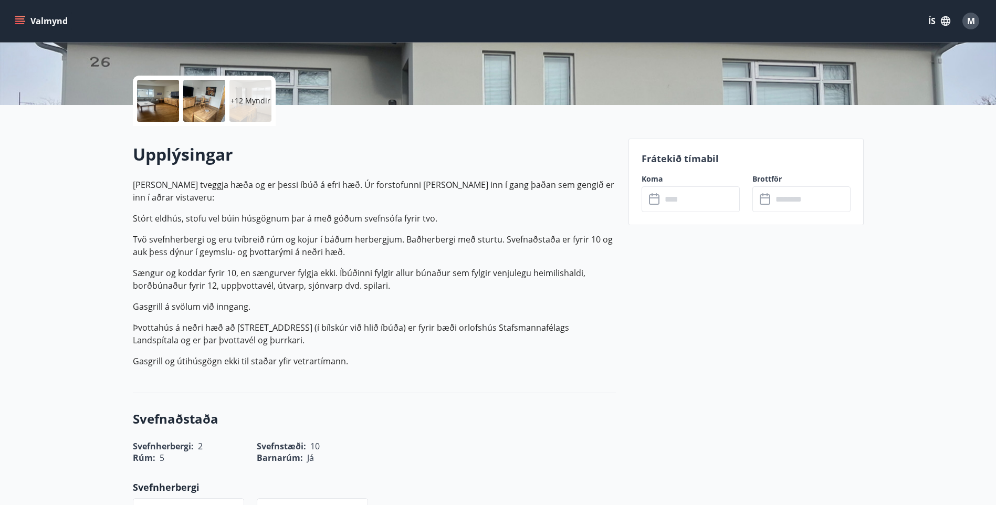
click at [689, 199] on input "text" at bounding box center [701, 199] width 78 height 26
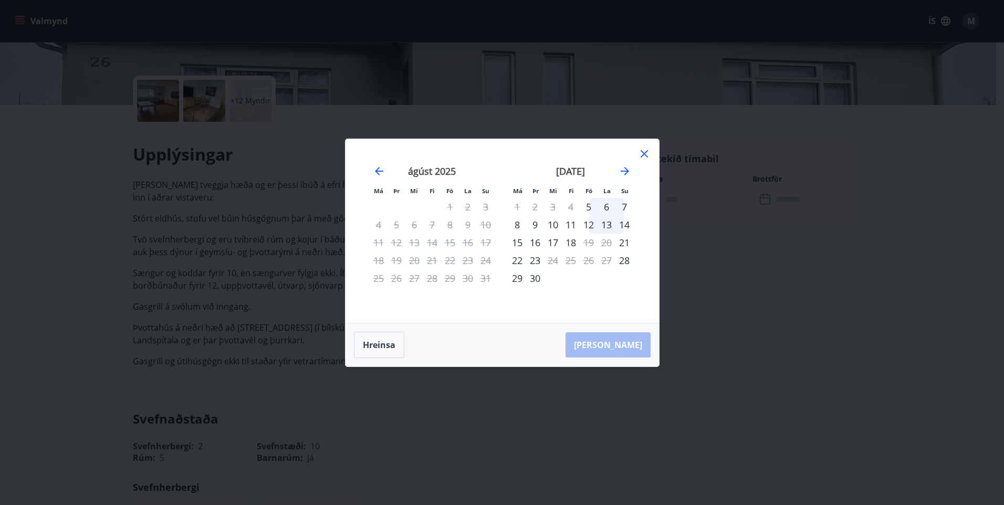
click at [645, 154] on icon at bounding box center [644, 154] width 13 height 13
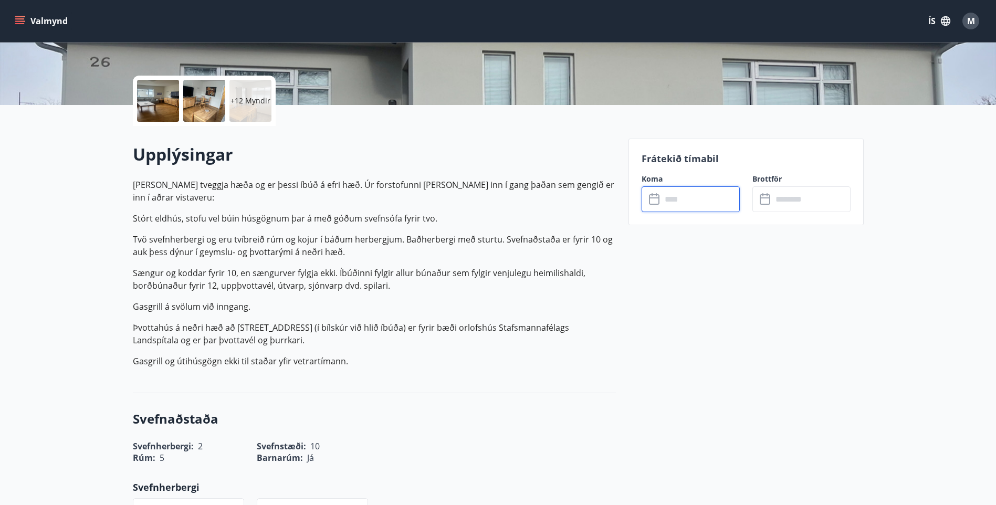
click at [196, 99] on div at bounding box center [204, 101] width 42 height 42
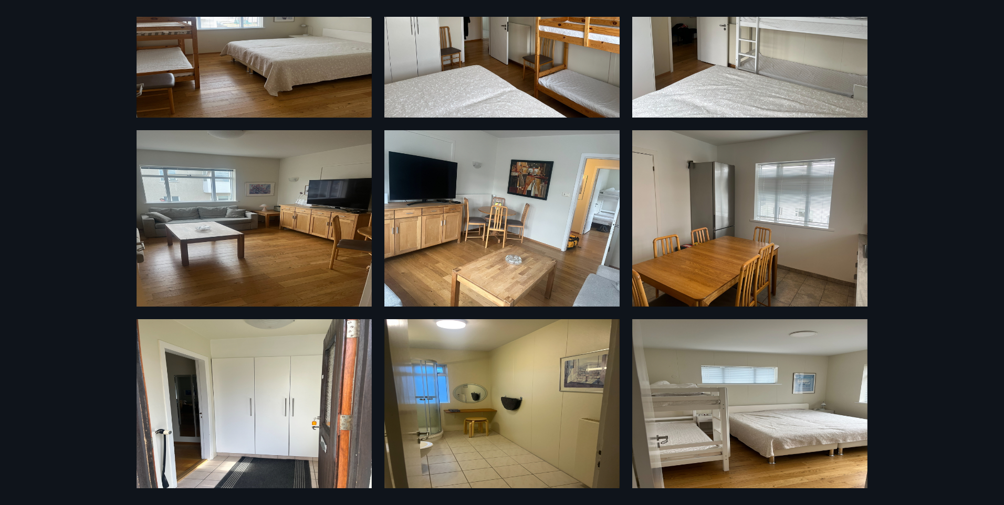
scroll to position [0, 0]
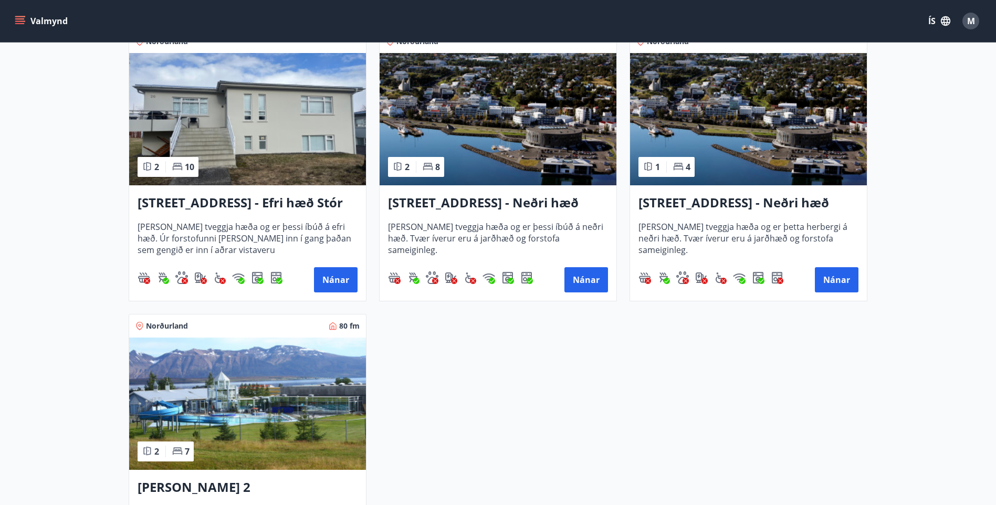
scroll to position [1366, 0]
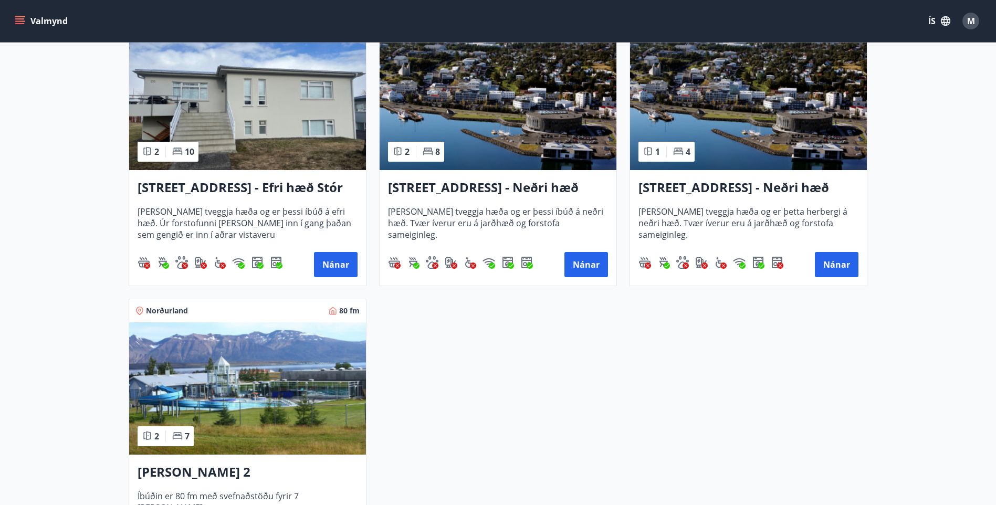
click at [477, 183] on h3 "[STREET_ADDRESS] - Neðri hæð íbúð 2" at bounding box center [498, 188] width 220 height 19
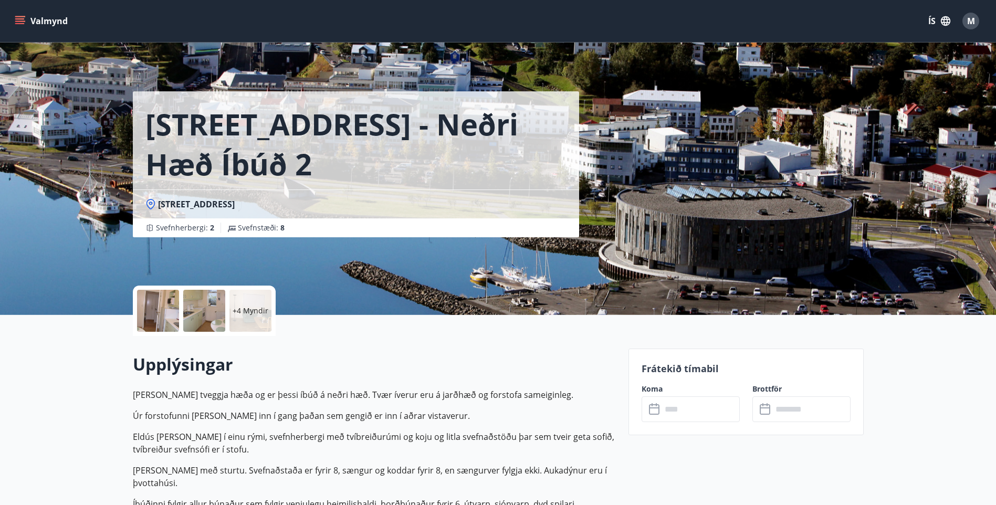
click at [257, 302] on div "+4 Myndir" at bounding box center [251, 311] width 42 height 42
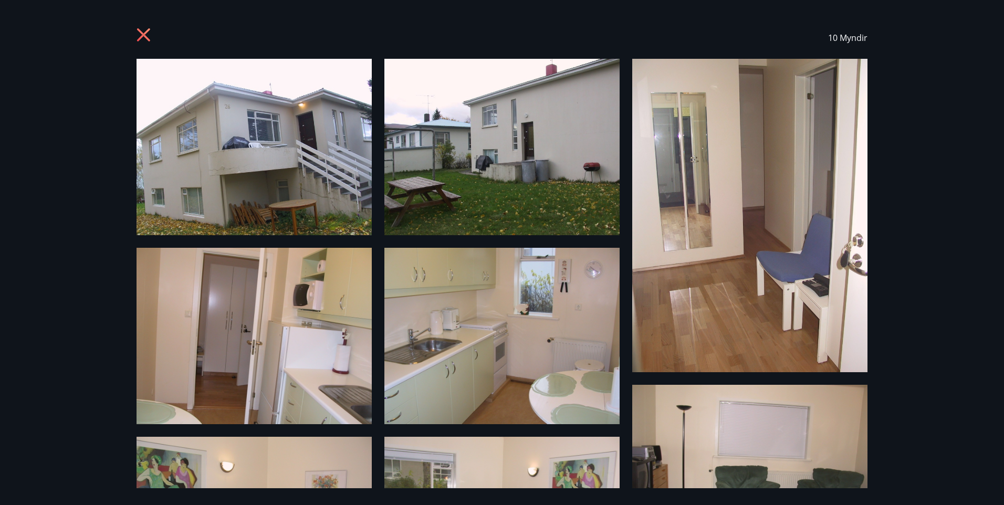
click at [145, 33] on icon at bounding box center [143, 34] width 13 height 13
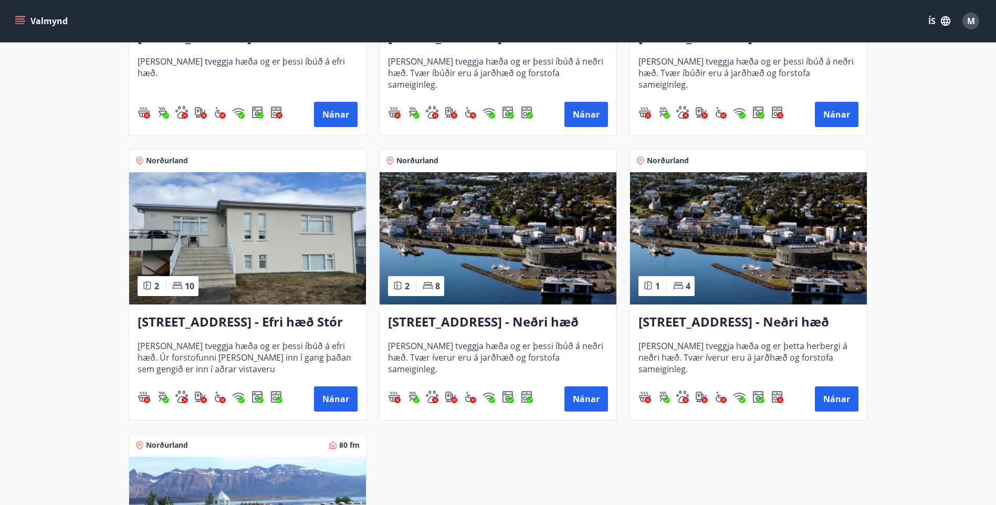
scroll to position [1261, 0]
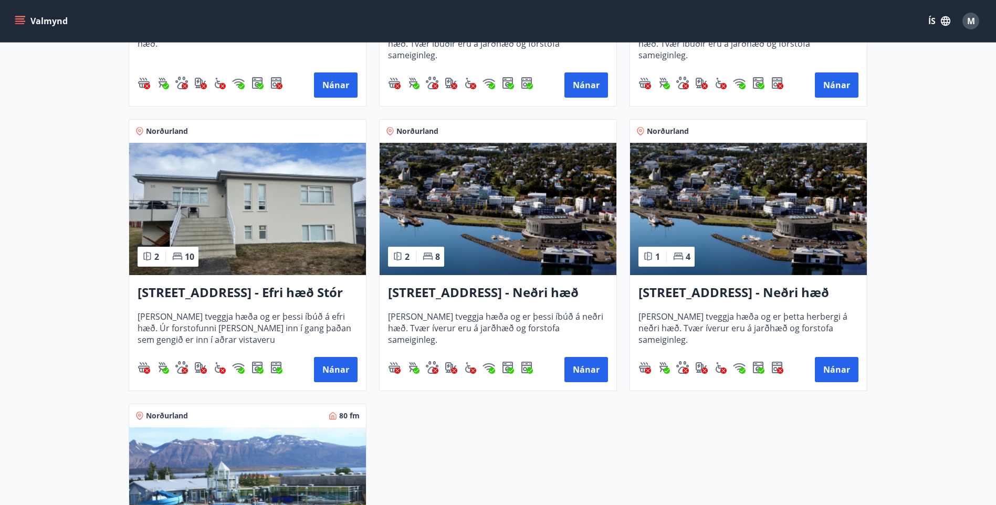
click at [430, 259] on icon at bounding box center [428, 256] width 11 height 11
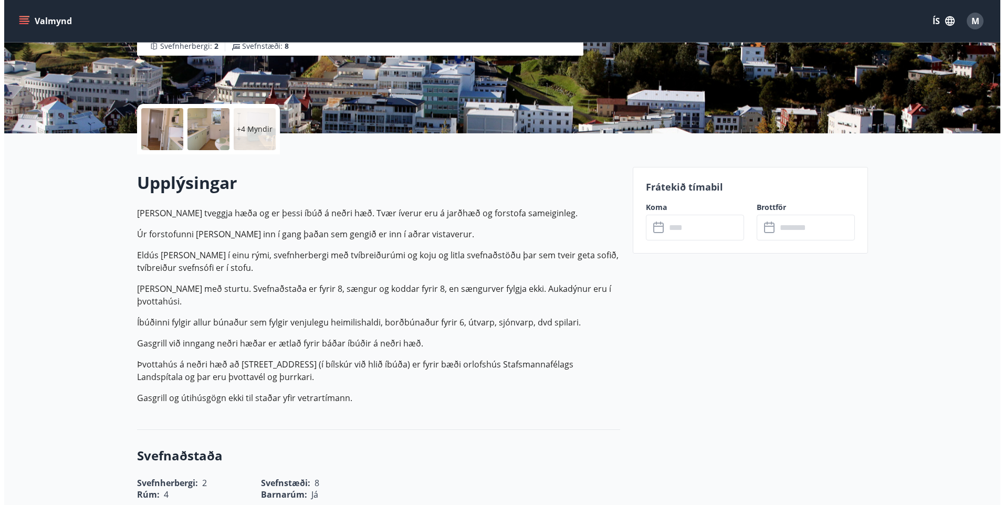
scroll to position [105, 0]
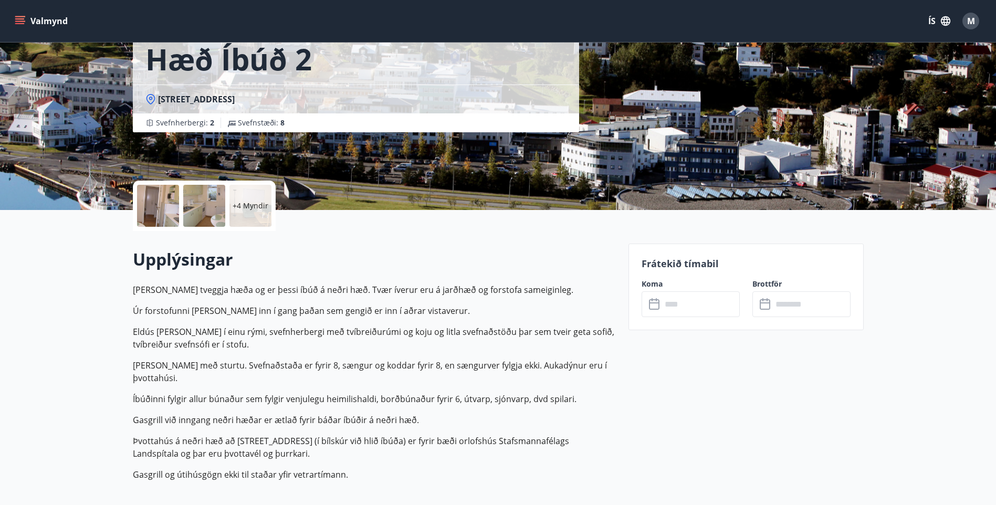
click at [255, 202] on p "+4 Myndir" at bounding box center [251, 206] width 36 height 11
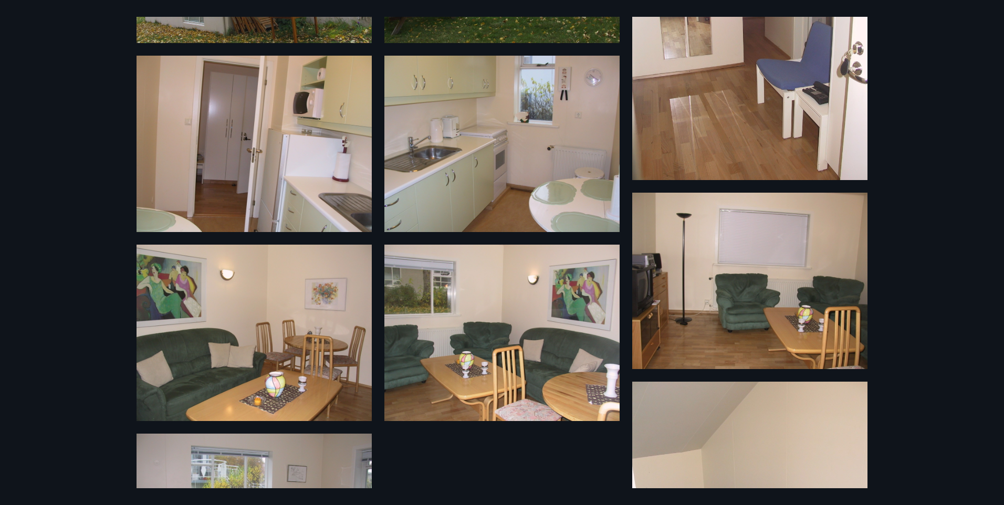
scroll to position [0, 0]
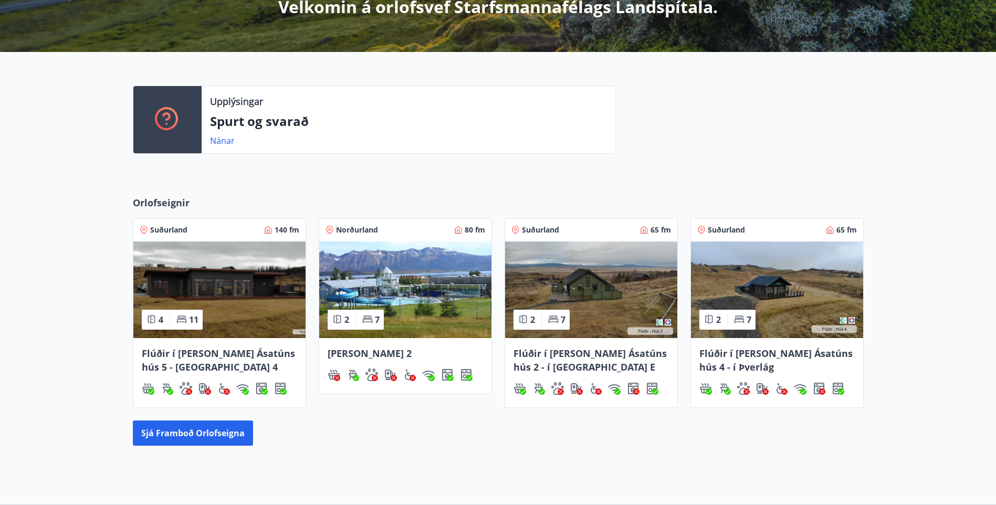
scroll to position [298, 0]
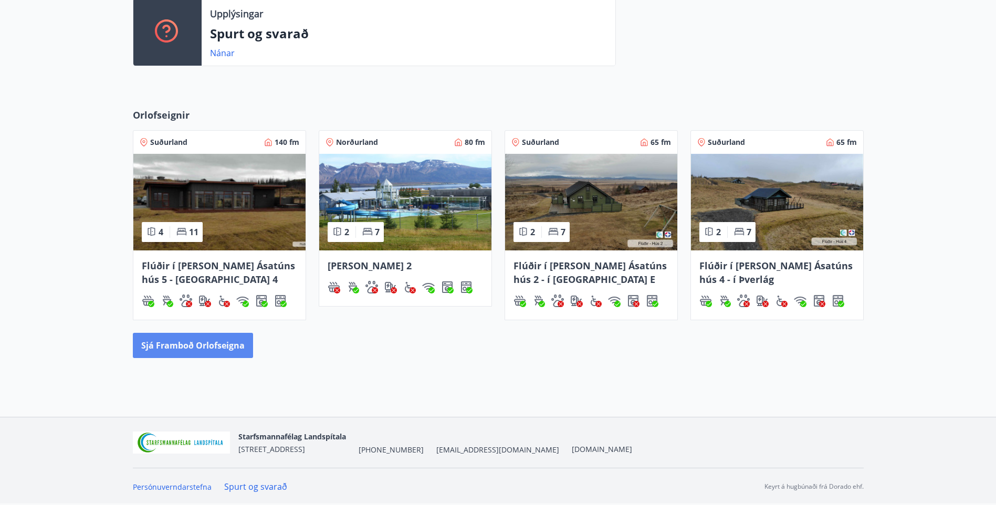
click at [186, 341] on button "Sjá framboð orlofseigna" at bounding box center [193, 345] width 120 height 25
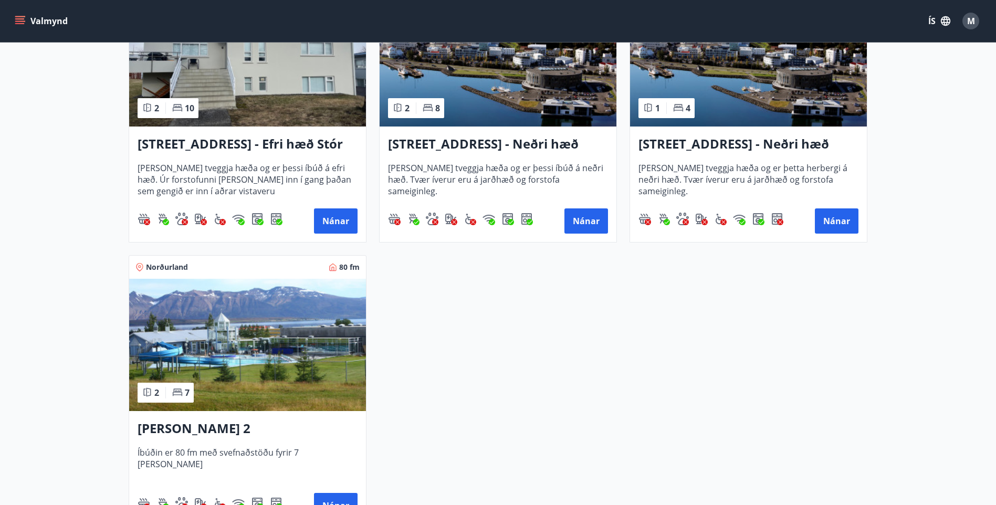
scroll to position [1255, 0]
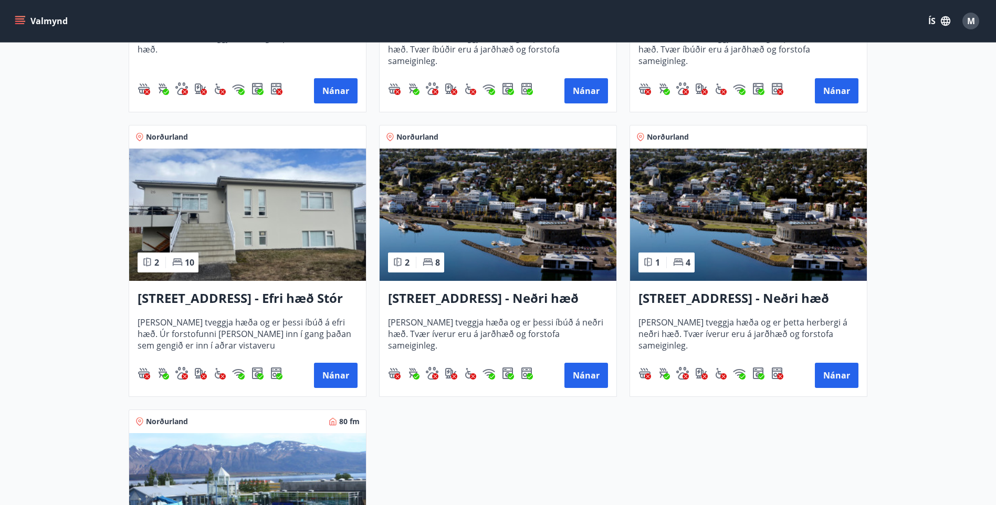
click at [529, 325] on span "[PERSON_NAME] tveggja hæða og er þessi íbúð á neðri hæð. Tvær íverur eru á jarð…" at bounding box center [498, 334] width 220 height 35
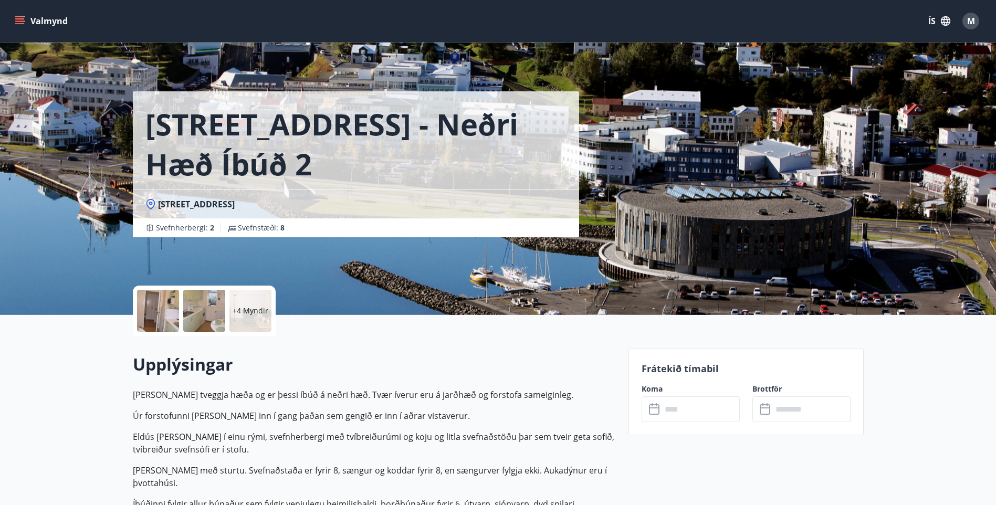
click at [252, 307] on p "+4 Myndir" at bounding box center [251, 311] width 36 height 11
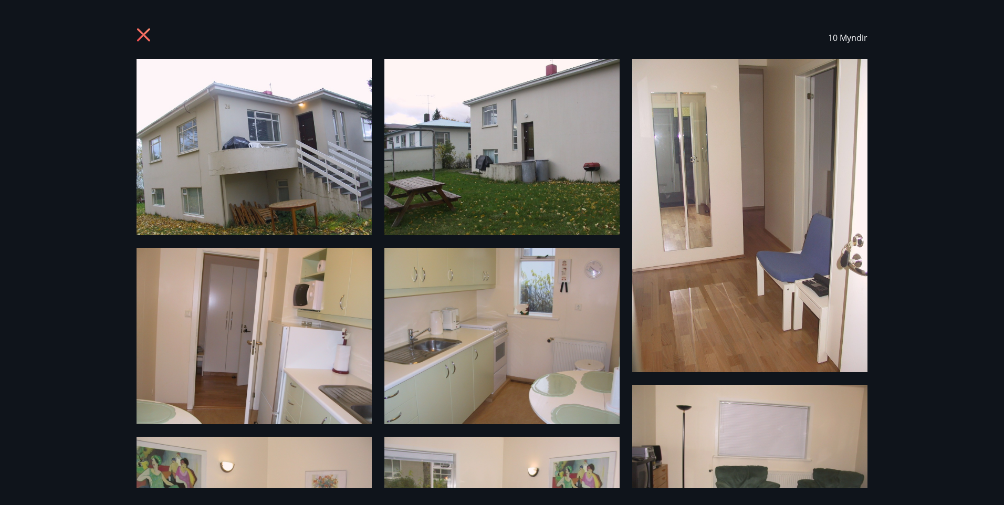
click at [145, 36] on icon at bounding box center [143, 34] width 13 height 13
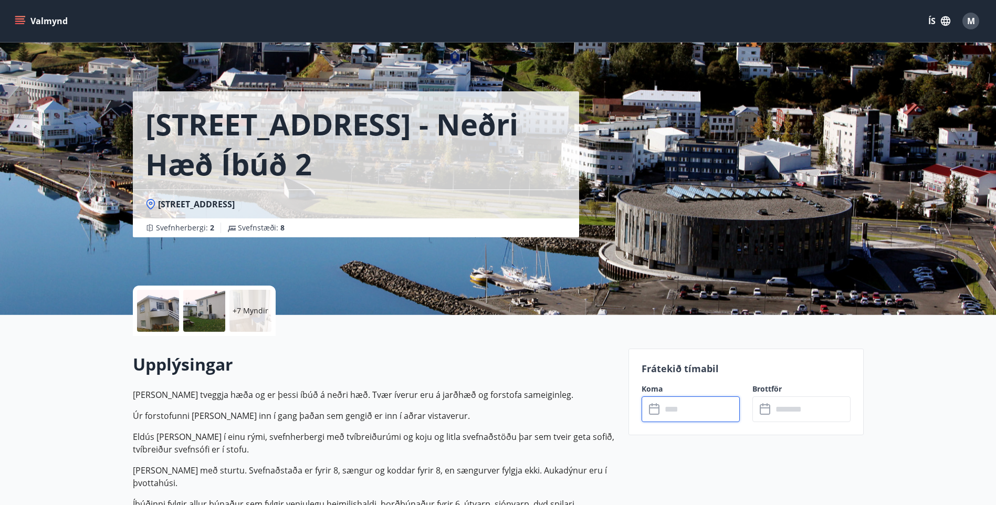
click at [696, 415] on input "text" at bounding box center [701, 410] width 78 height 26
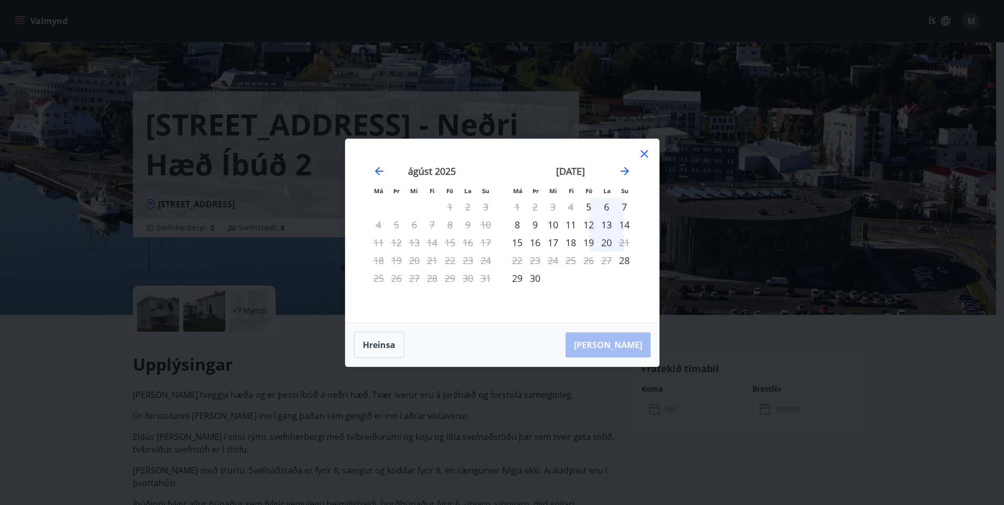
click at [644, 150] on icon at bounding box center [644, 154] width 13 height 13
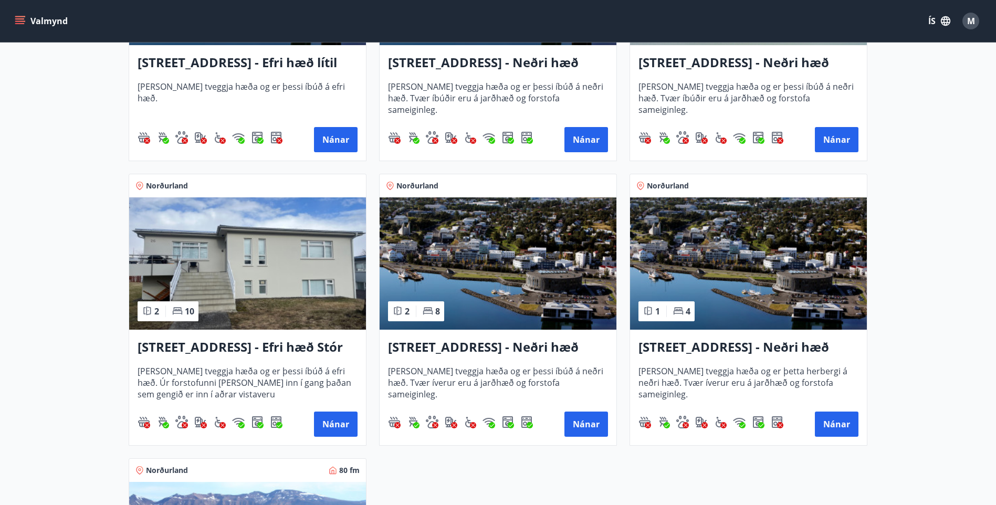
scroll to position [1208, 0]
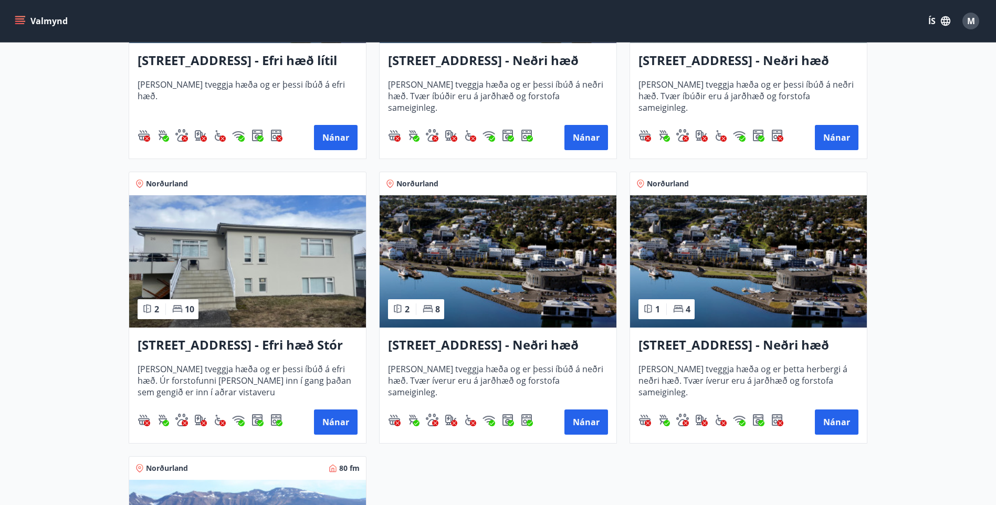
click at [207, 343] on h3 "[STREET_ADDRESS] - Efri hæð Stór íbúð 1" at bounding box center [248, 345] width 220 height 19
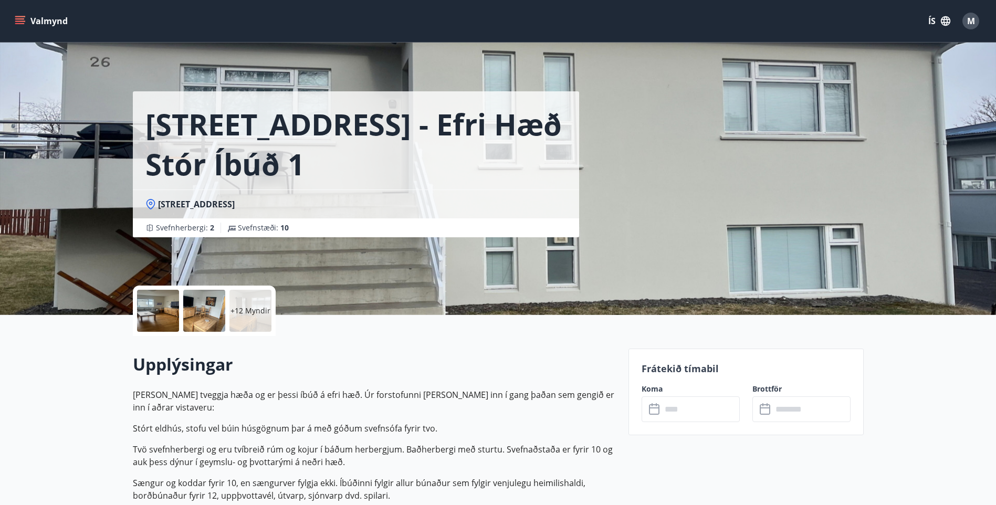
click at [256, 315] on p "+12 Myndir" at bounding box center [251, 311] width 40 height 11
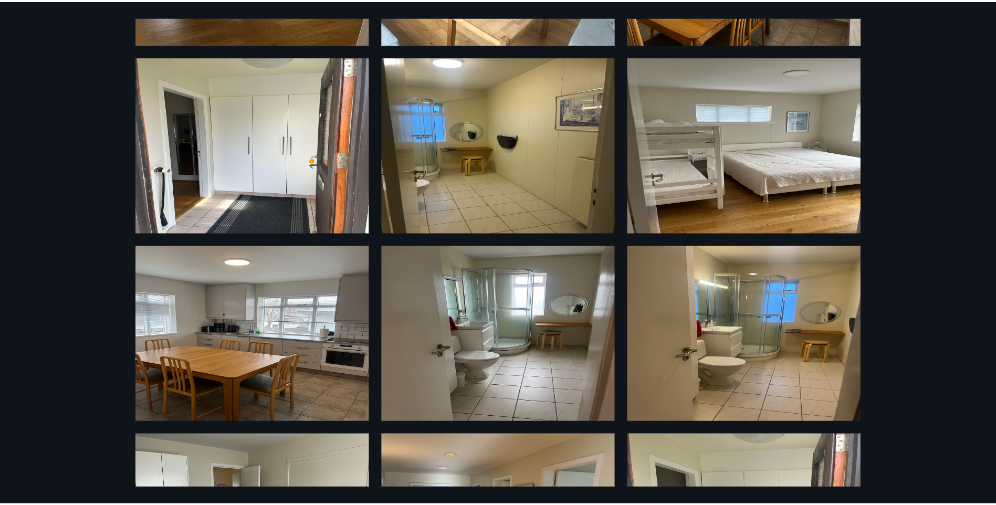
scroll to position [695, 0]
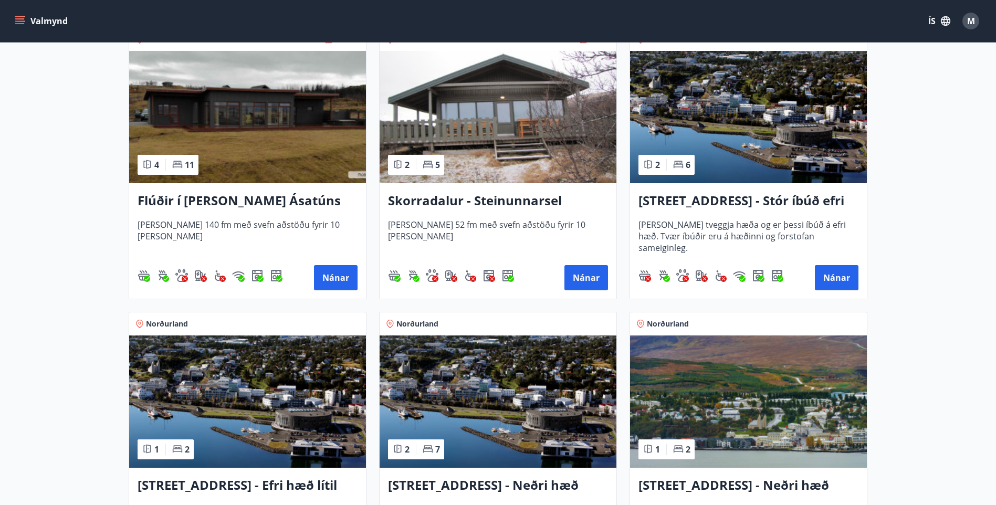
scroll to position [788, 0]
